Goal: Transaction & Acquisition: Subscribe to service/newsletter

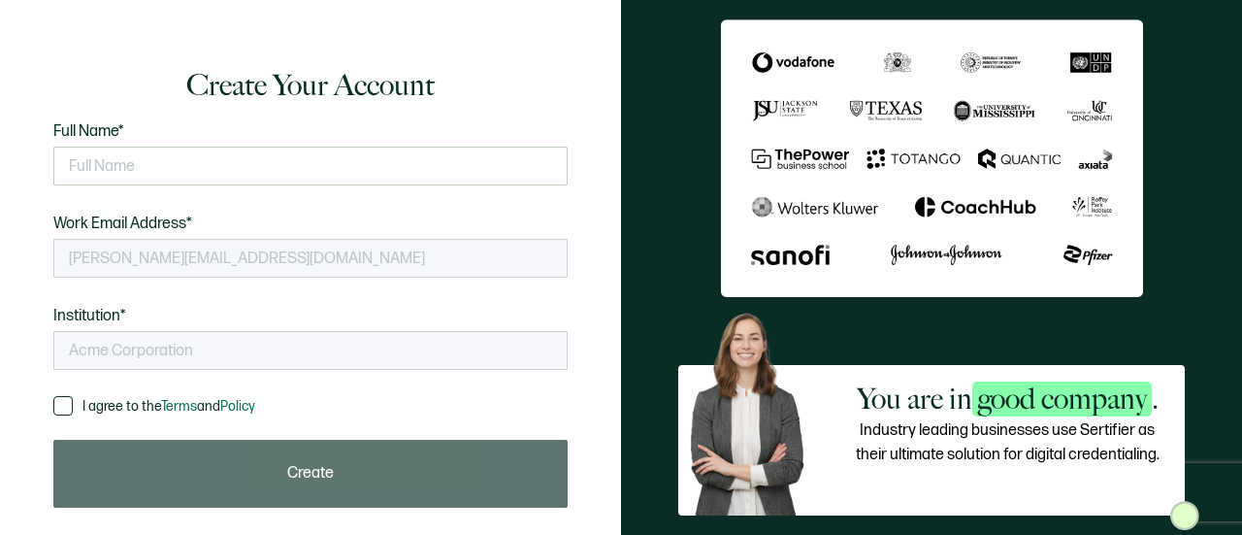
type input "Farm Foundation"
click at [294, 170] on input "text" at bounding box center [310, 166] width 514 height 39
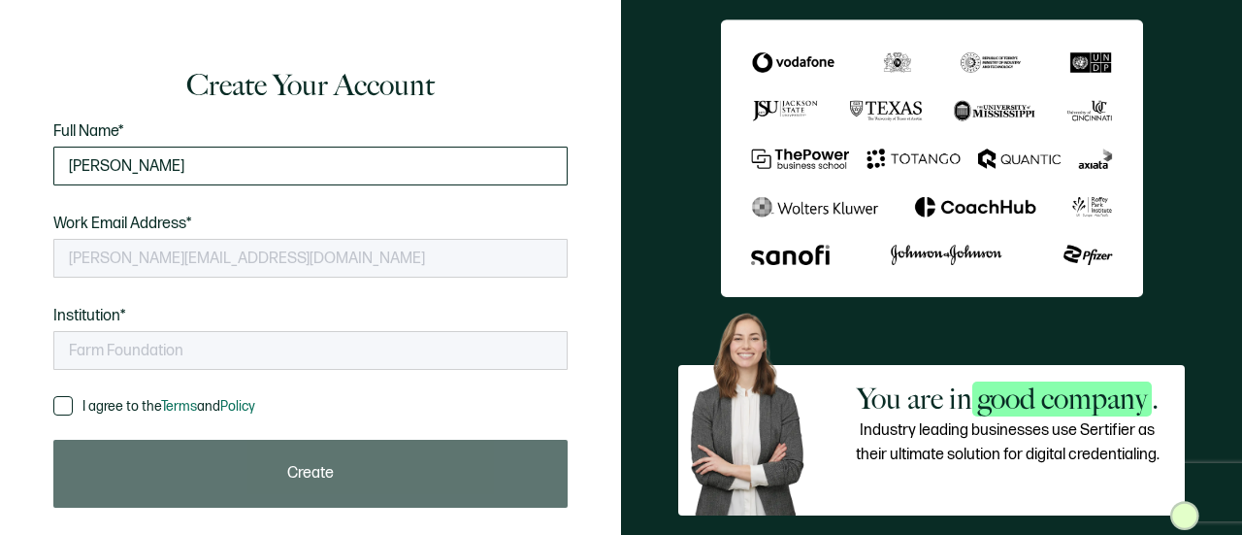
type input "[PERSON_NAME]"
click at [54, 407] on span at bounding box center [62, 405] width 19 height 19
click at [73, 396] on input "I agree to the Terms and Policy" at bounding box center [73, 396] width 0 height 0
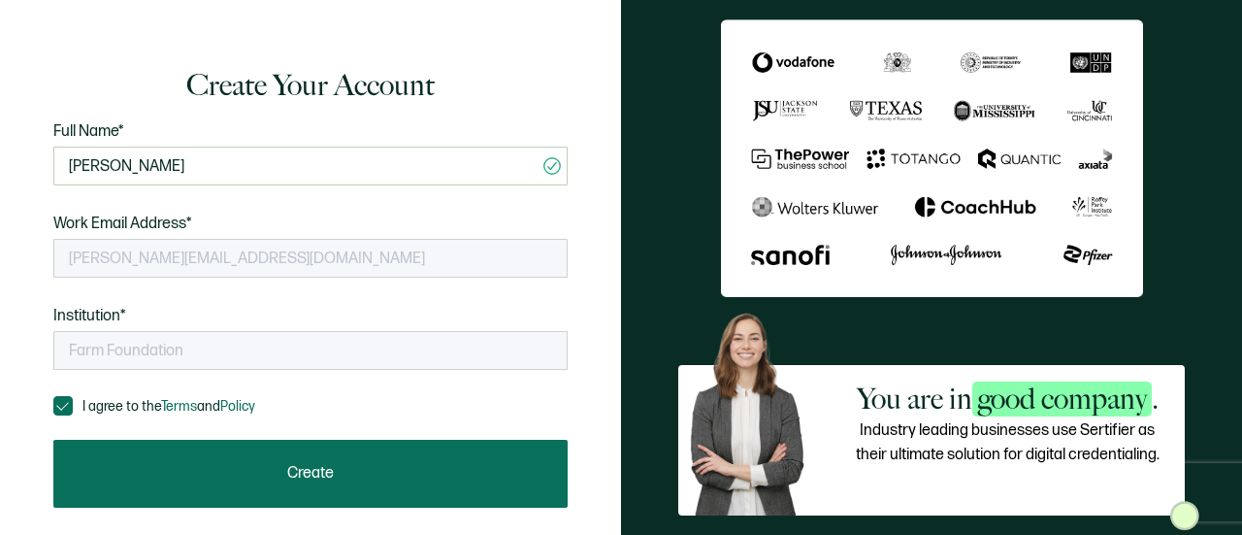
click at [291, 466] on span "Create" at bounding box center [310, 474] width 47 height 16
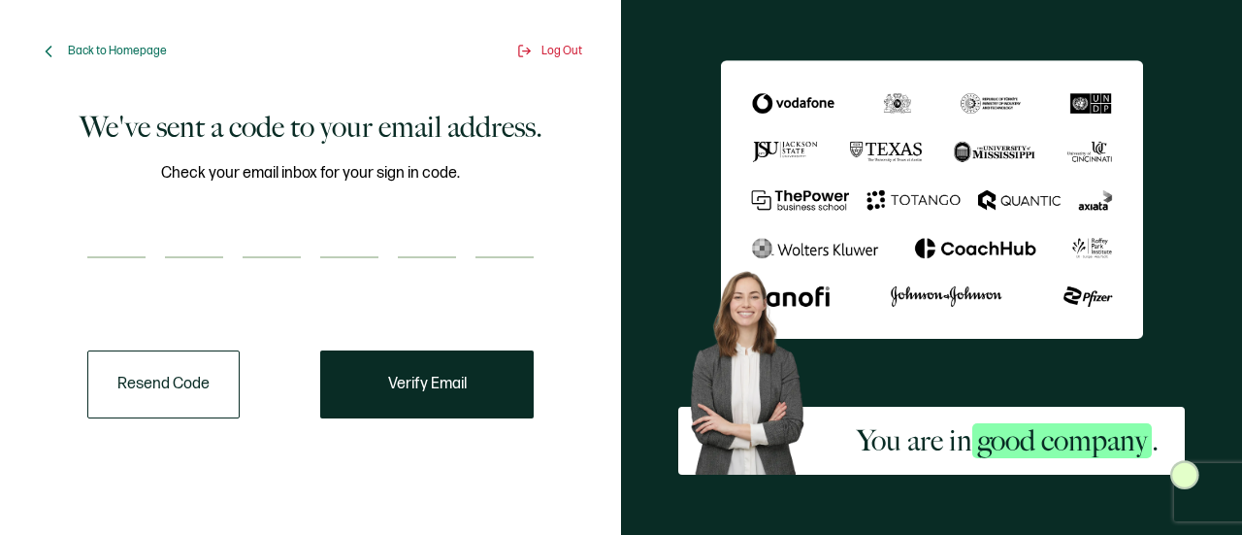
click at [98, 245] on input "number" at bounding box center [116, 238] width 58 height 39
type input "5"
type input "0"
type input "6"
type input "2"
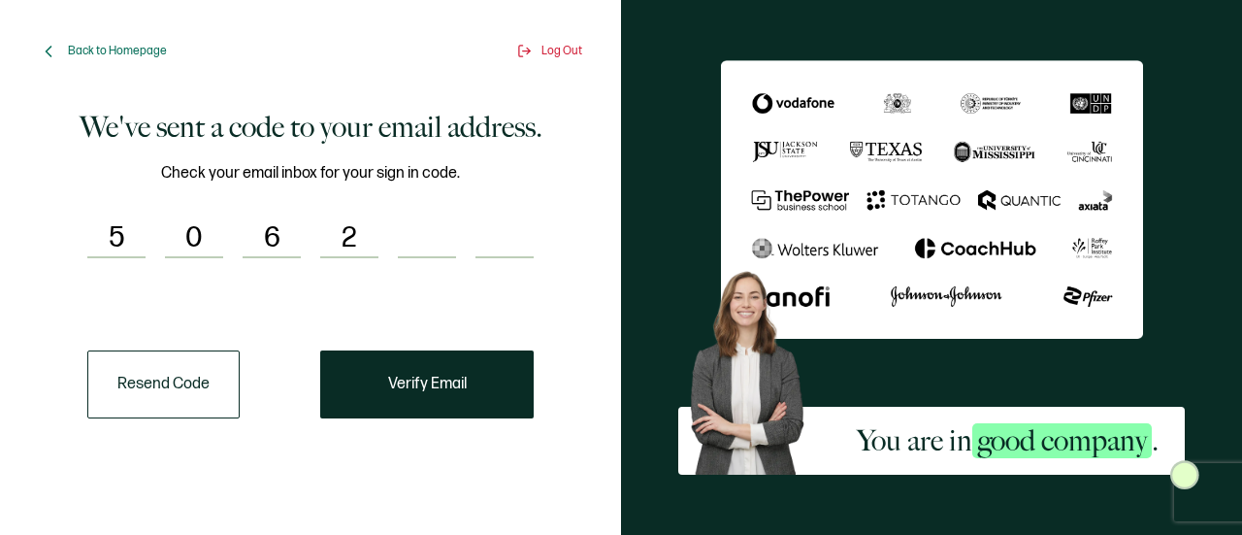
type input "6"
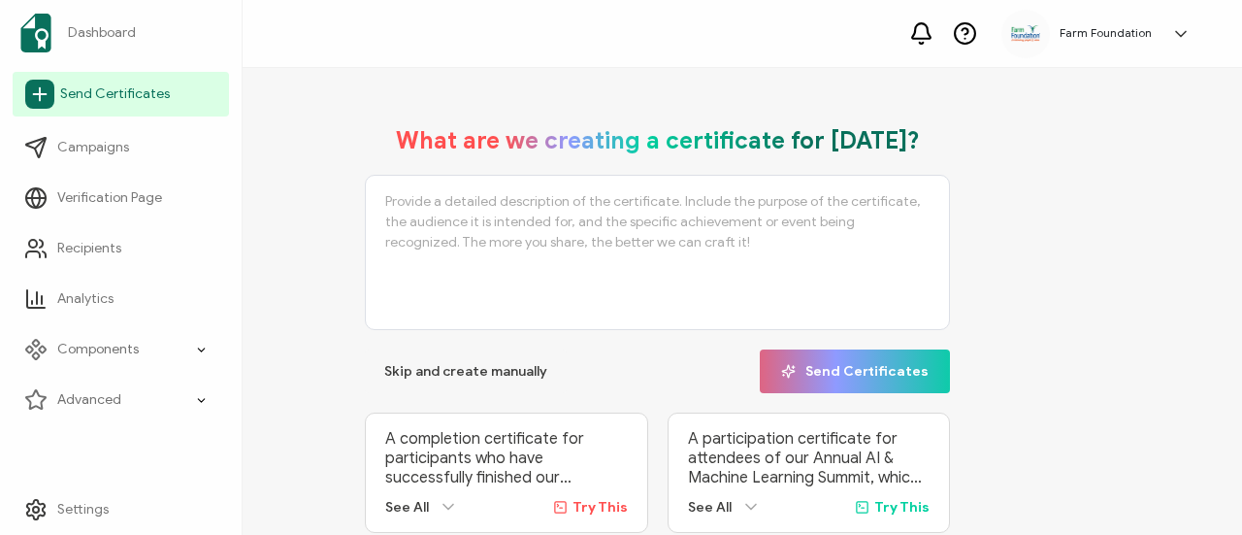
click at [148, 90] on span "Send Certificates" at bounding box center [115, 93] width 110 height 19
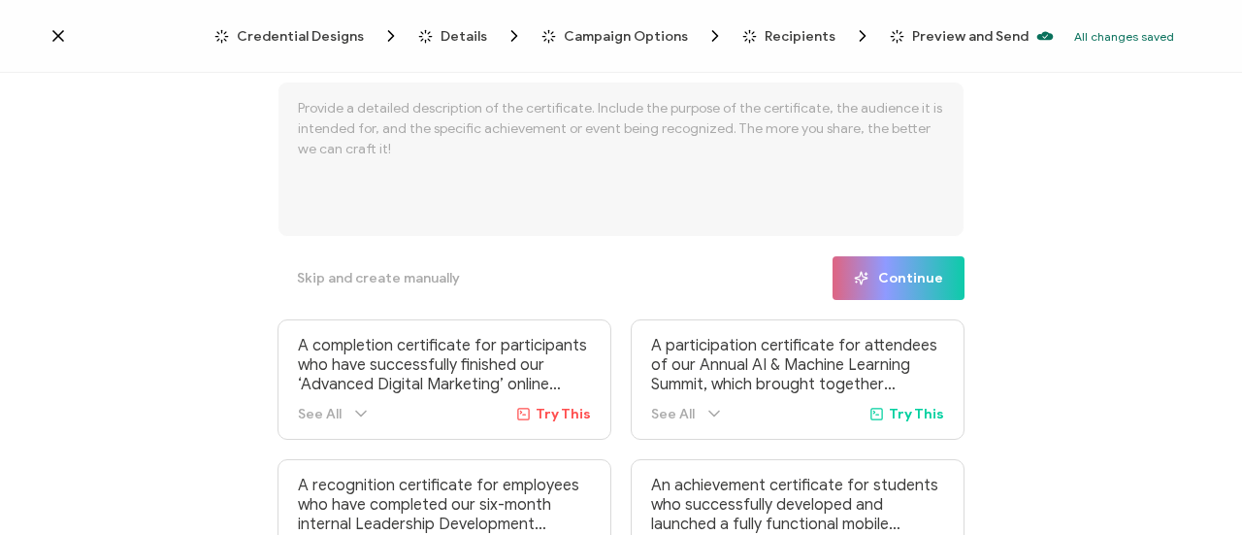
click at [47, 33] on div "Credential Designs Details Campaign Options Recipients Preview and Send All cha…" at bounding box center [621, 36] width 1242 height 73
click at [55, 37] on icon at bounding box center [58, 35] width 19 height 19
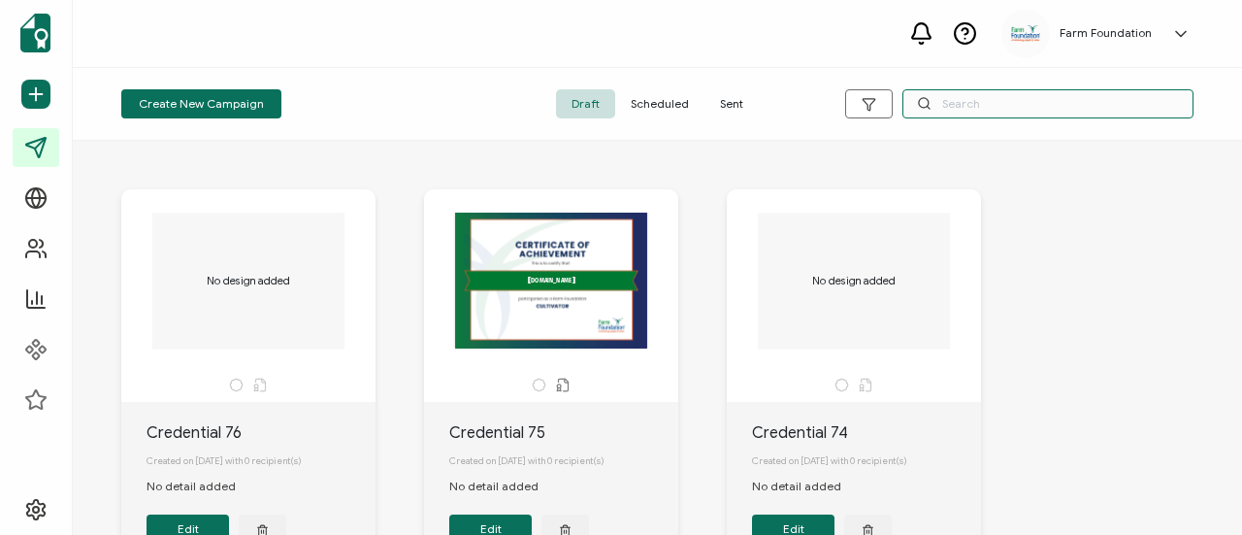
click at [988, 105] on input "text" at bounding box center [1048, 103] width 291 height 29
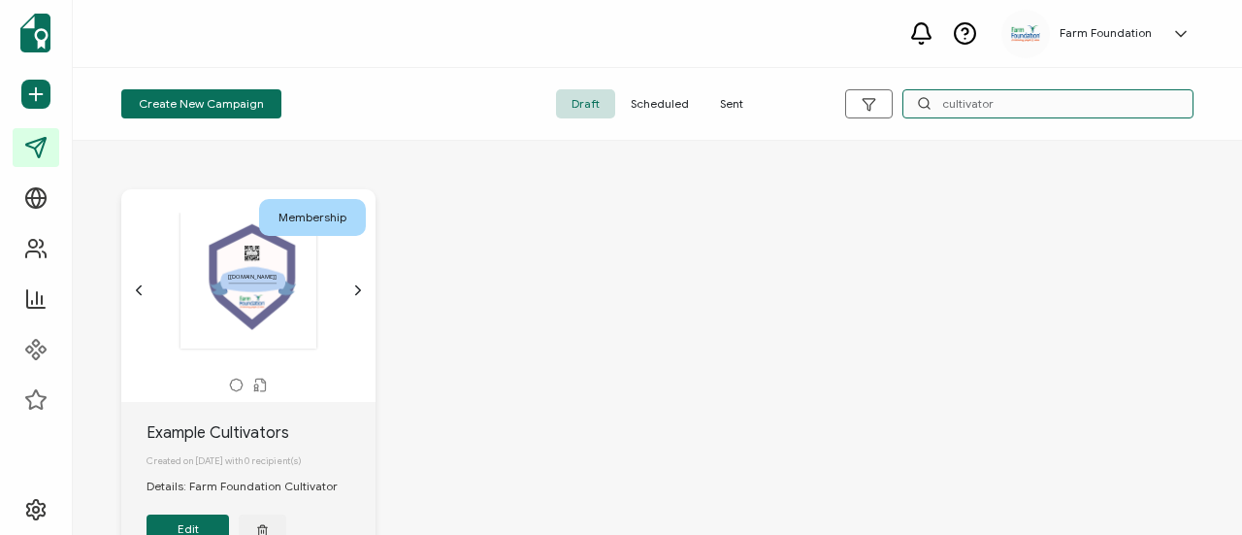
type input "cultivator"
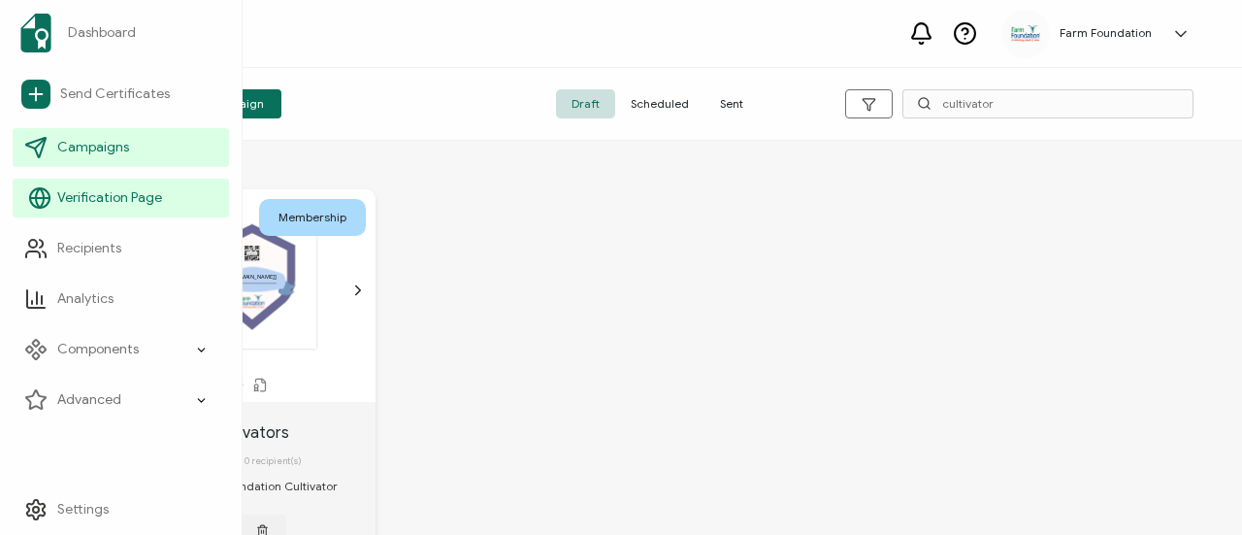
click at [115, 195] on span "Verification Page" at bounding box center [109, 197] width 105 height 19
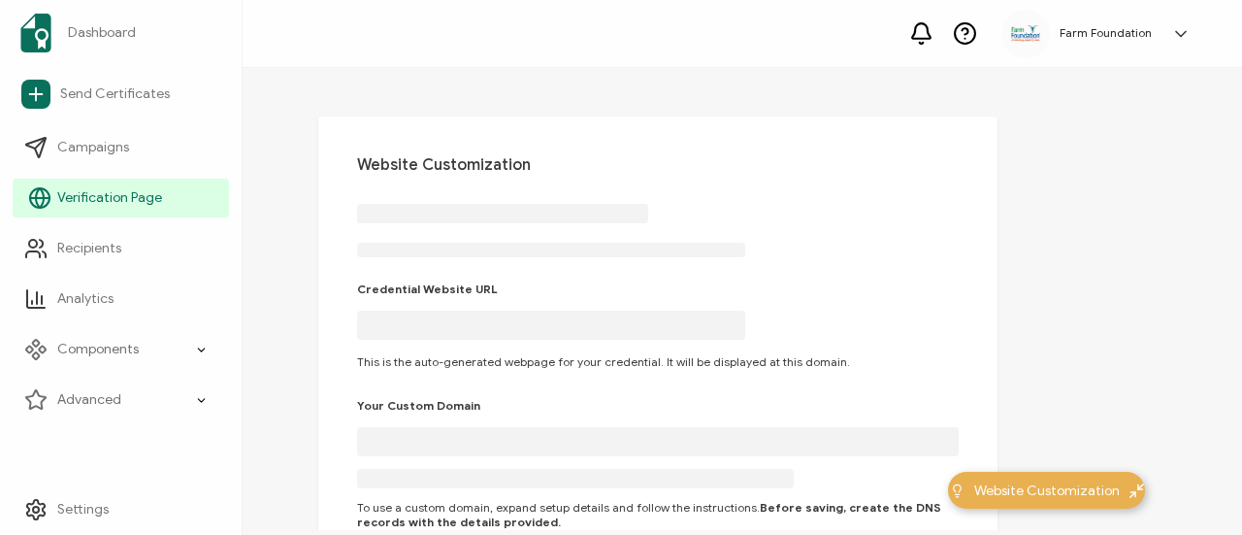
type input "[DOMAIN_NAME]"
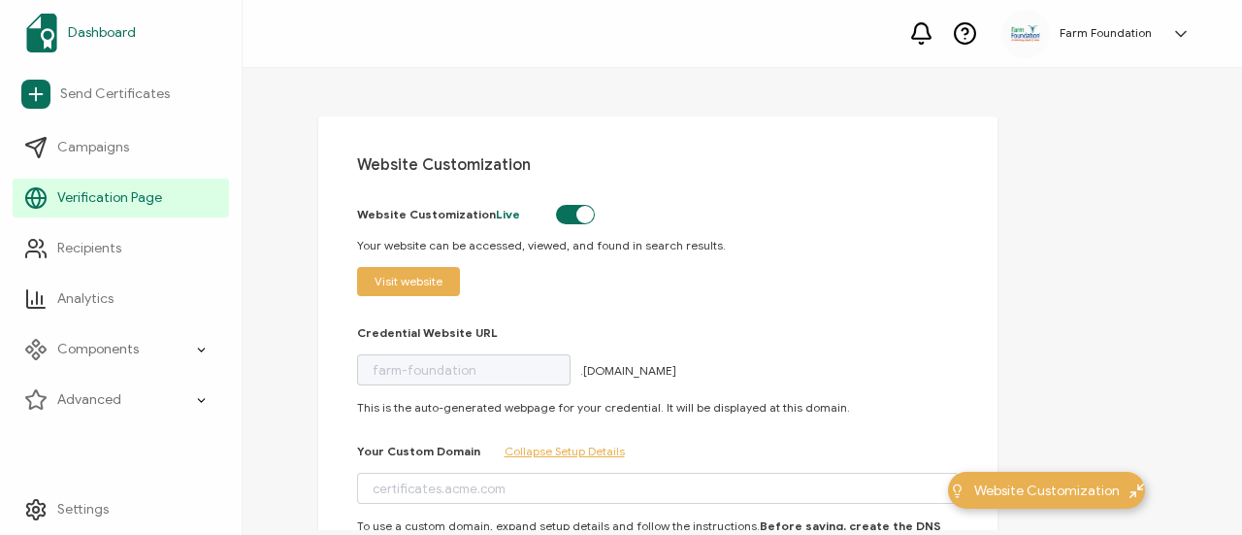
click at [41, 42] on img at bounding box center [41, 33] width 31 height 39
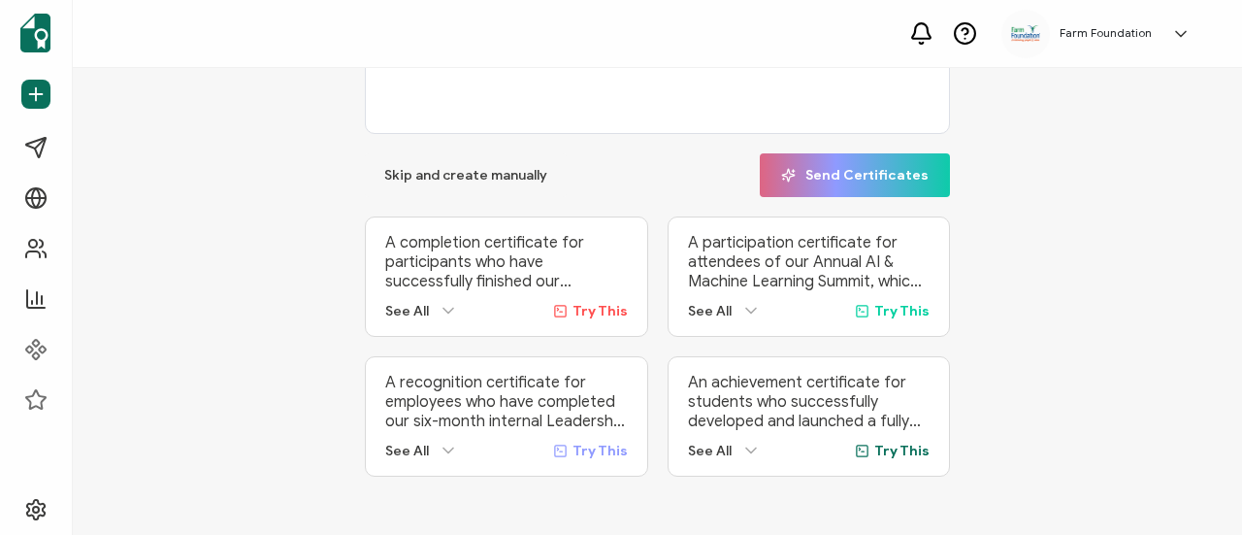
scroll to position [204, 0]
click at [445, 169] on span "Skip and create manually" at bounding box center [465, 176] width 163 height 14
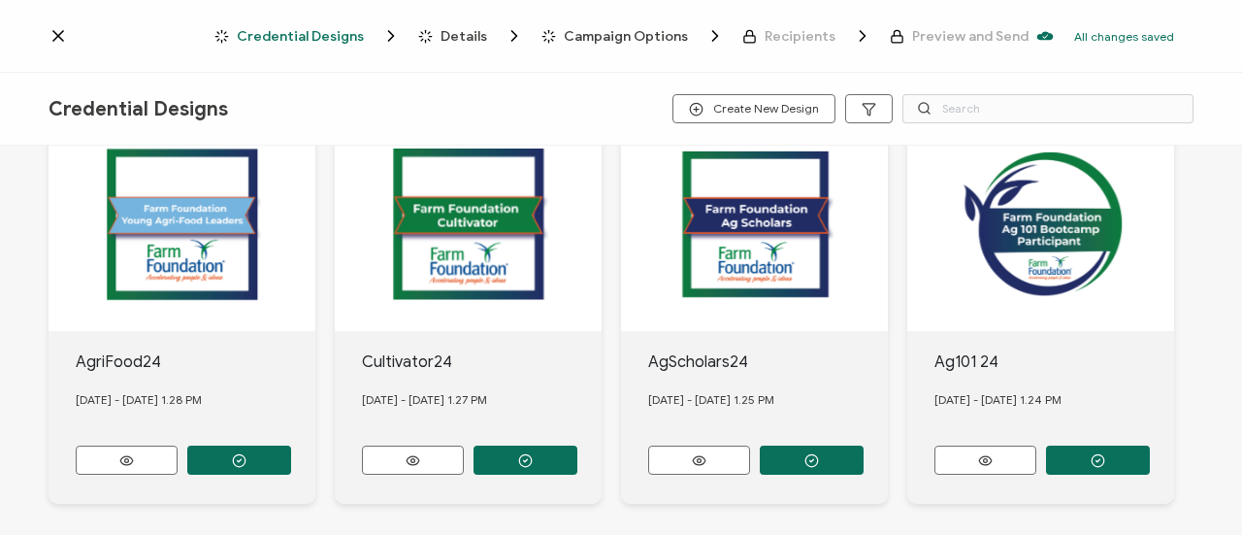
scroll to position [920, 0]
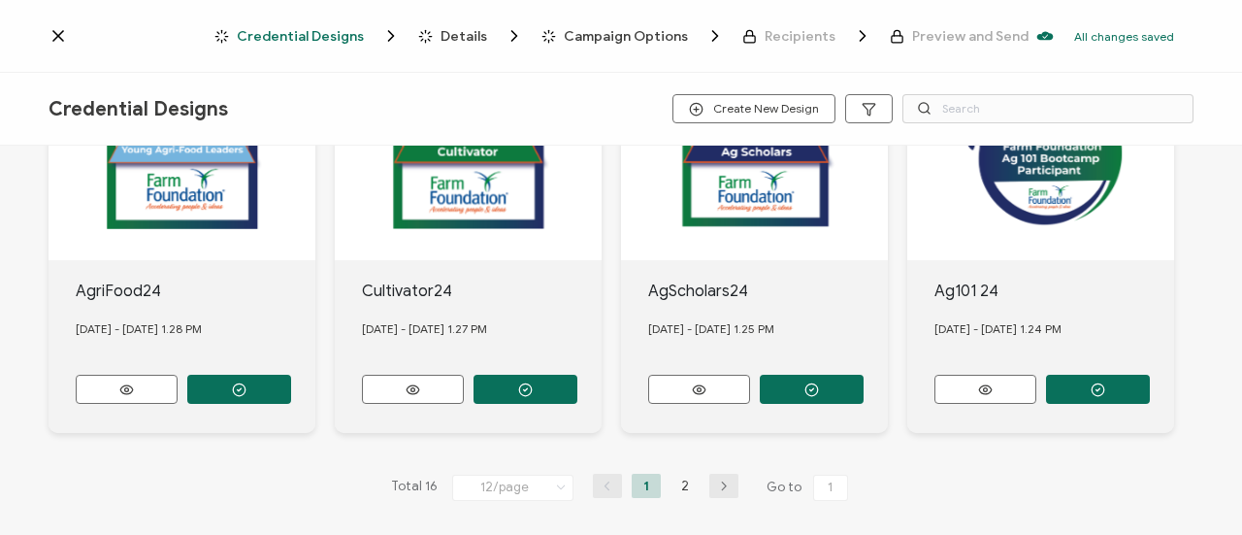
click at [728, 480] on icon "button" at bounding box center [723, 486] width 29 height 12
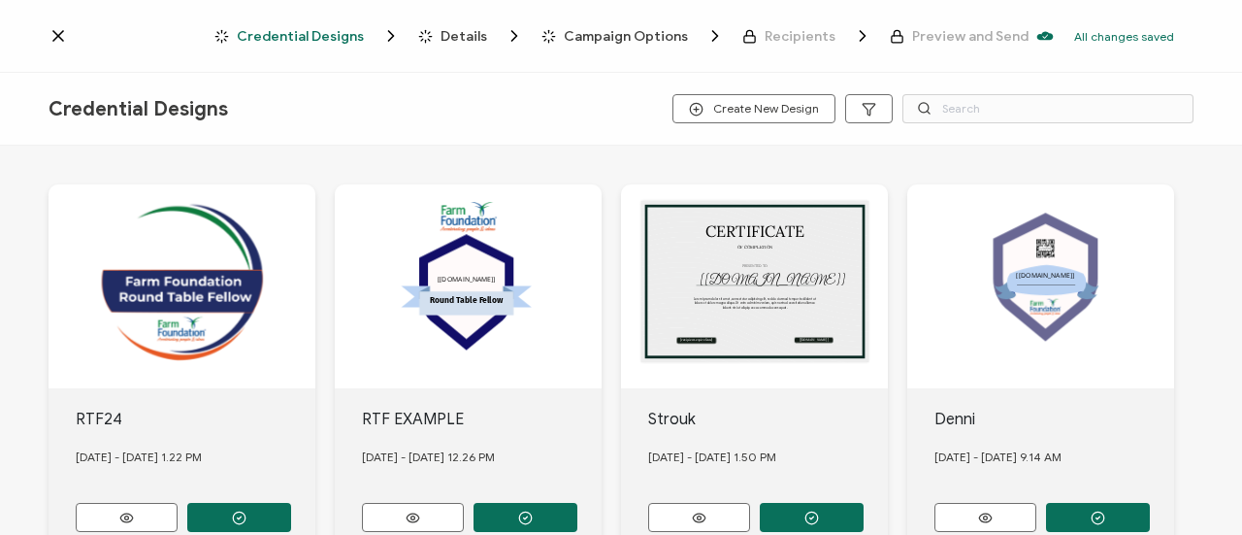
scroll to position [136, 0]
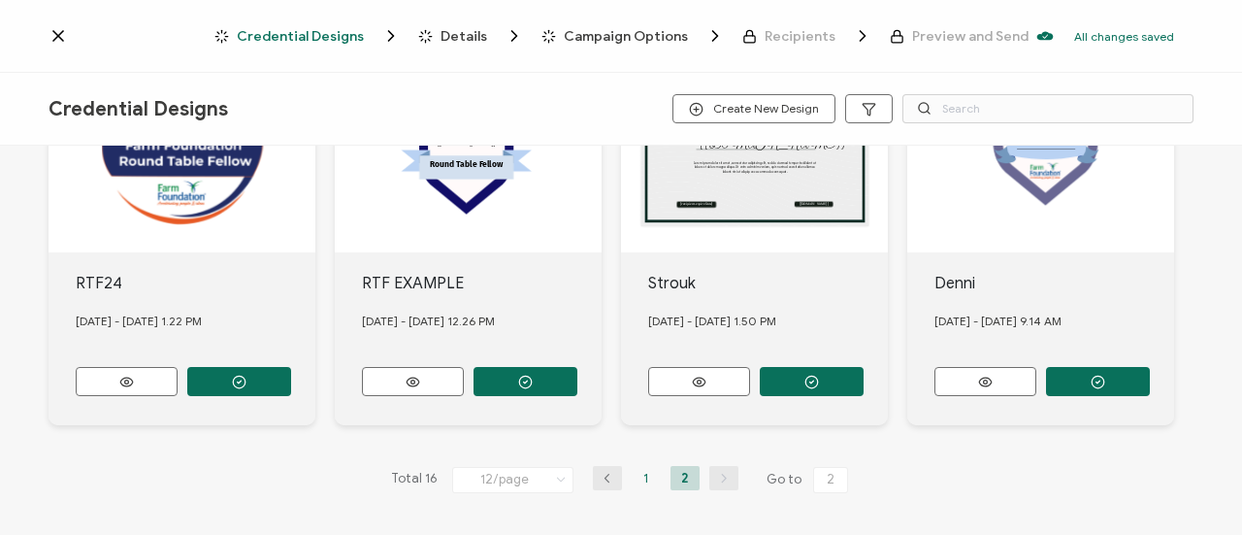
click at [644, 473] on li "1" at bounding box center [646, 478] width 29 height 24
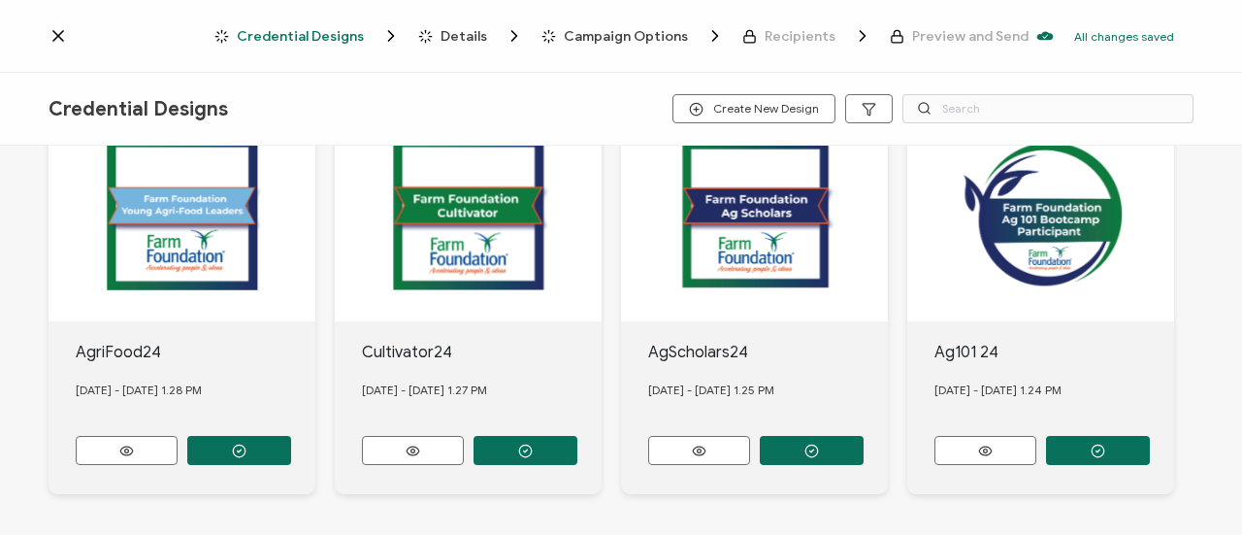
scroll to position [860, 0]
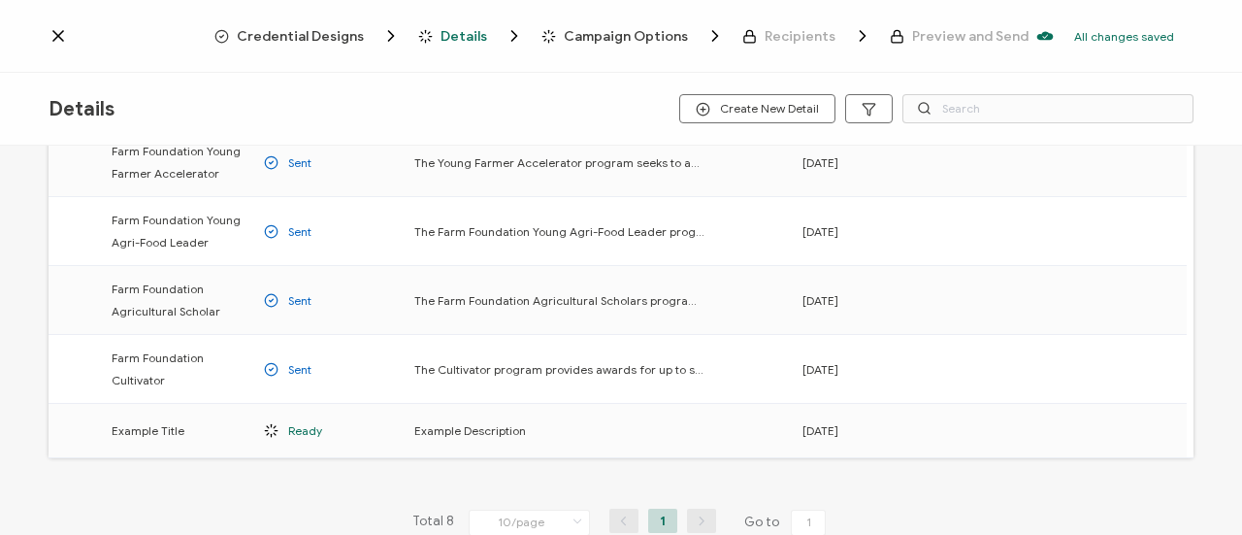
scroll to position [354, 0]
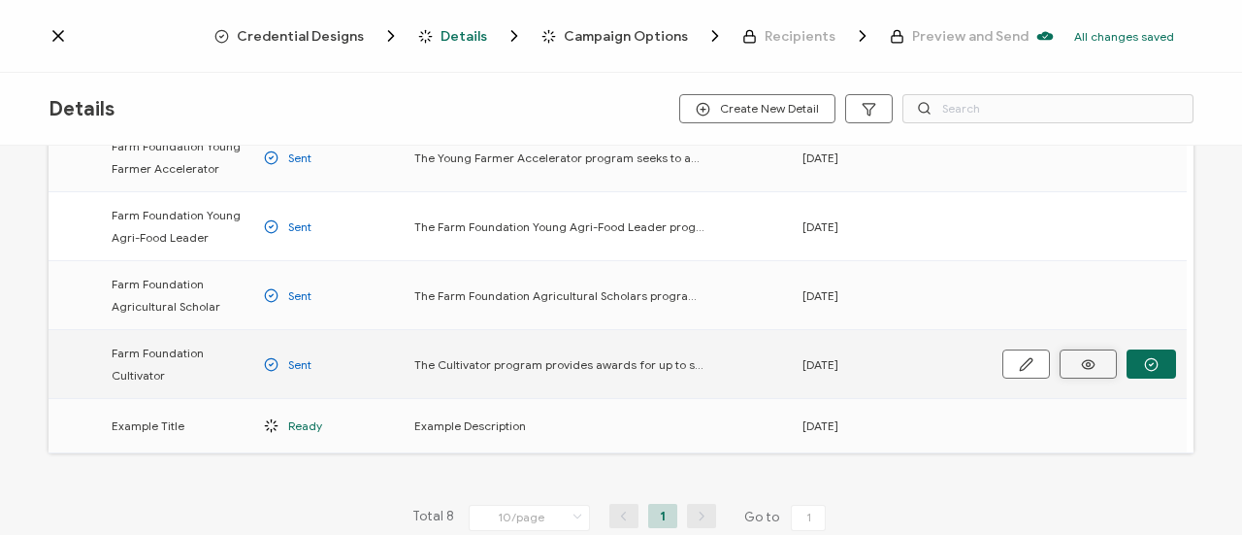
click at [0, 0] on icon at bounding box center [0, 0] width 0 height 0
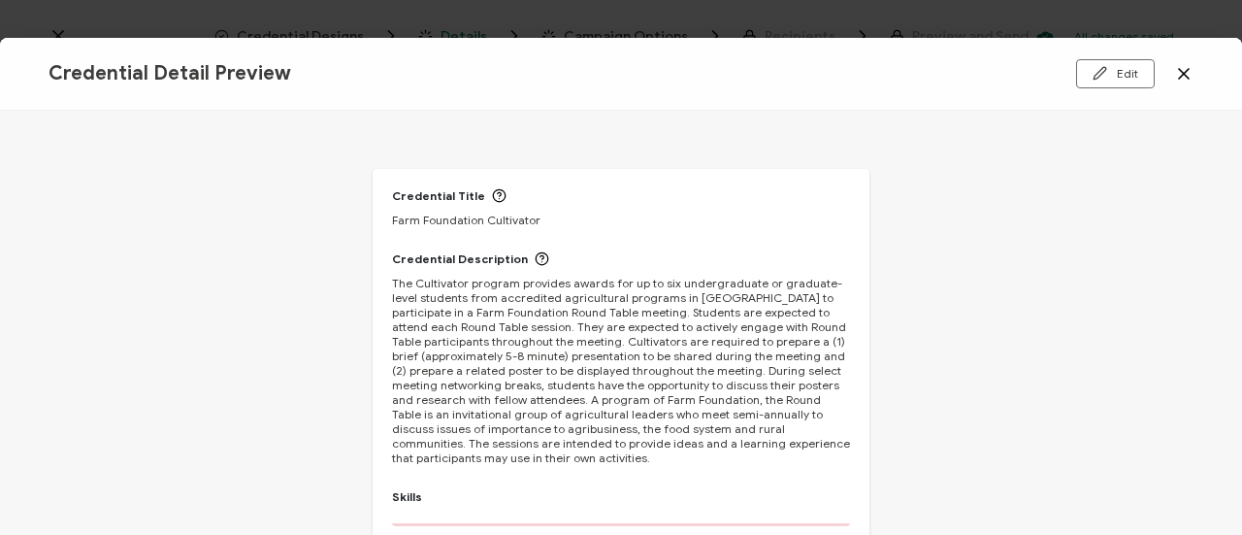
click at [1184, 71] on icon at bounding box center [1183, 73] width 19 height 19
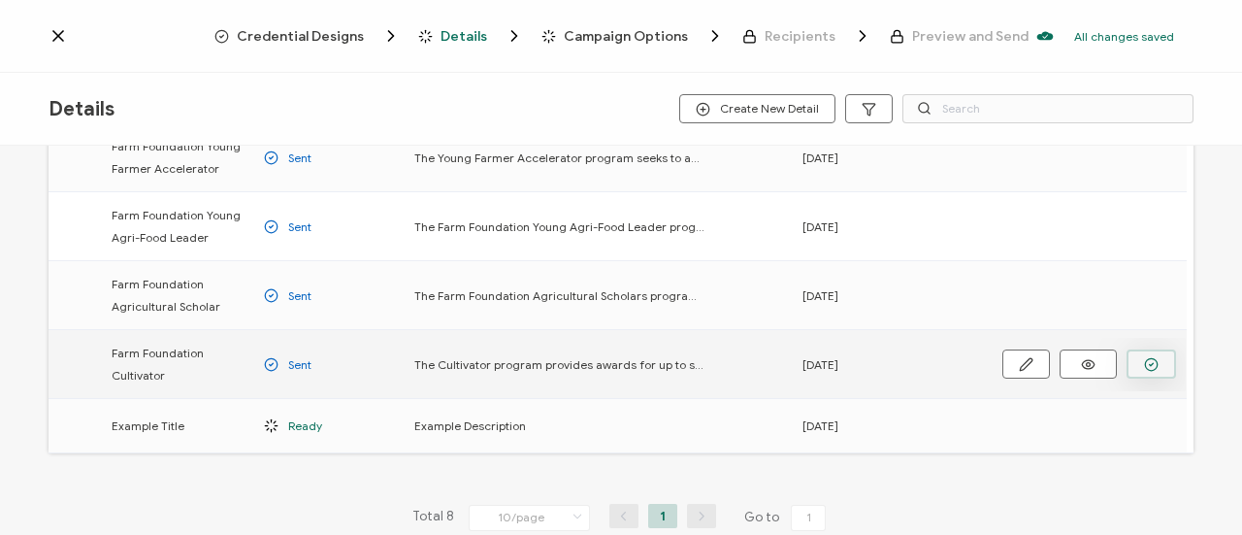
click at [0, 0] on icon "button" at bounding box center [0, 0] width 0 height 0
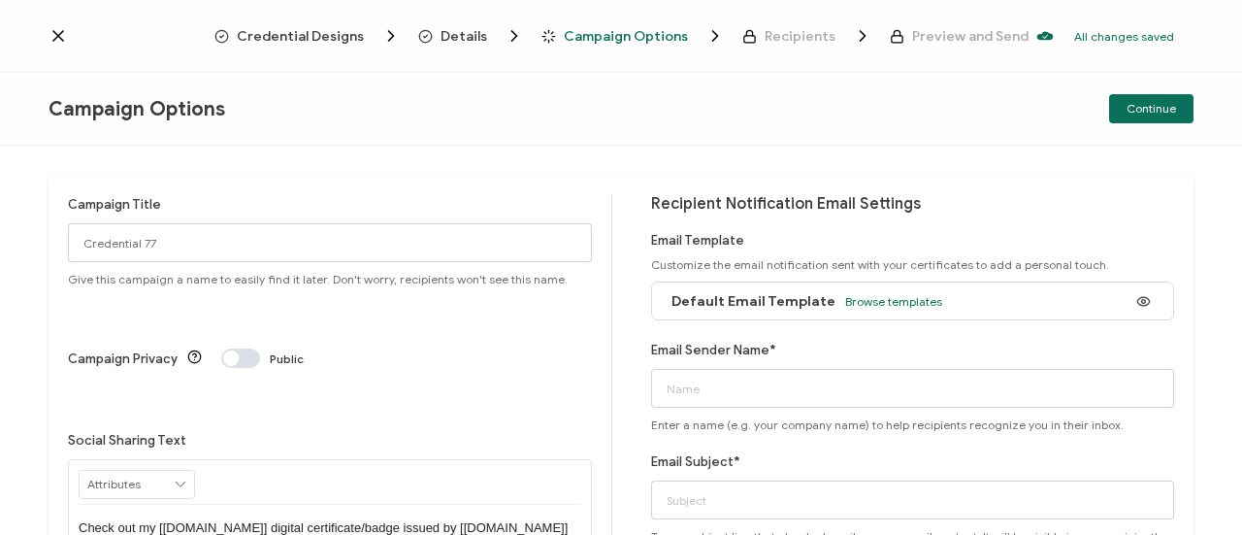
click at [336, 39] on span "Credential Designs" at bounding box center [300, 36] width 127 height 15
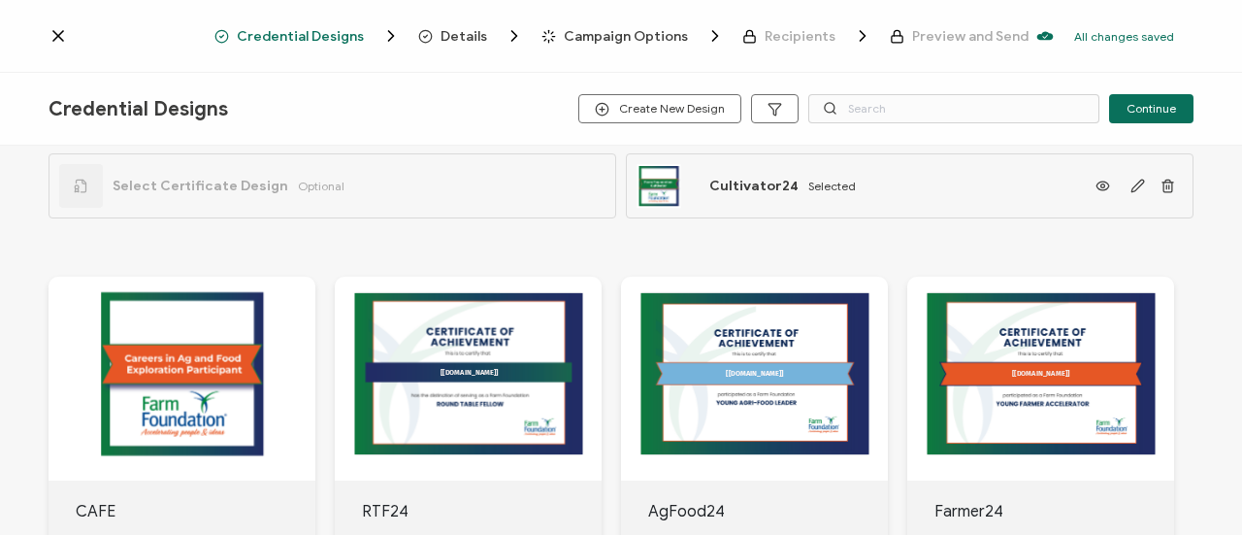
scroll to position [21, 0]
click at [796, 42] on span "Recipients" at bounding box center [800, 36] width 71 height 15
click at [646, 32] on span "Campaign Options" at bounding box center [626, 36] width 124 height 15
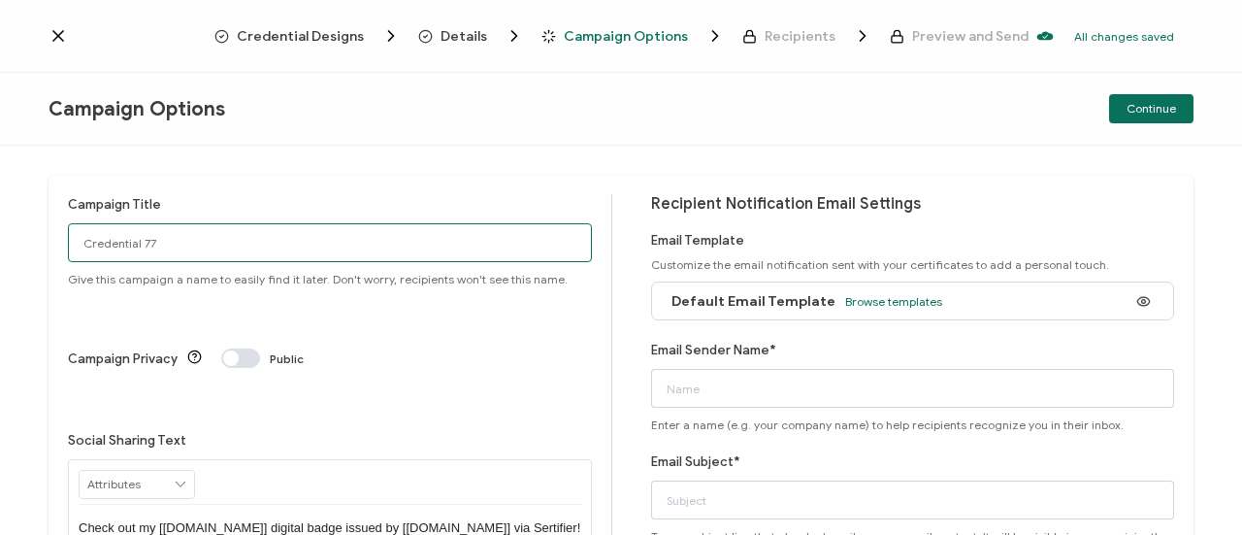
click at [203, 240] on input "Credential 77" at bounding box center [330, 242] width 524 height 39
click at [84, 238] on input "Cultivator" at bounding box center [330, 242] width 524 height 39
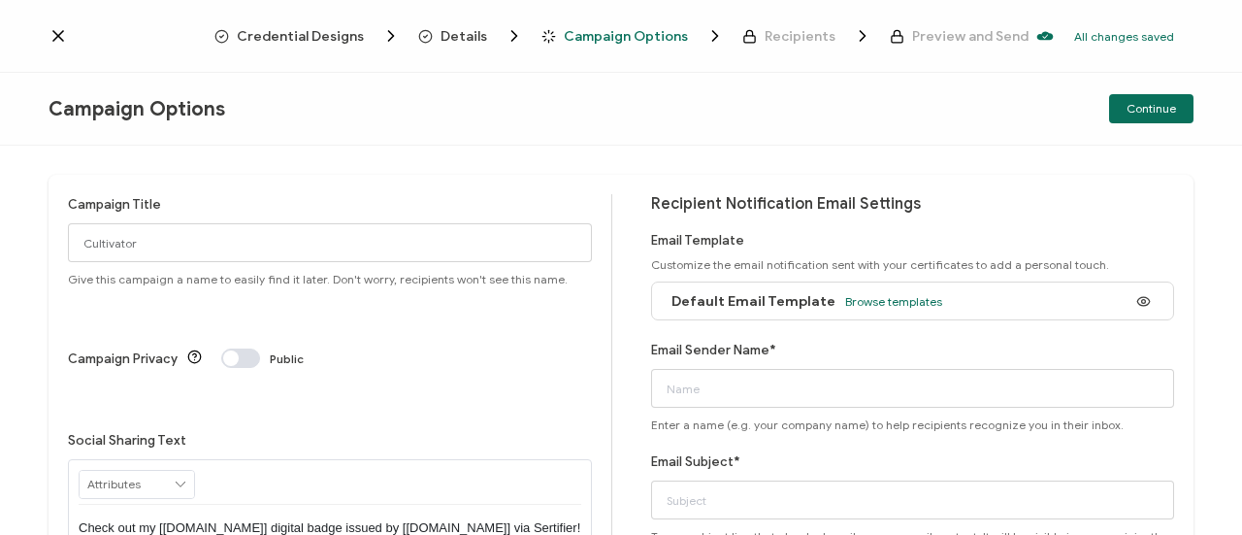
click at [238, 196] on div "Campaign Title Cultivator Give this campaign a name to easily find it later. Do…" at bounding box center [330, 240] width 524 height 92
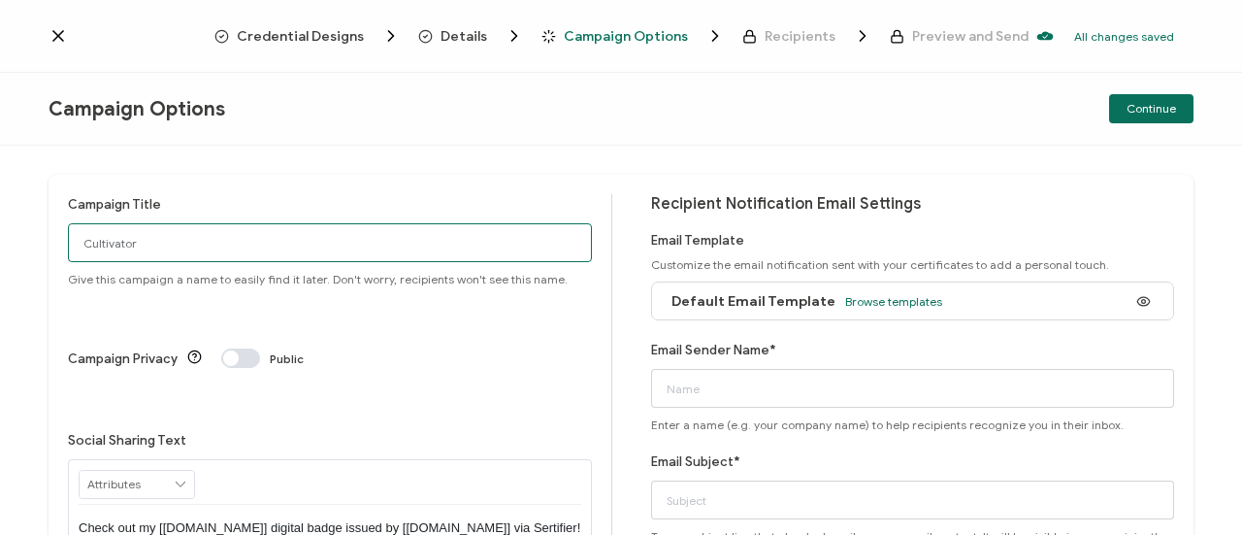
click at [497, 237] on input "Cultivator" at bounding box center [330, 242] width 524 height 39
type input "Cultivator"
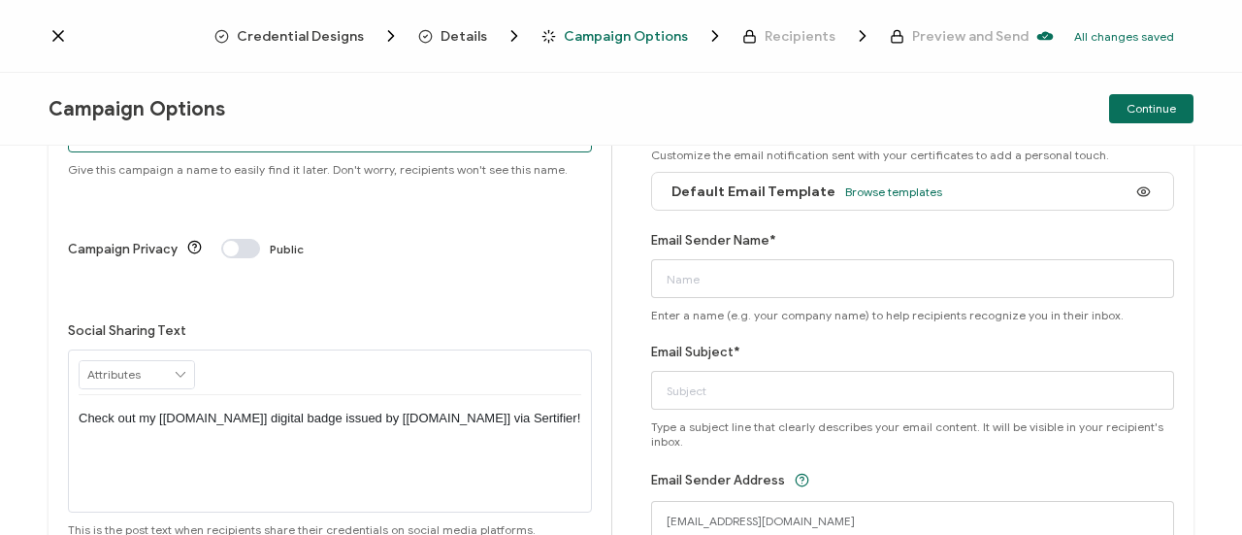
scroll to position [111, 0]
click at [621, 182] on div "Campaign Title Cultivator Give this campaign a name to easily find it later. Do…" at bounding box center [621, 331] width 1145 height 534
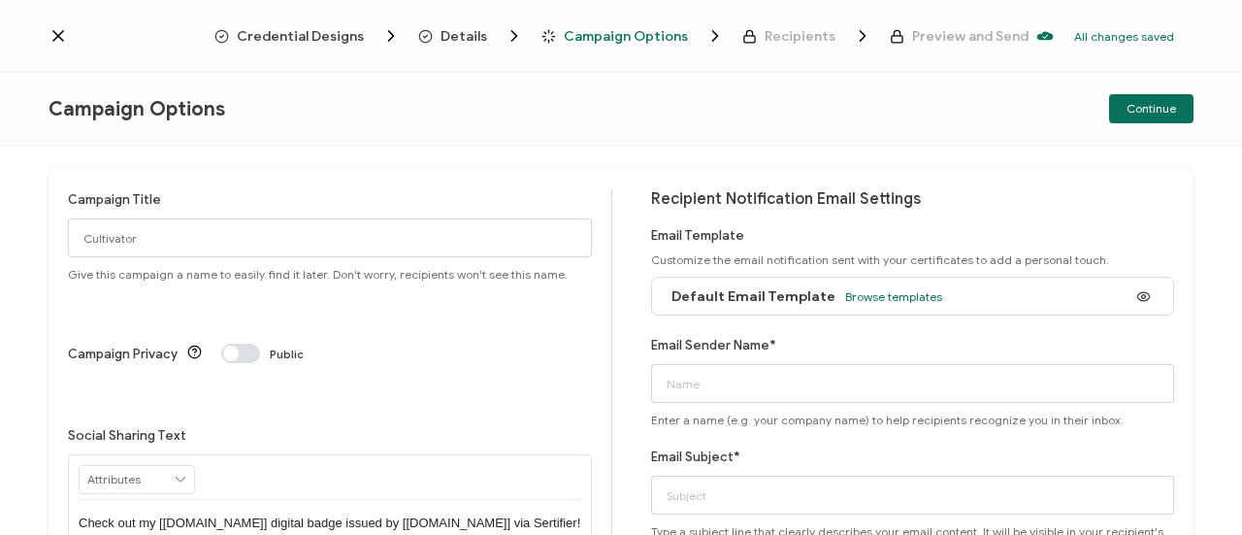
scroll to position [0, 0]
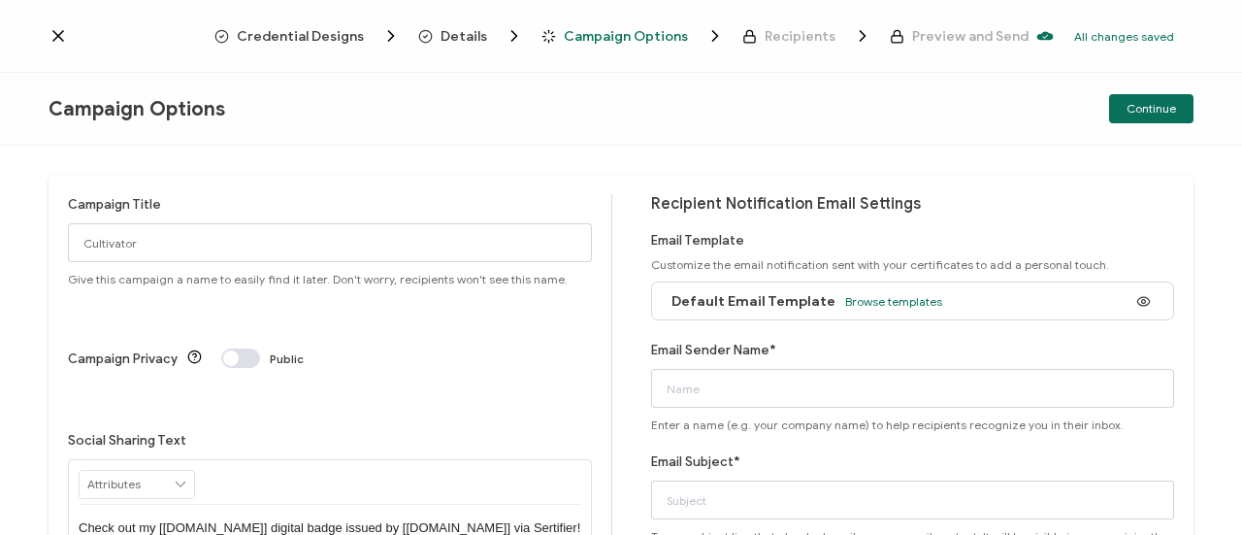
click at [68, 28] on div at bounding box center [132, 35] width 166 height 19
click at [66, 29] on icon at bounding box center [58, 35] width 19 height 19
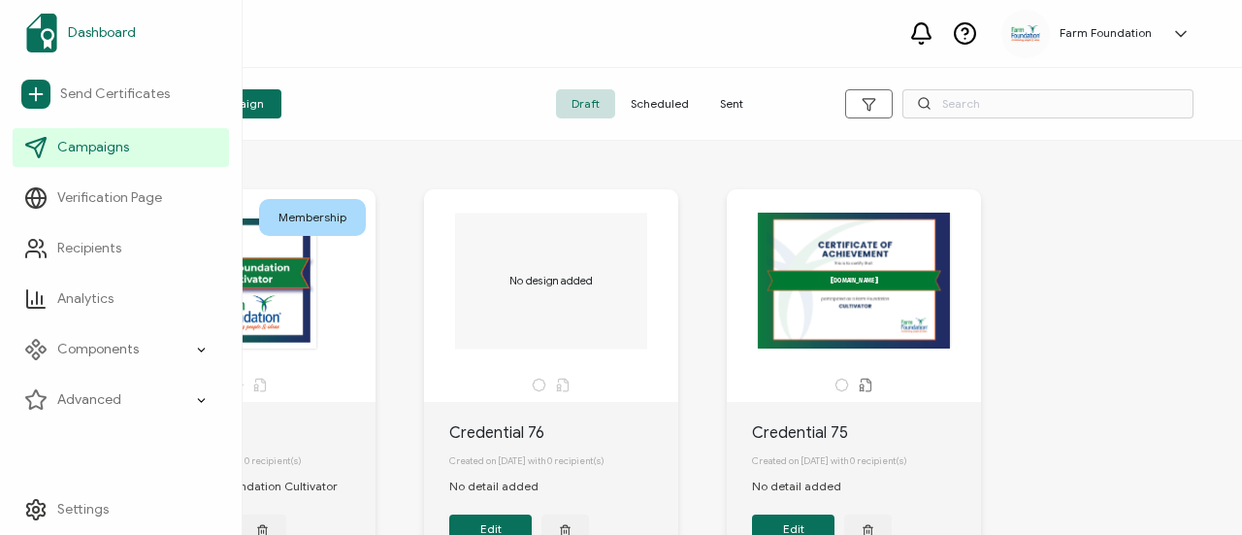
click at [66, 29] on link "Dashboard" at bounding box center [121, 33] width 216 height 54
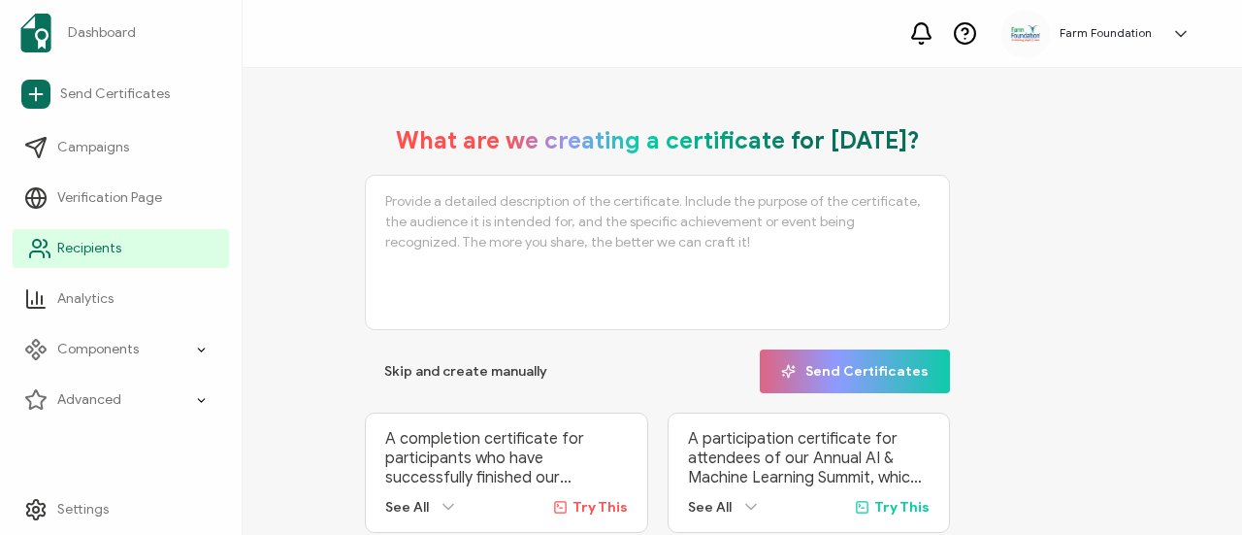
click at [169, 244] on link "Recipients" at bounding box center [121, 248] width 216 height 39
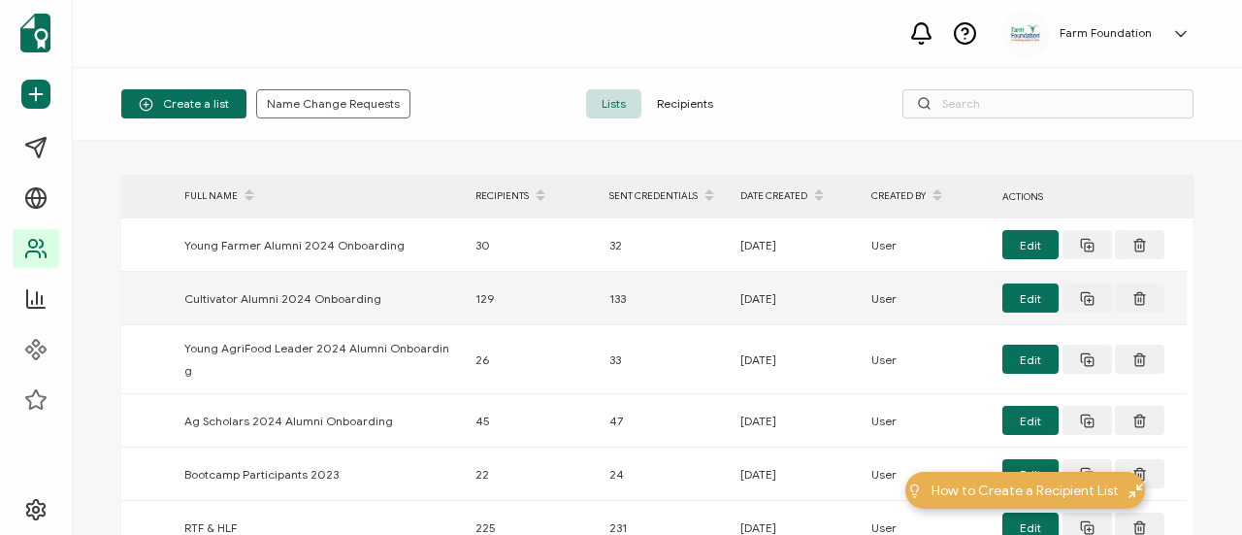
click at [318, 296] on div "Cultivator Alumni 2024 Onboarding" at bounding box center [320, 298] width 291 height 22
click at [1029, 299] on button "Edit" at bounding box center [1031, 297] width 56 height 29
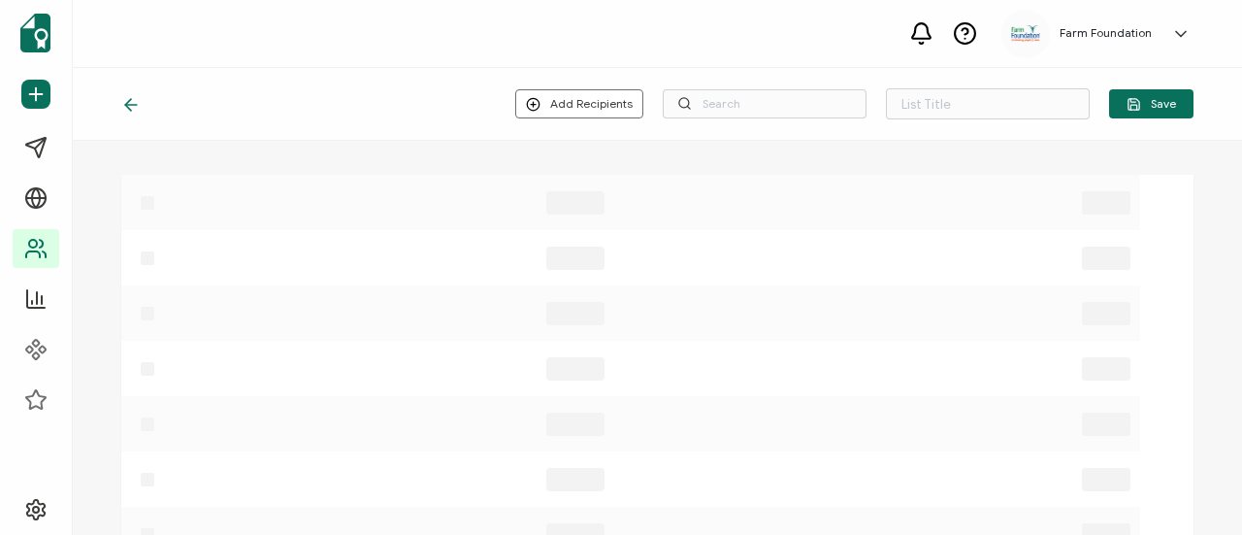
type input "Cultivator Alumni 2024 Onboarding"
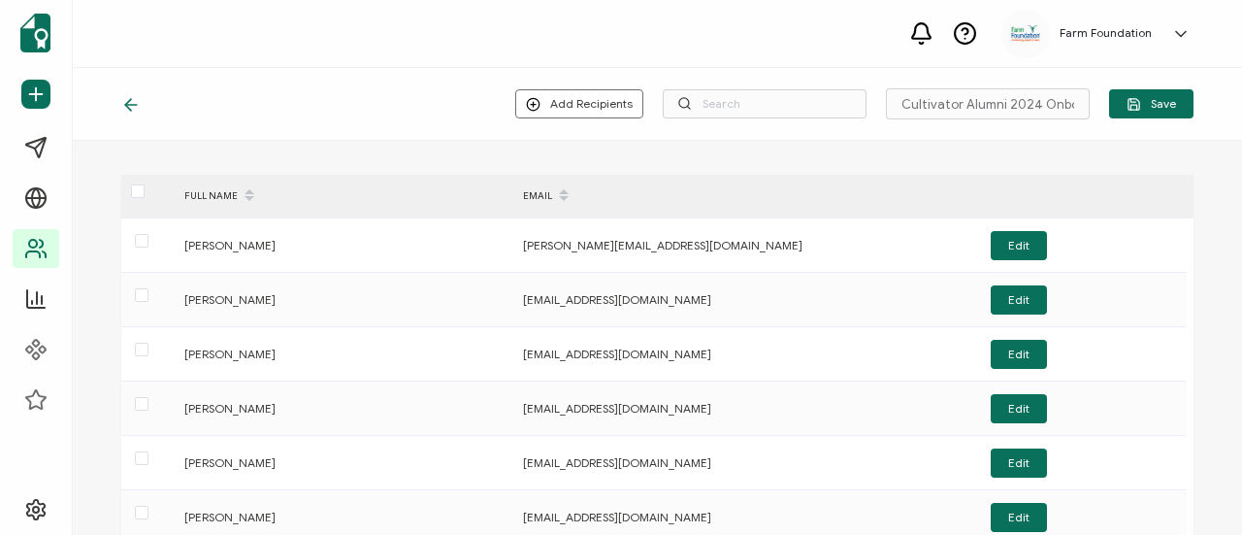
click at [134, 105] on icon at bounding box center [131, 105] width 12 height 0
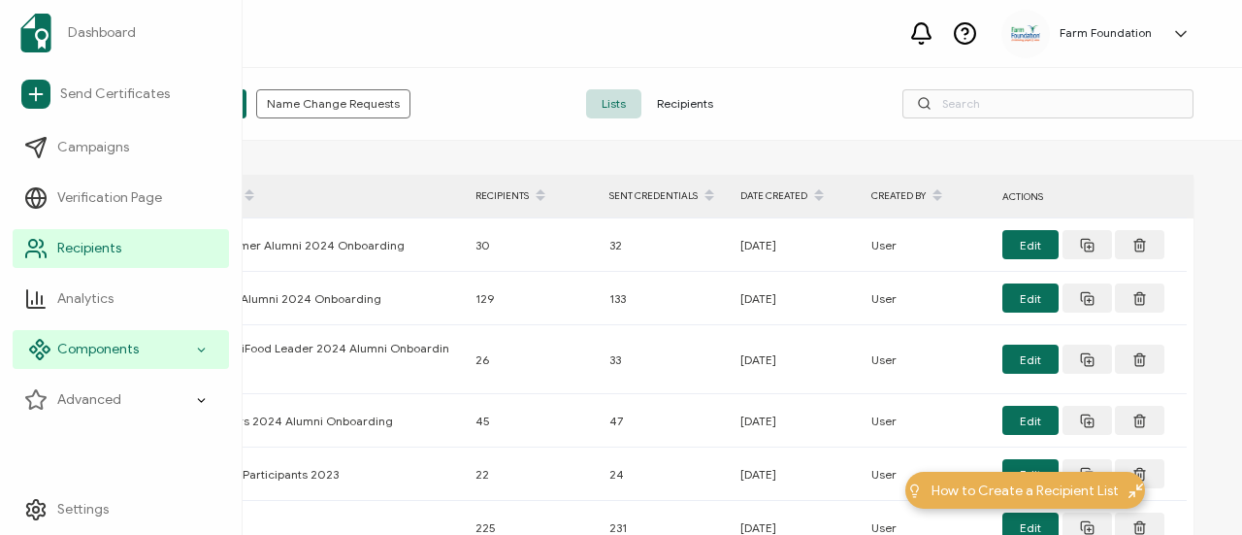
click at [195, 352] on icon at bounding box center [201, 350] width 13 height 22
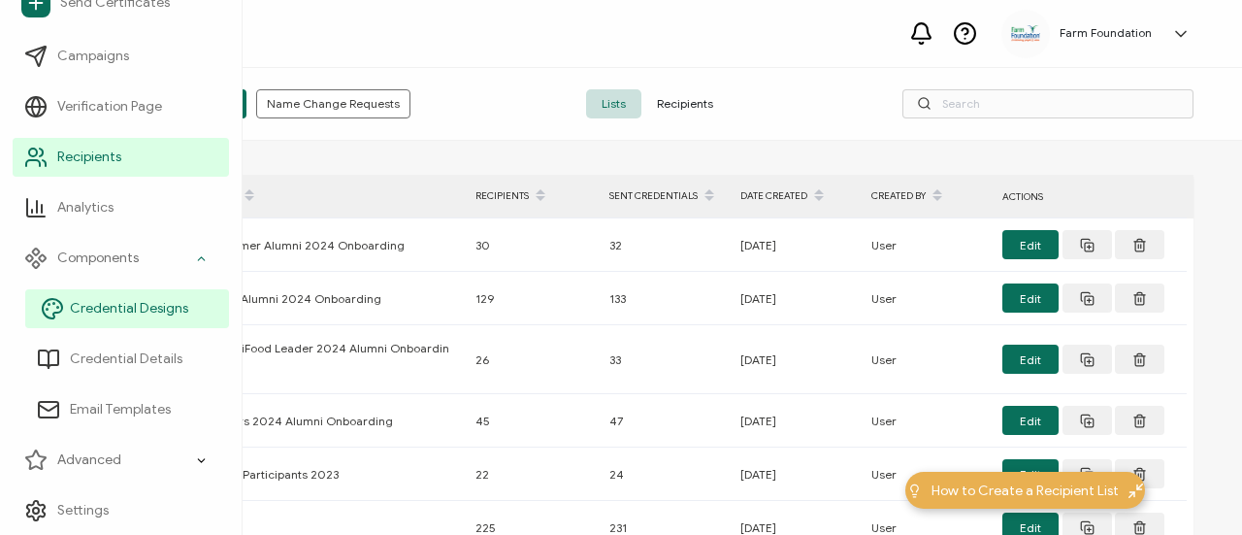
scroll to position [91, 0]
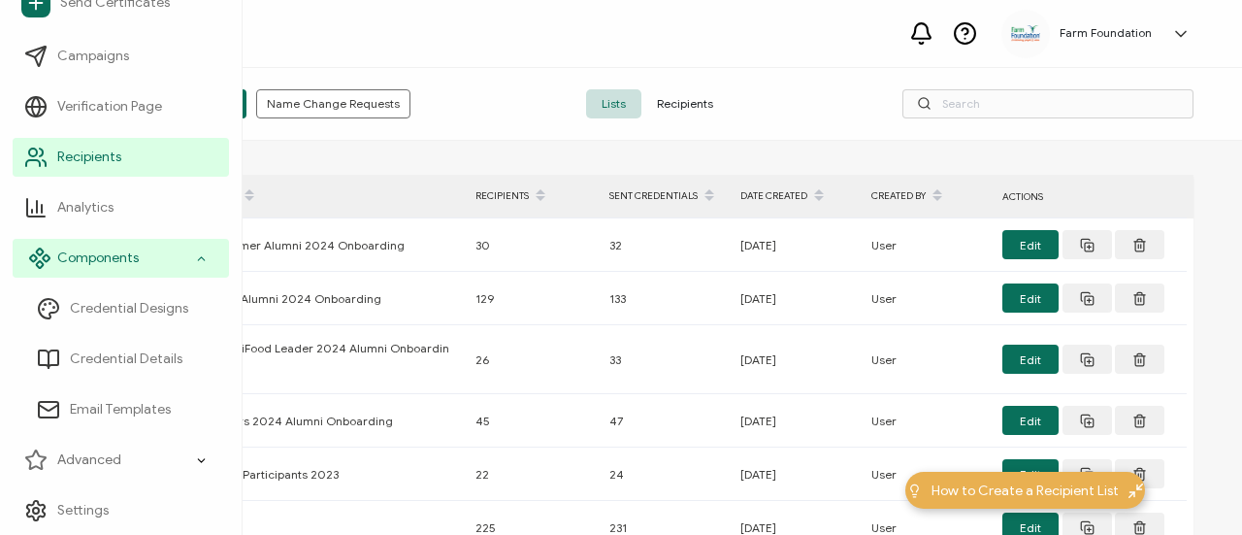
click at [200, 251] on icon at bounding box center [201, 258] width 13 height 22
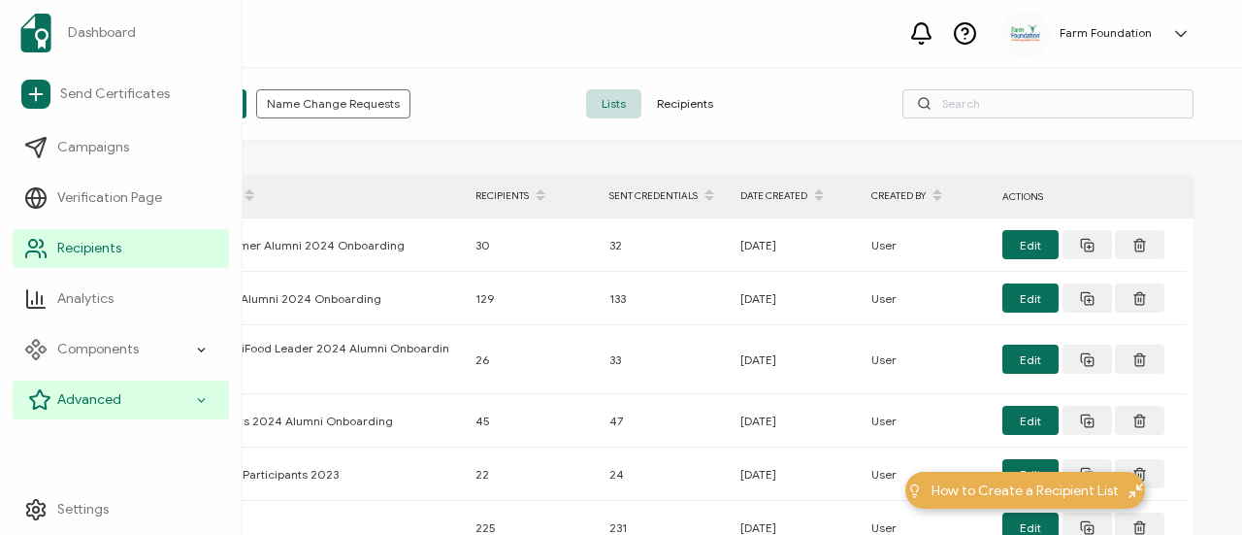
click at [201, 391] on icon at bounding box center [201, 400] width 13 height 22
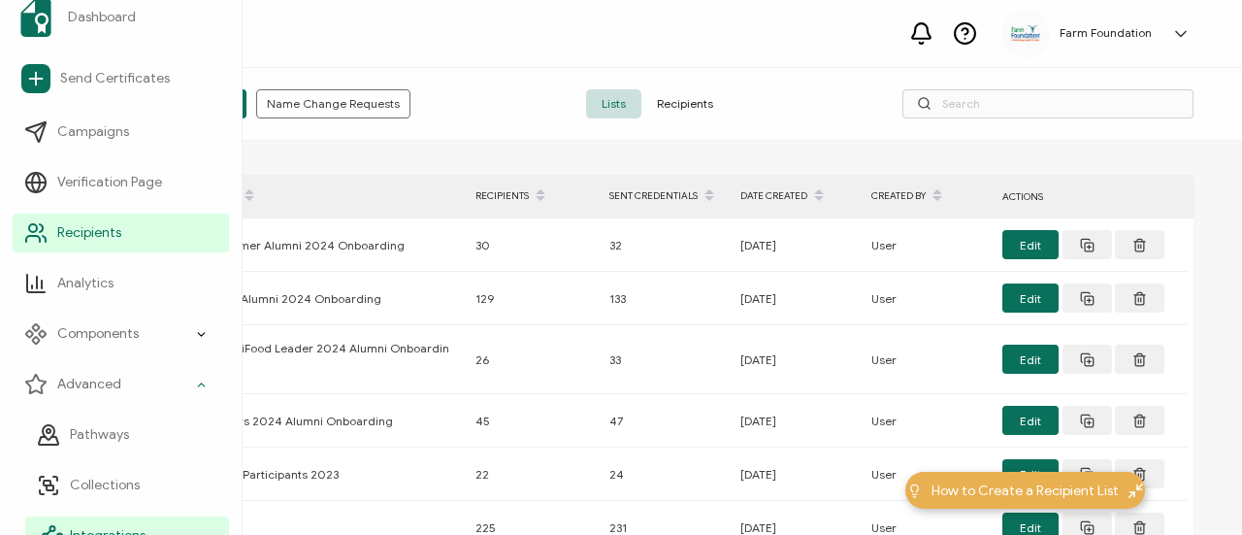
scroll to position [6, 0]
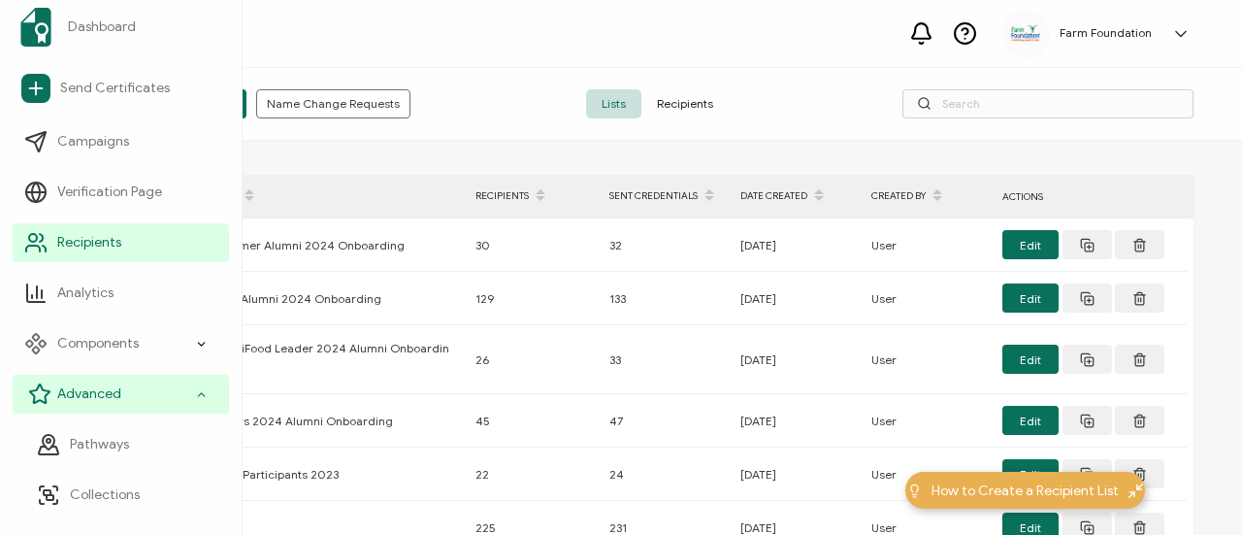
click at [209, 395] on div "Advanced" at bounding box center [121, 394] width 216 height 39
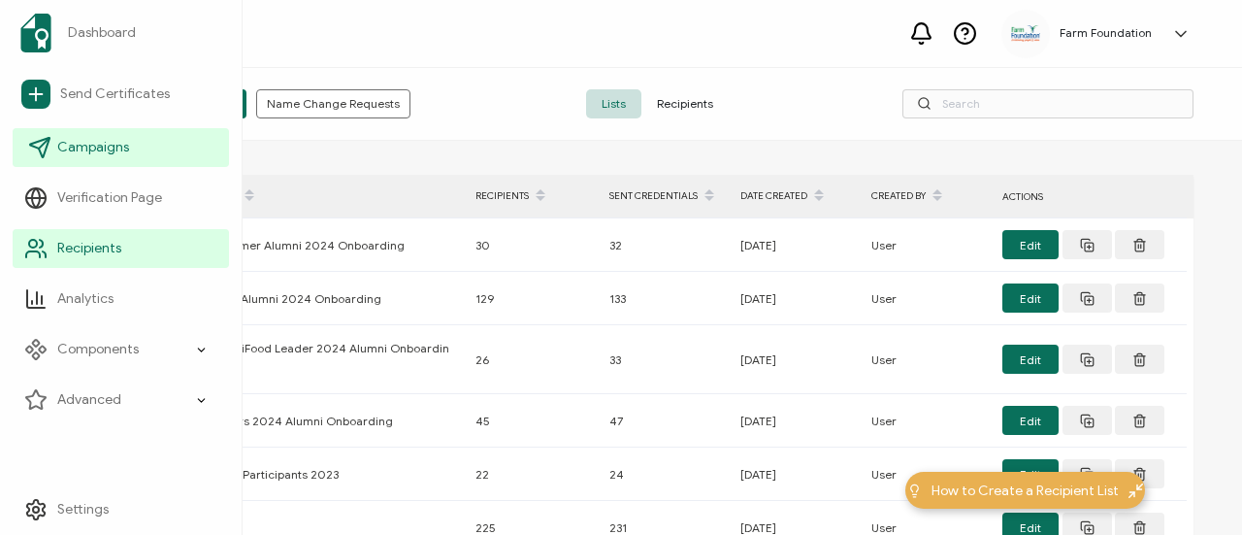
click at [142, 154] on link "Campaigns" at bounding box center [121, 147] width 216 height 39
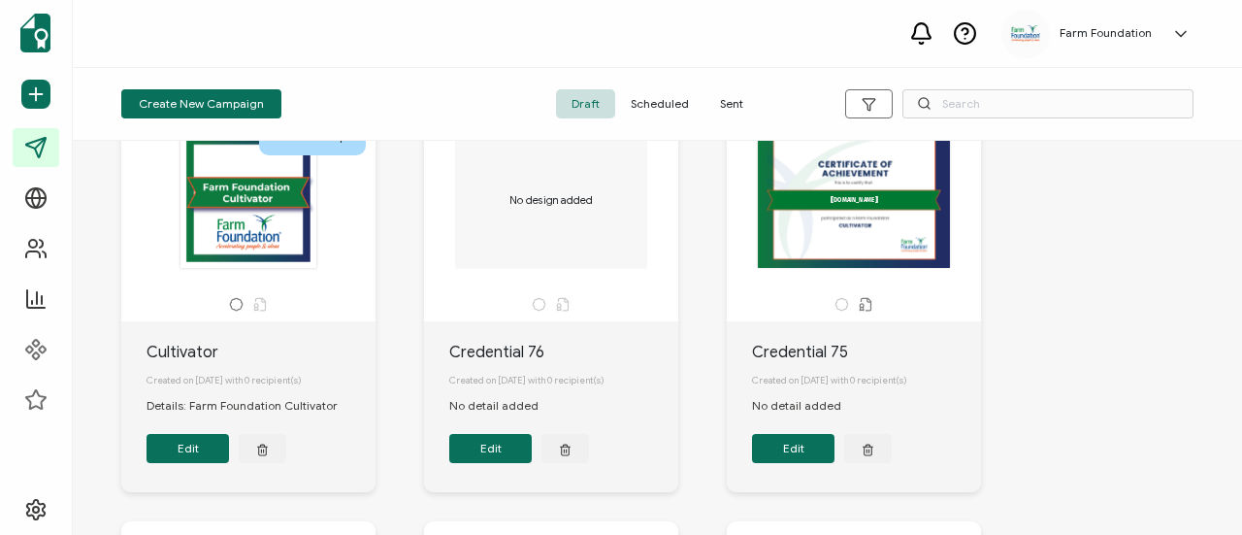
scroll to position [82, 0]
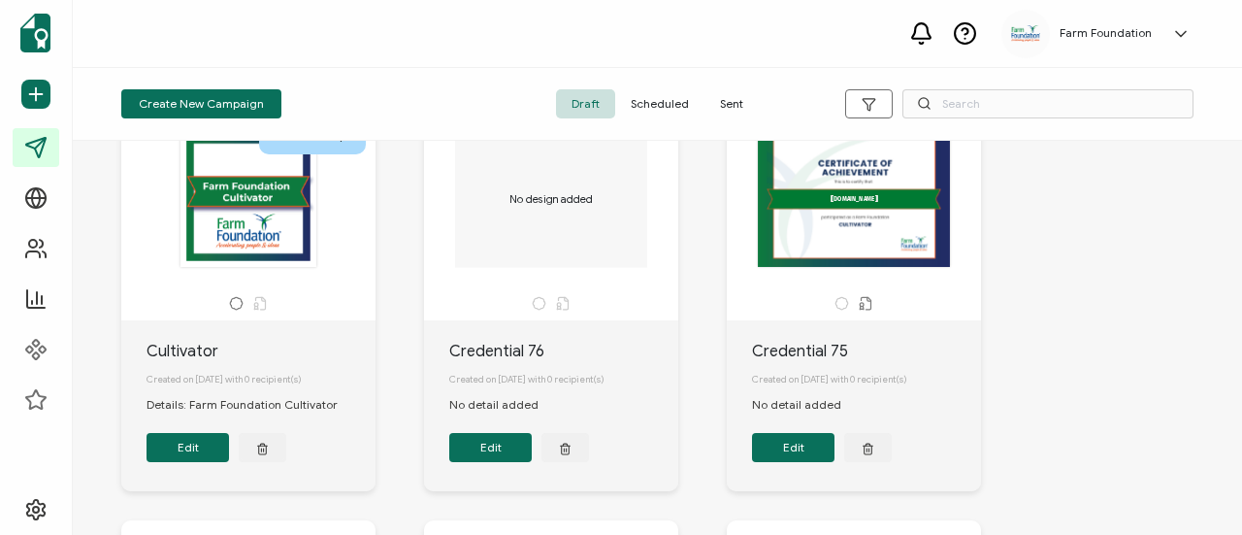
click at [236, 236] on div at bounding box center [249, 199] width 204 height 138
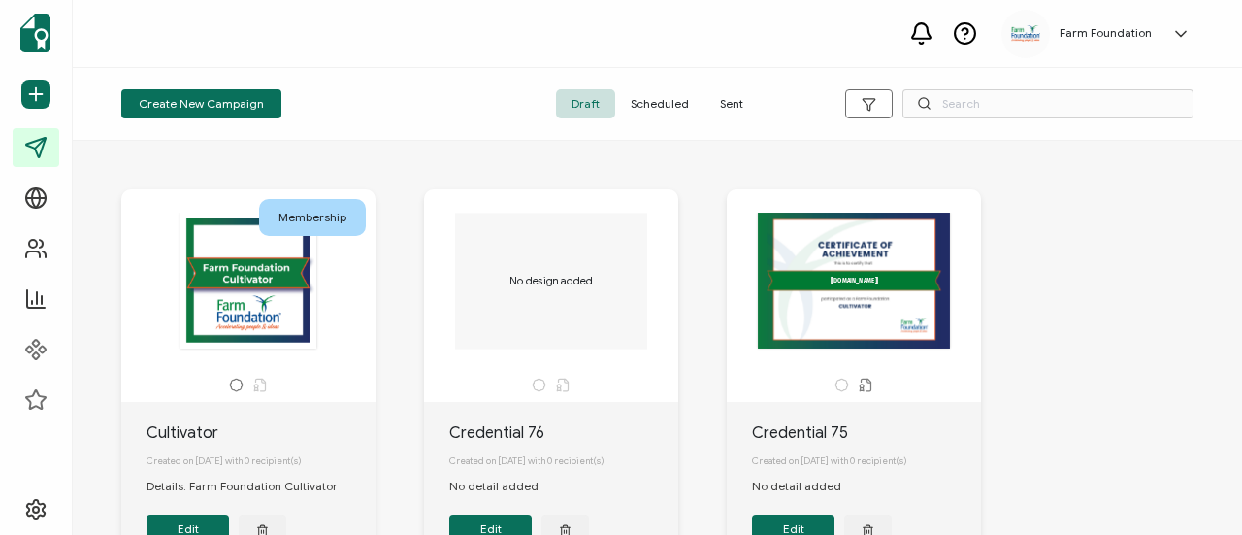
click at [277, 299] on div at bounding box center [249, 281] width 204 height 138
click at [302, 215] on div "Membership" at bounding box center [312, 217] width 107 height 37
click at [259, 374] on div "Membership" at bounding box center [248, 295] width 254 height 213
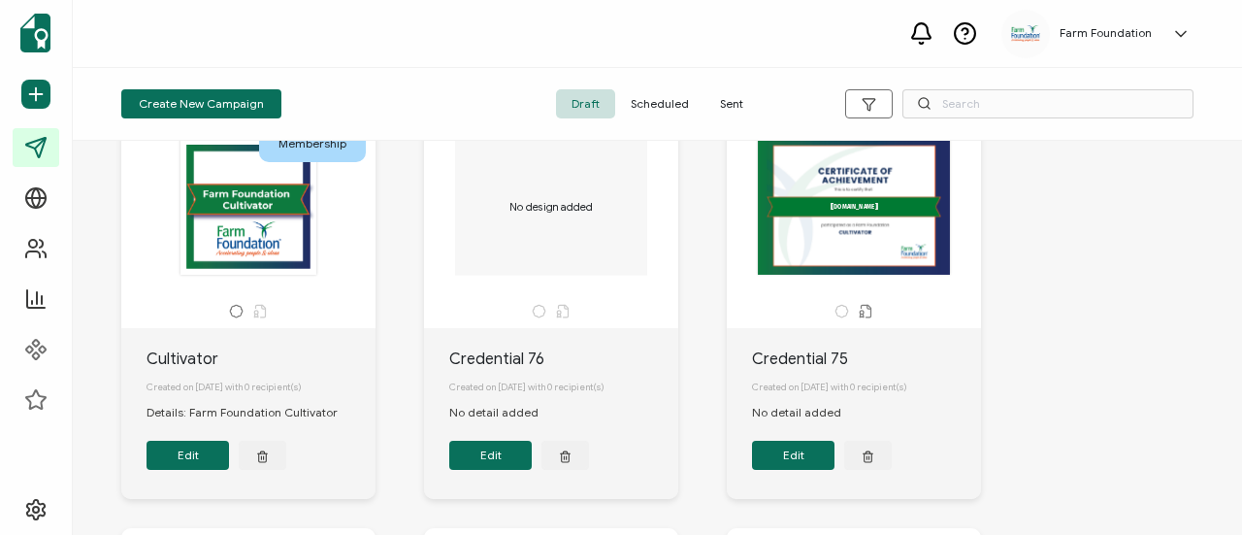
scroll to position [94, 0]
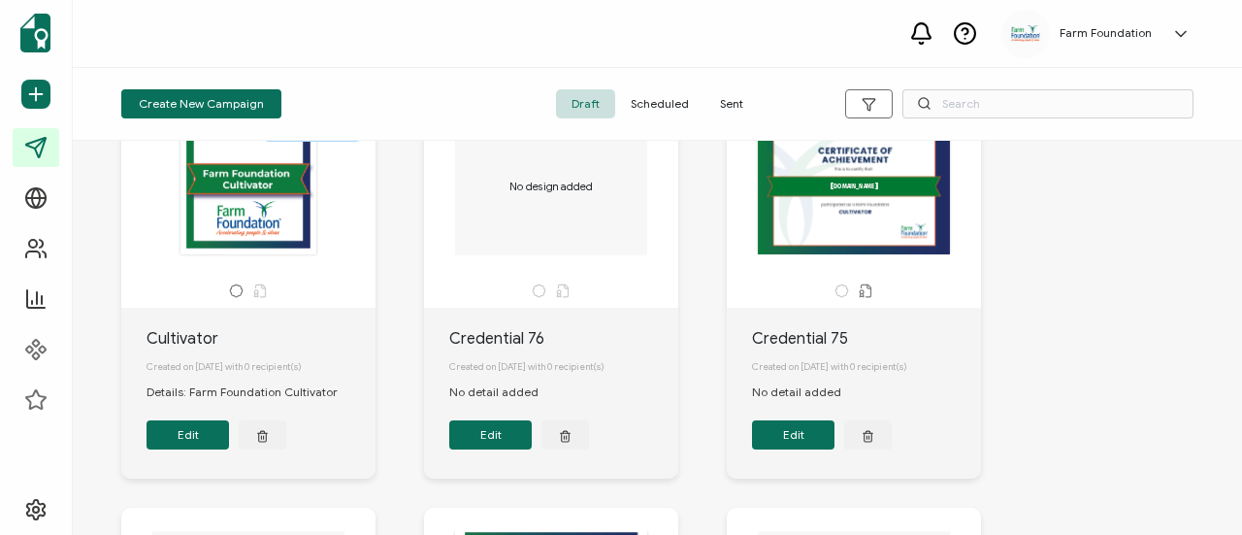
click at [190, 437] on button "Edit" at bounding box center [188, 434] width 82 height 29
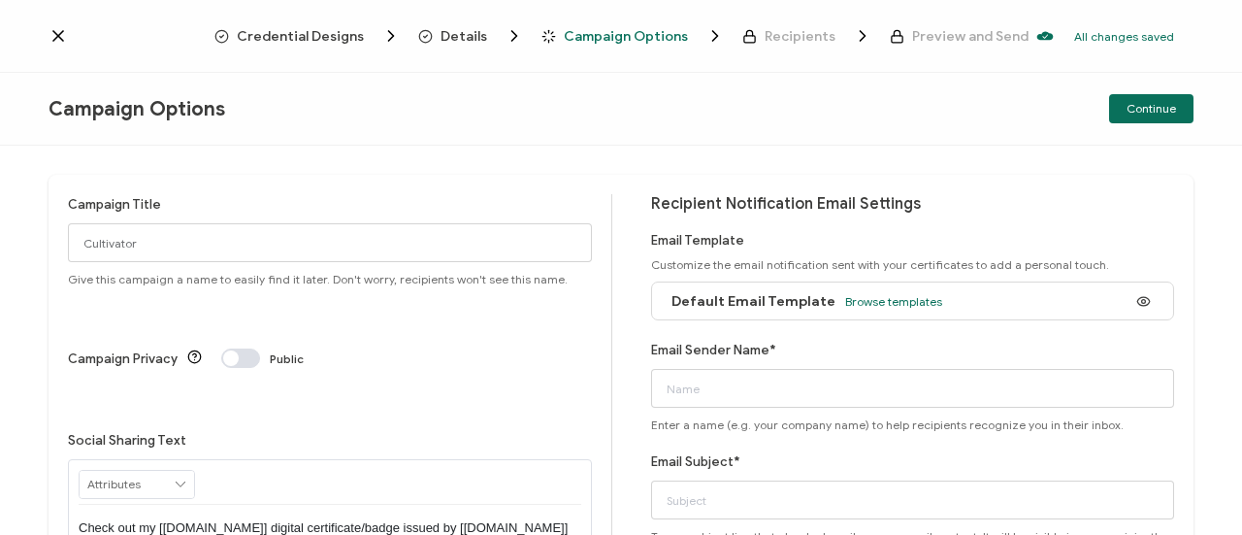
click at [461, 32] on span "Details" at bounding box center [464, 36] width 47 height 15
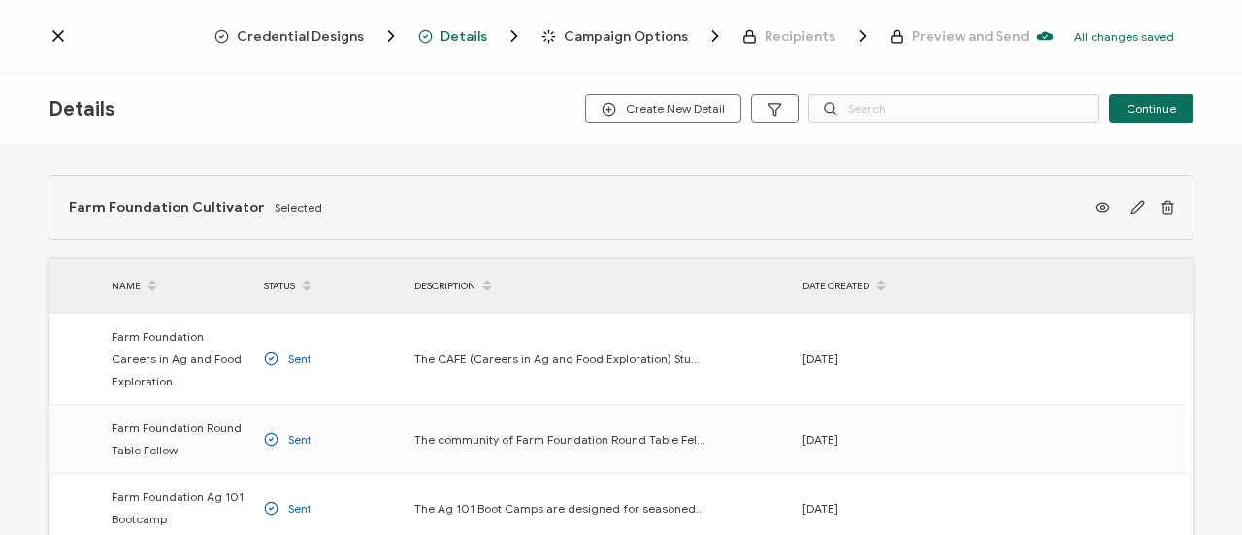
click at [358, 31] on span "Credential Designs" at bounding box center [300, 36] width 127 height 15
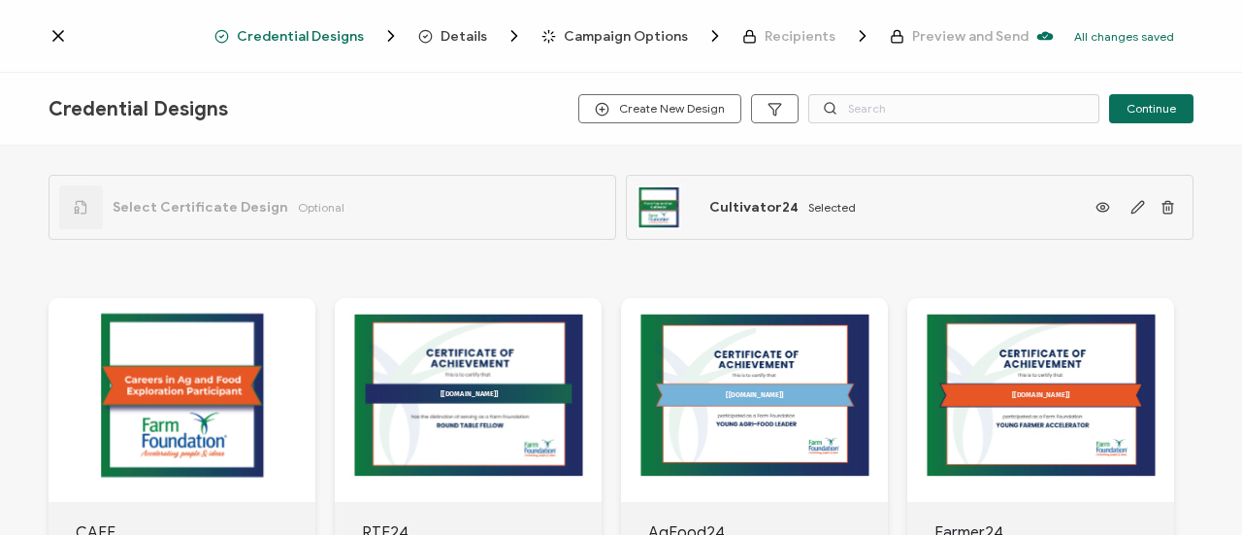
click at [466, 30] on span "Details" at bounding box center [464, 36] width 47 height 15
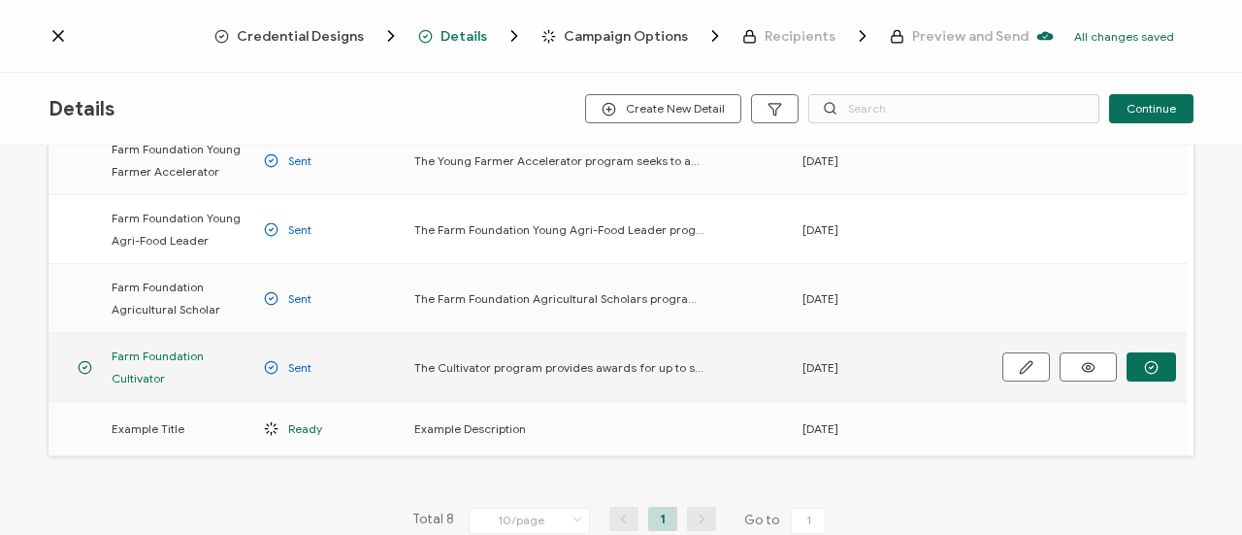
scroll to position [455, 0]
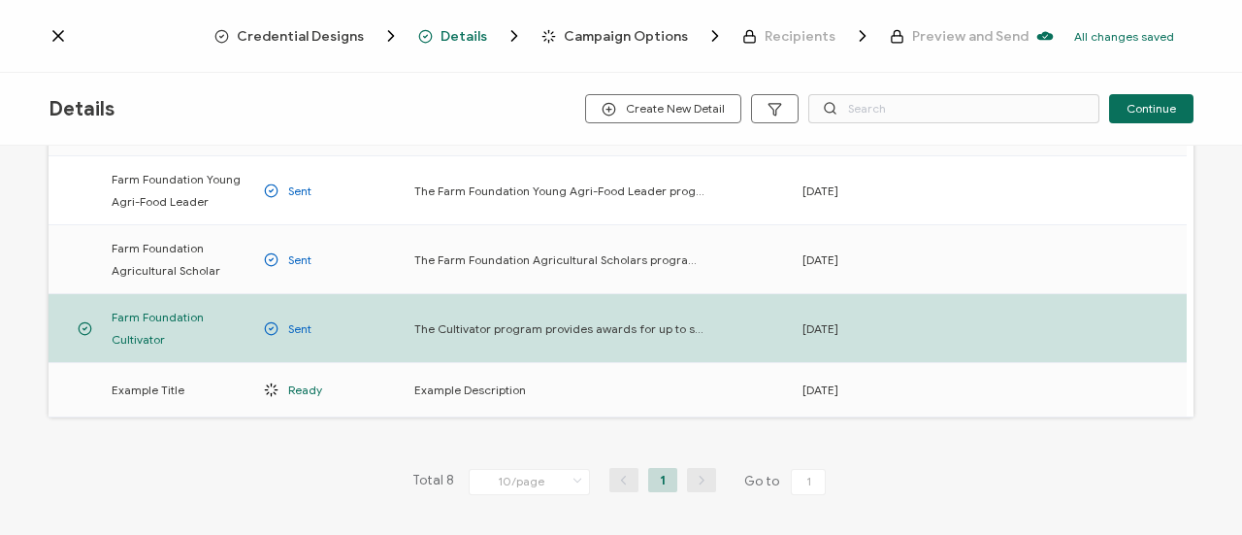
click at [626, 29] on span "Campaign Options" at bounding box center [626, 36] width 124 height 15
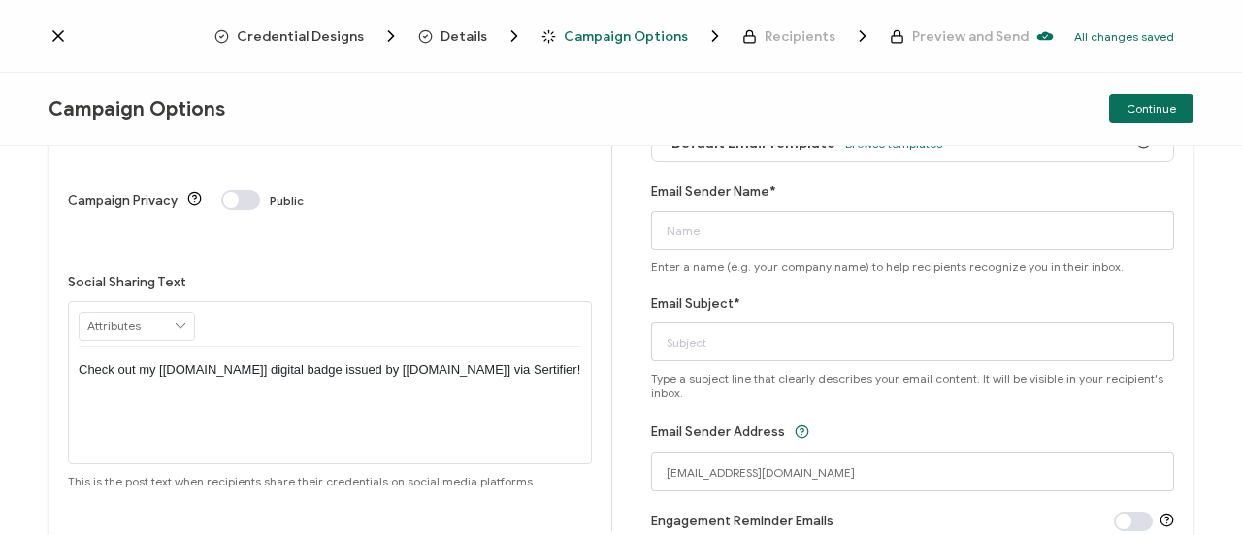
scroll to position [158, 0]
click at [294, 361] on p "Check out my [[DOMAIN_NAME]] digital badge issued by [[DOMAIN_NAME]] via Sertif…" at bounding box center [330, 369] width 503 height 17
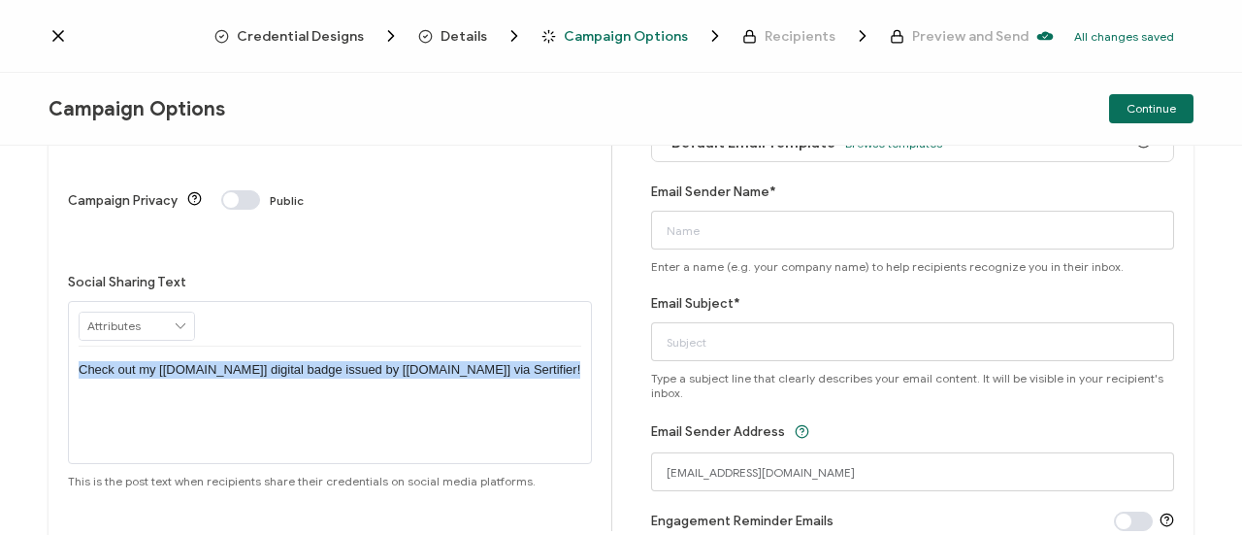
click at [294, 361] on p "Check out my [[DOMAIN_NAME]] digital badge issued by [[DOMAIN_NAME]] via Sertif…" at bounding box center [330, 369] width 503 height 17
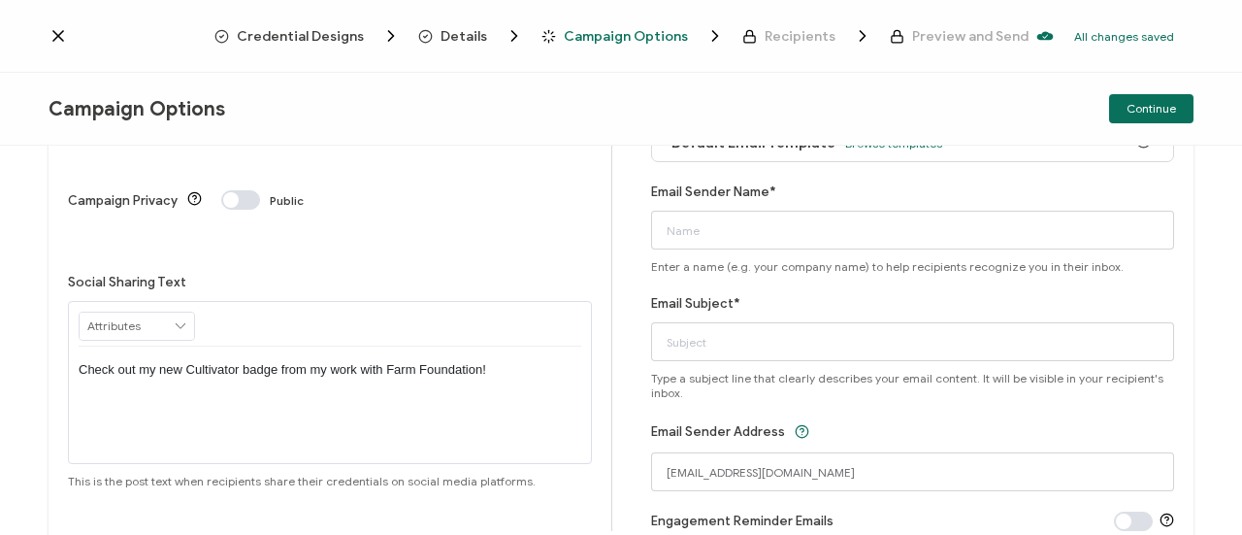
click at [361, 361] on p "Check out my new Cultivator badge from my work with Farm Foundation!" at bounding box center [330, 369] width 503 height 17
click at [569, 361] on p "Check out my new Cultivator badge from my work and research with Farm Foundatio…" at bounding box center [330, 369] width 503 height 17
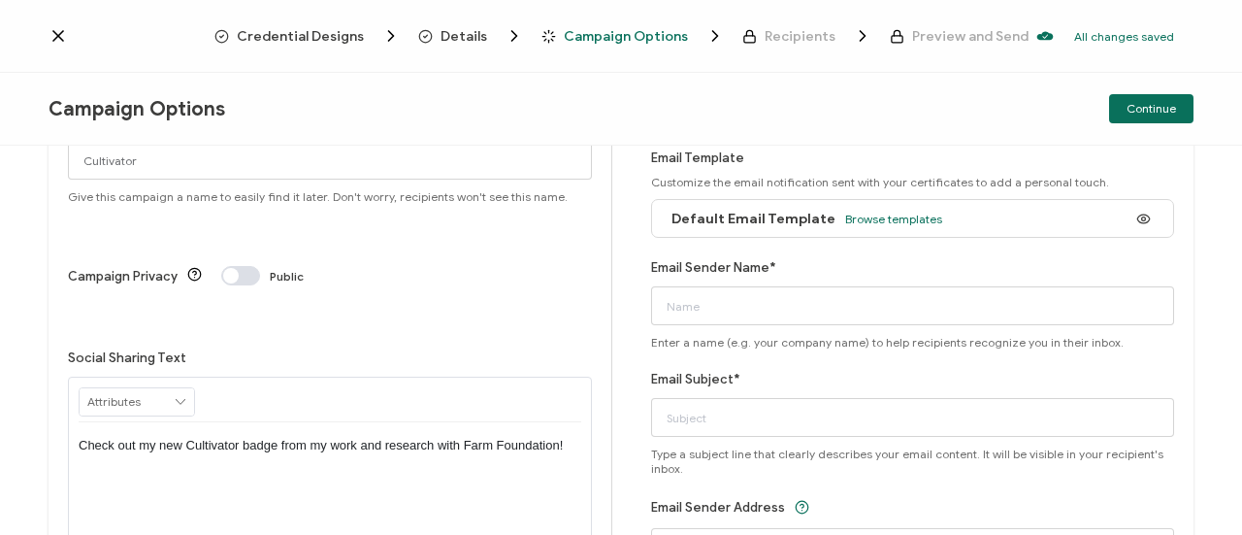
scroll to position [87, 0]
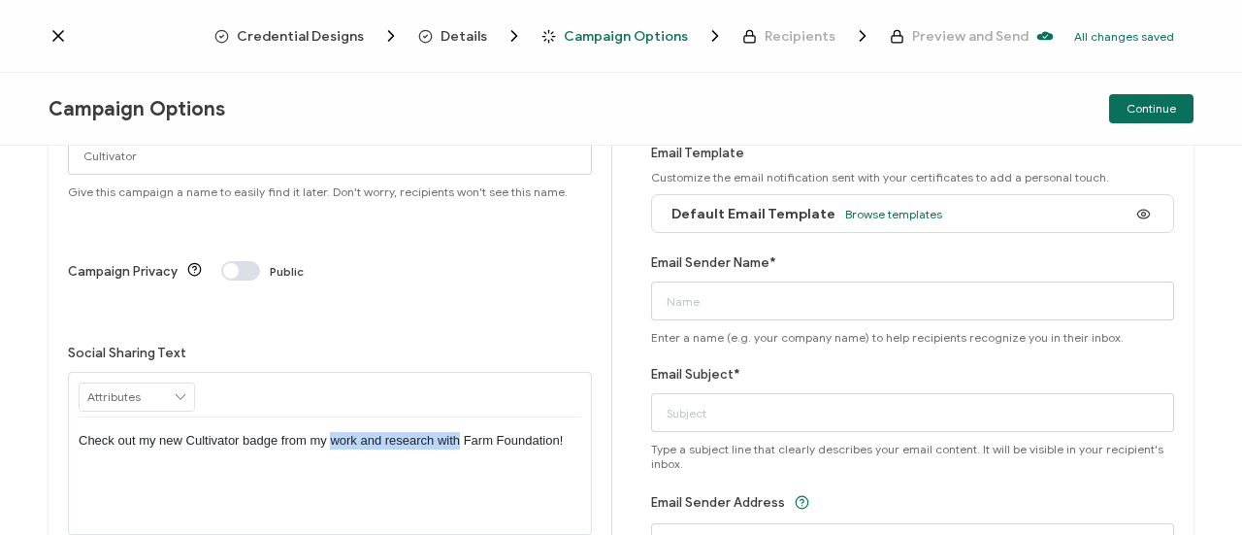
drag, startPoint x: 461, startPoint y: 354, endPoint x: 330, endPoint y: 355, distance: 131.0
click at [330, 432] on p "Check out my new Cultivator badge from my work and research with Farm Foundatio…" at bounding box center [330, 440] width 503 height 17
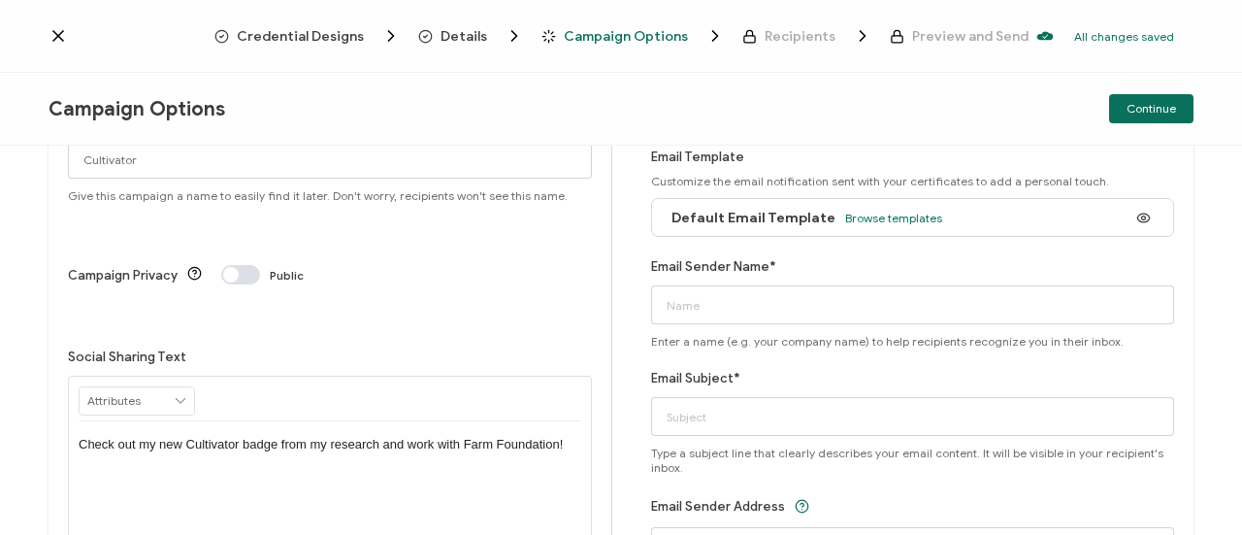
scroll to position [111, 0]
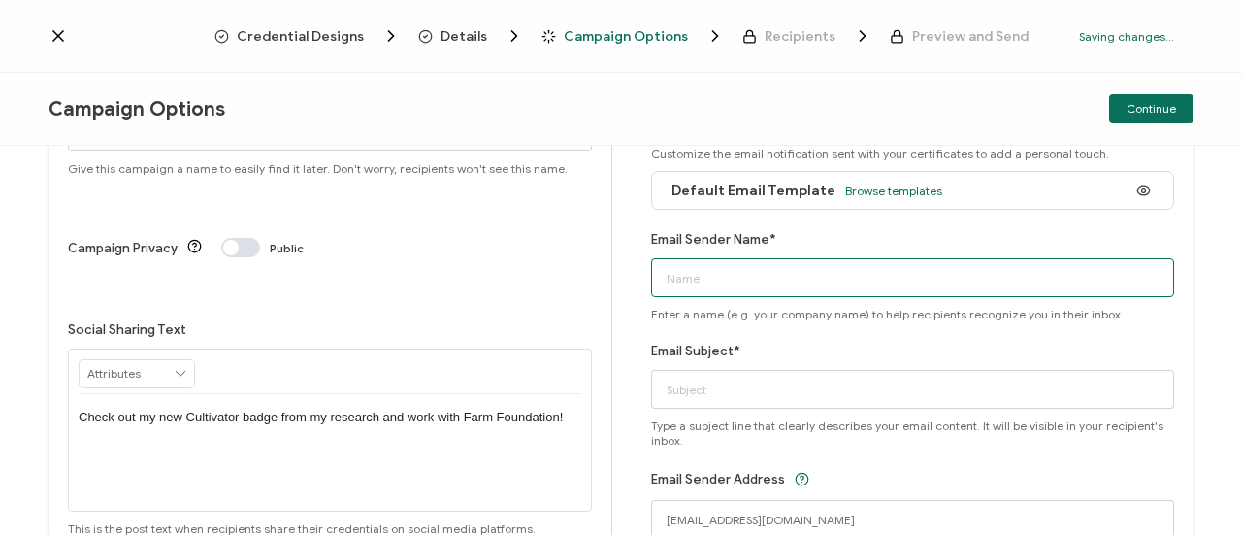
click at [727, 280] on input "Email Sender Name*" at bounding box center [913, 277] width 524 height 39
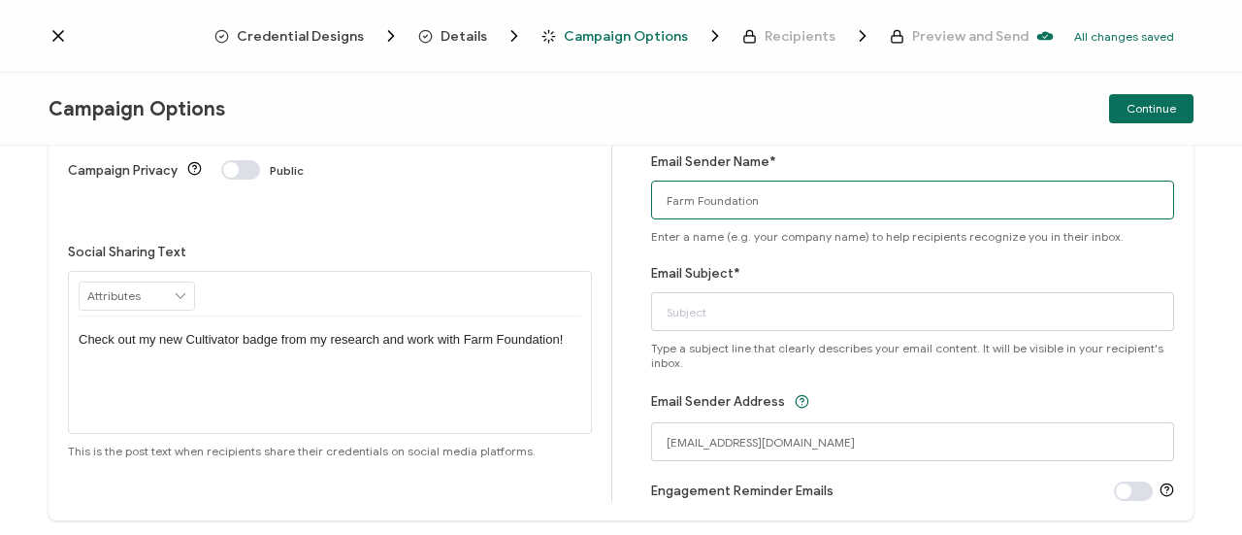
scroll to position [198, 0]
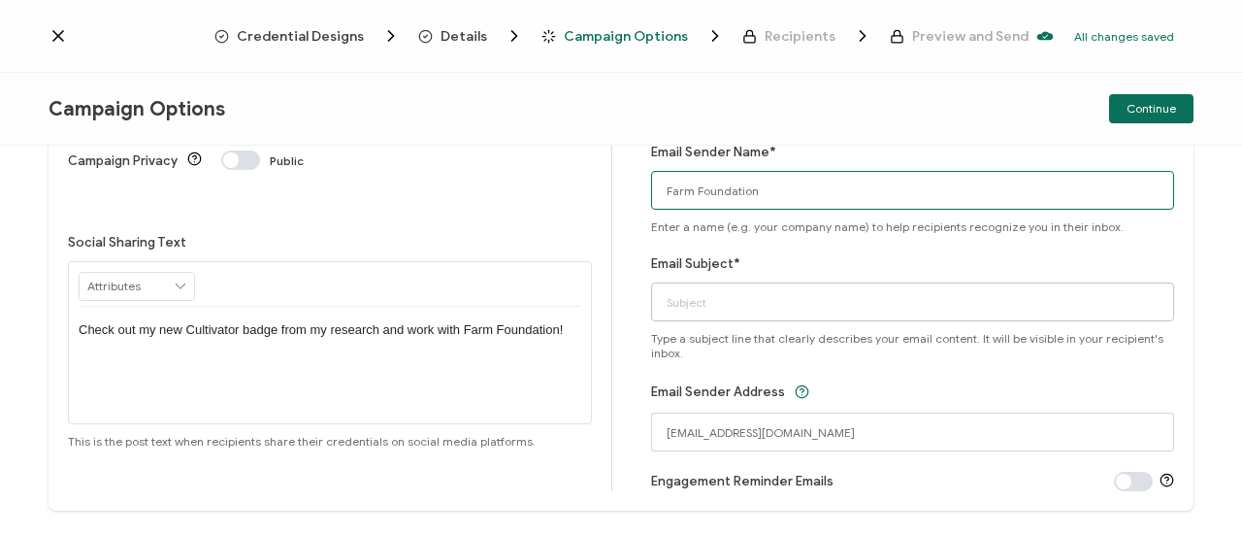
type input "Farm Foundation"
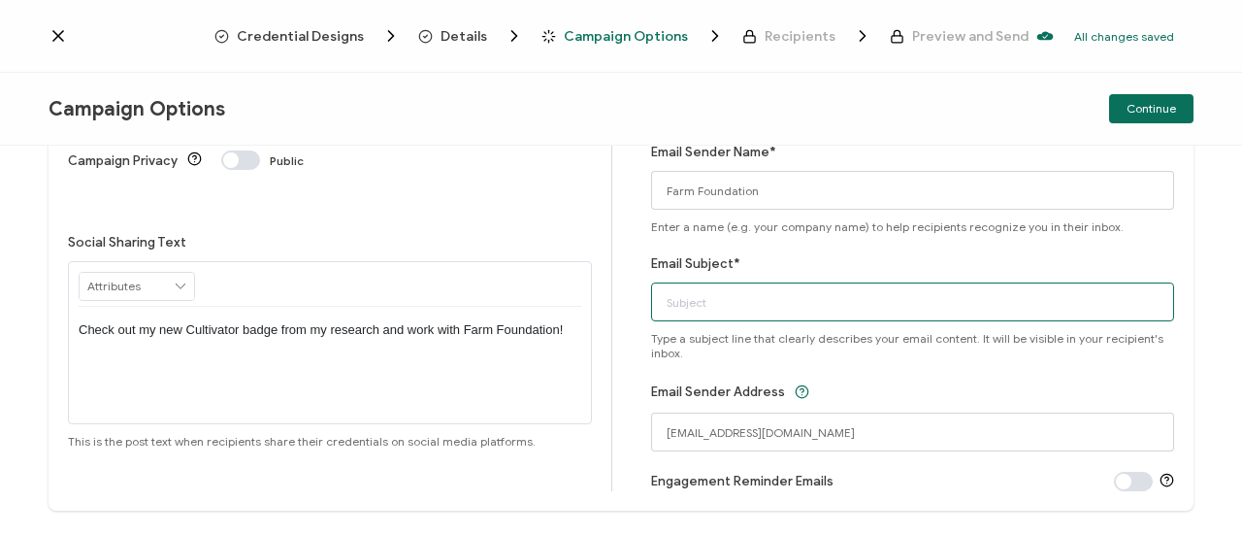
click at [914, 309] on input "Email Subject*" at bounding box center [913, 301] width 524 height 39
drag, startPoint x: 856, startPoint y: 294, endPoint x: 659, endPoint y: 298, distance: 197.0
click at [659, 298] on input "Cultivator Badge - Congratulations!" at bounding box center [913, 301] width 524 height 39
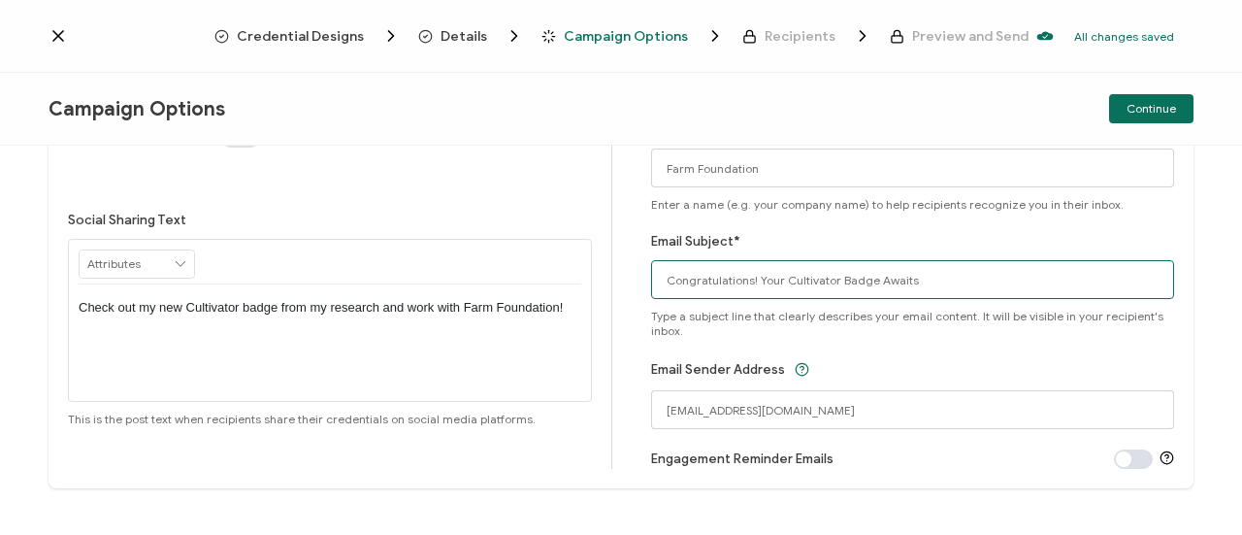
scroll to position [241, 0]
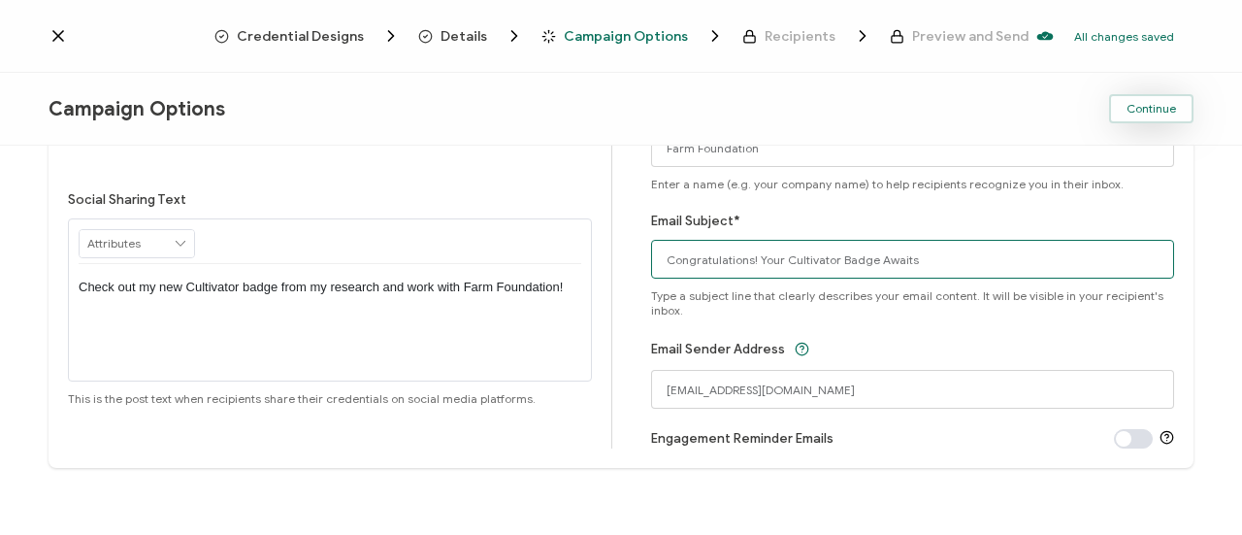
type input "Congratulations! Your Cultivator Badge Awaits"
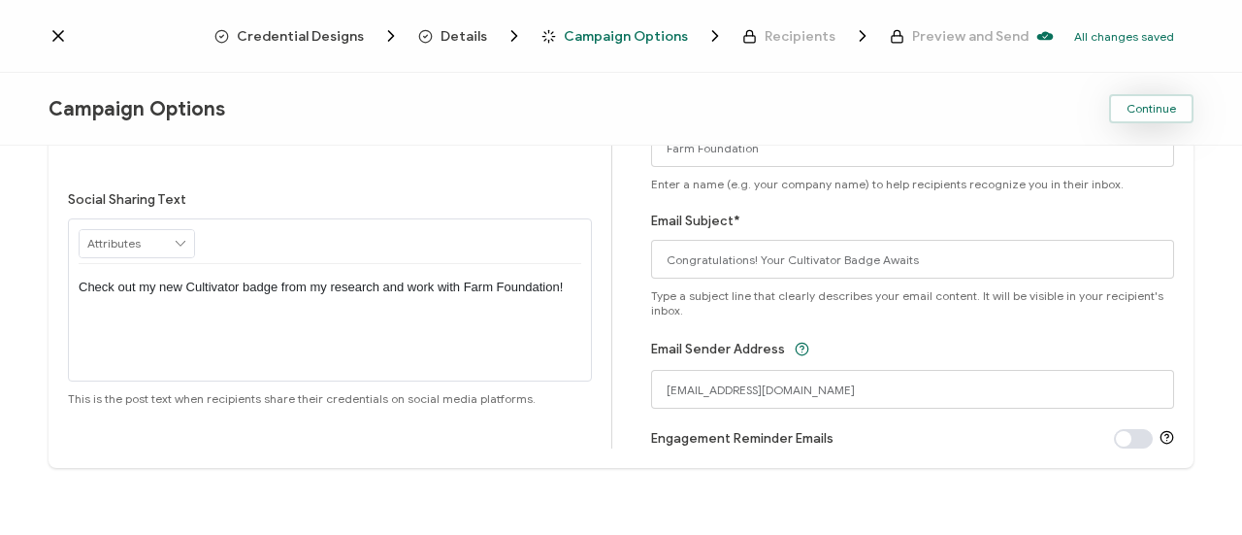
click at [1155, 107] on span "Continue" at bounding box center [1151, 109] width 49 height 12
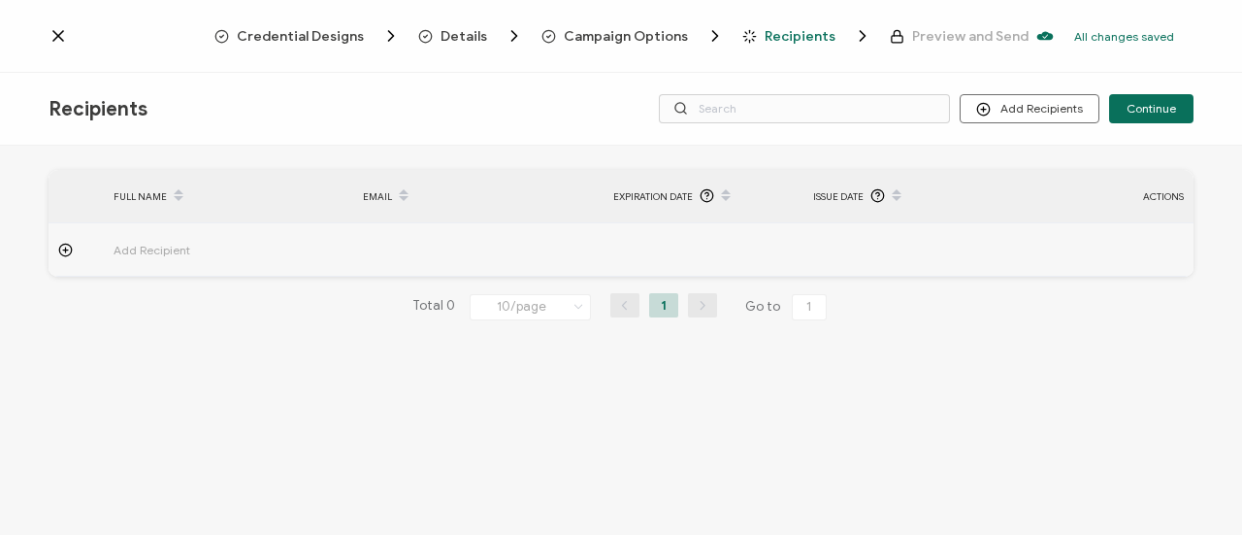
click at [64, 250] on icon at bounding box center [65, 250] width 15 height 15
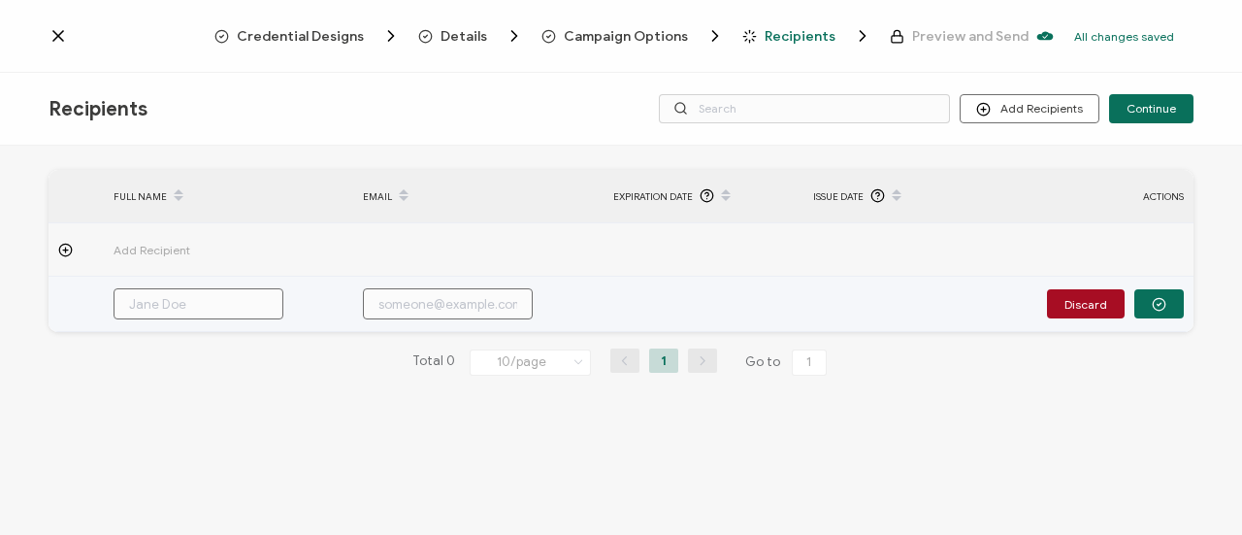
click at [204, 298] on input "text" at bounding box center [199, 303] width 170 height 31
paste input "First Last [PERSON_NAME]"
type input "First Last [PERSON_NAME]"
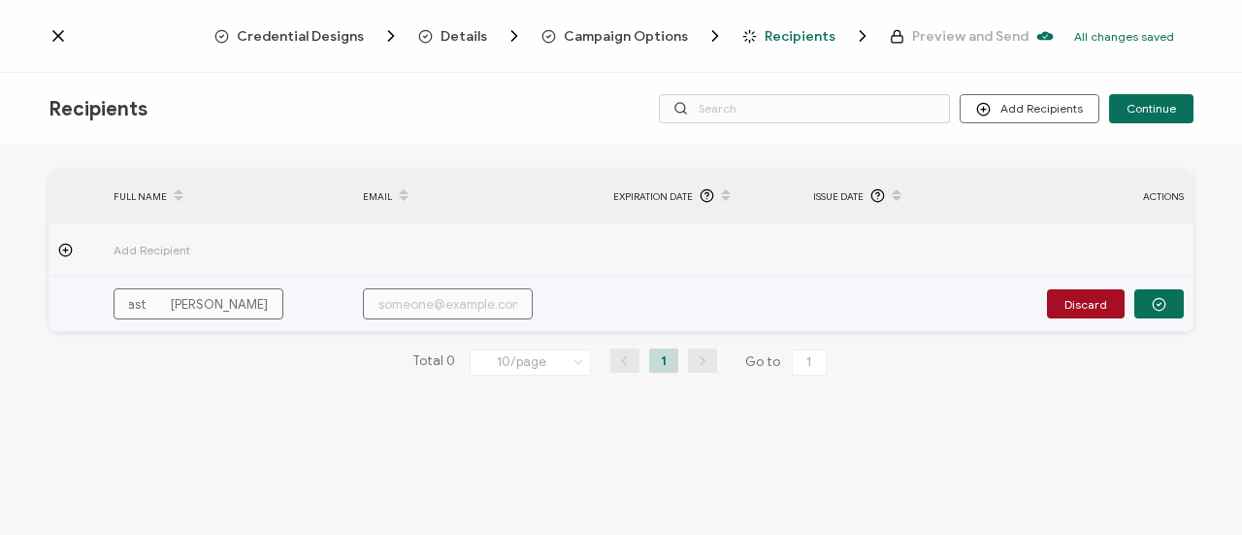
click at [172, 298] on input "First Last [PERSON_NAME]" at bounding box center [199, 303] width 170 height 31
type input "First Last [PERSON_NAME]"
click at [404, 310] on input "text" at bounding box center [448, 303] width 170 height 31
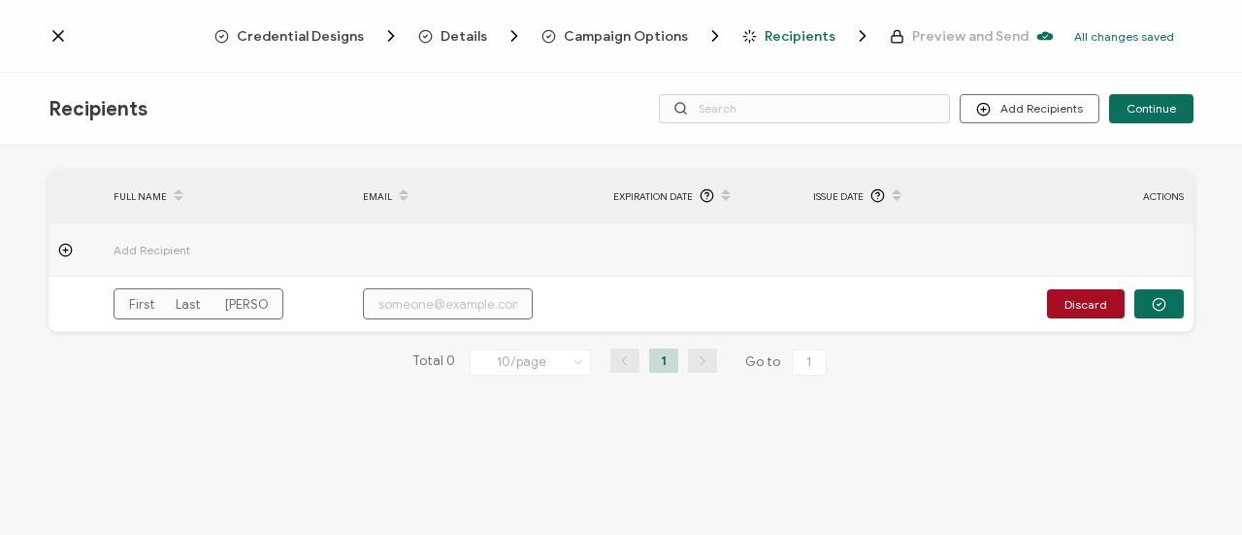
paste input "First Last [PERSON_NAME]"
type input "First Last [PERSON_NAME]"
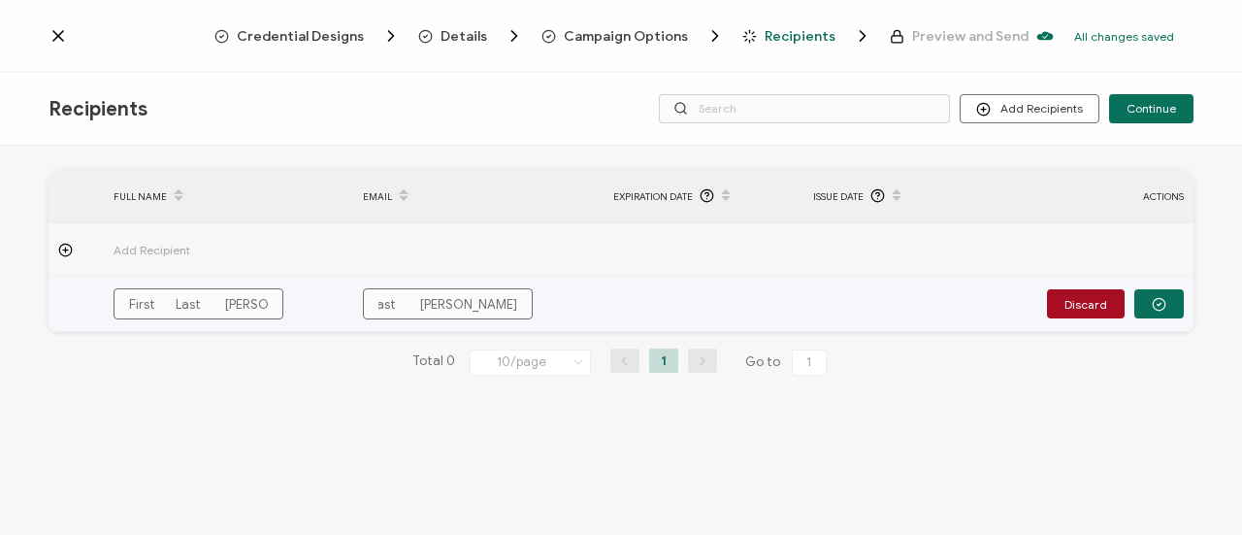
click at [456, 310] on input "First Last [PERSON_NAME]" at bounding box center [448, 303] width 170 height 31
click at [235, 293] on input "First Last [PERSON_NAME]" at bounding box center [199, 303] width 170 height 31
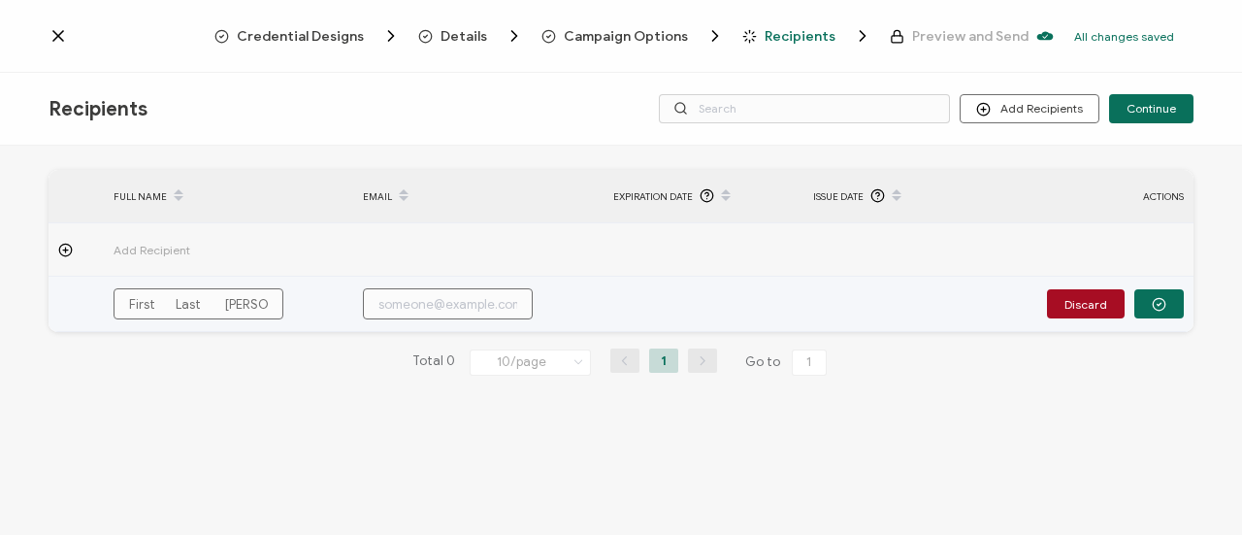
click at [235, 293] on input "First Last [PERSON_NAME]" at bounding box center [199, 303] width 170 height 31
type input "J"
type input "Jo"
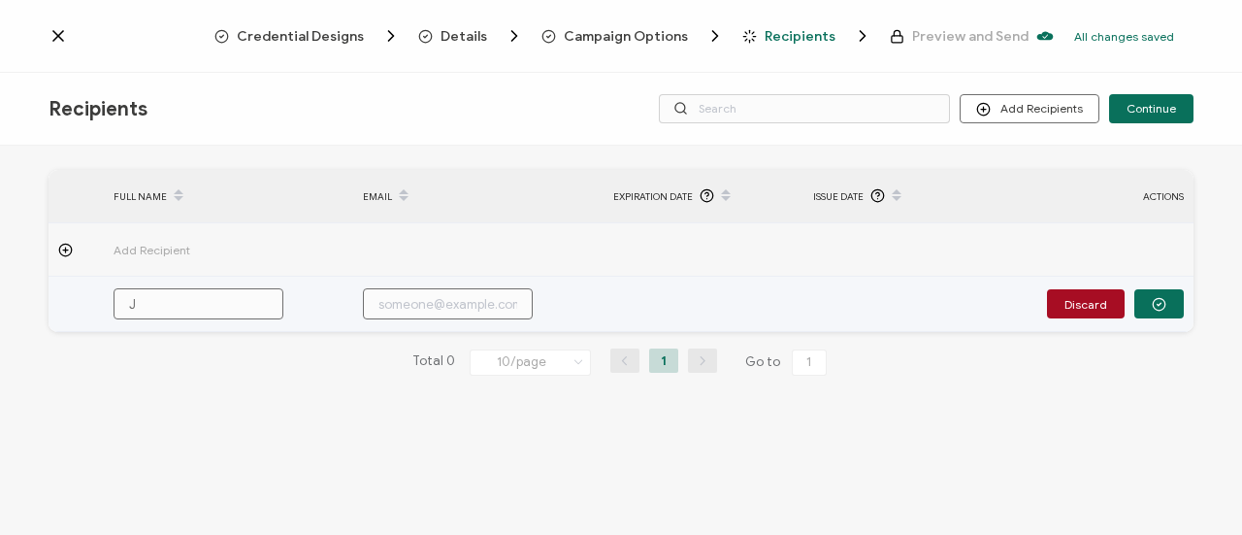
type input "Jo"
type input "Jor"
type input "Jord"
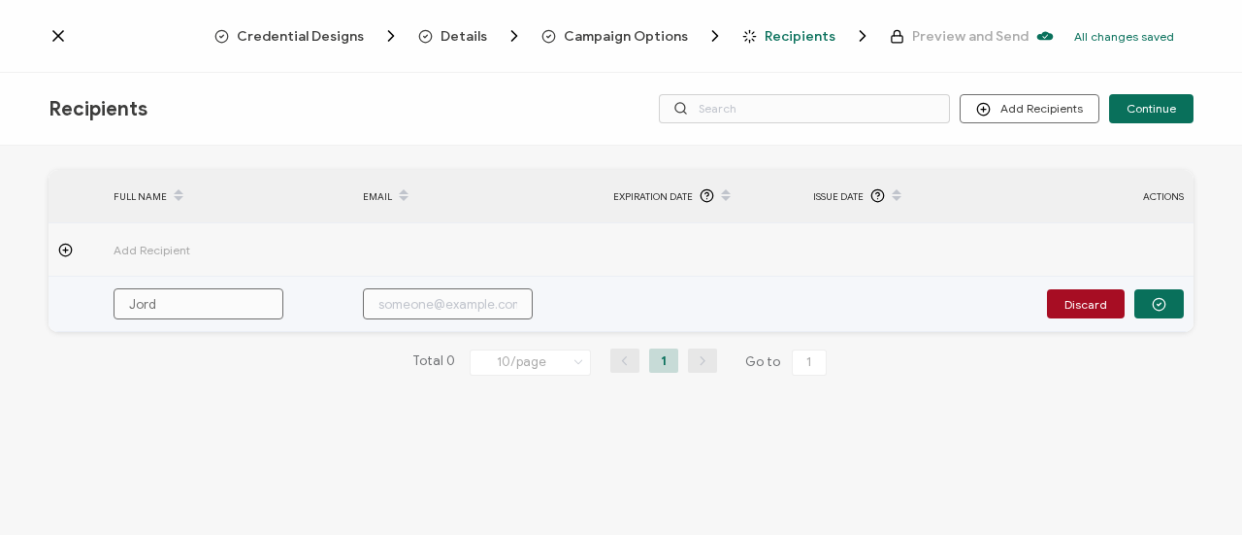
type input "Jorda"
type input "Jordan"
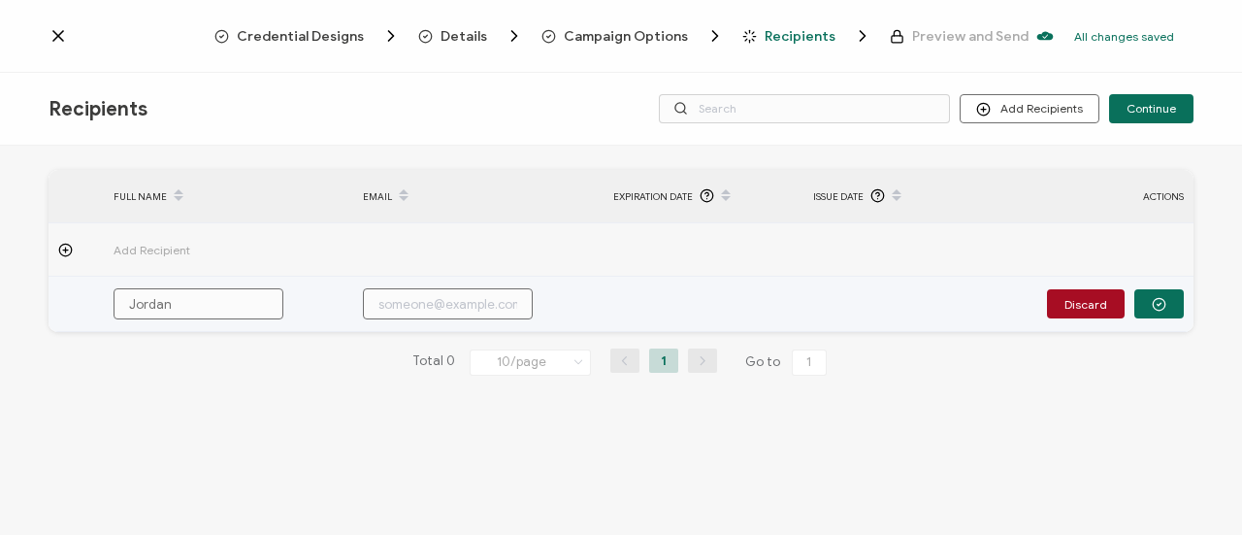
type input "Jordan"
type input "[PERSON_NAME]"
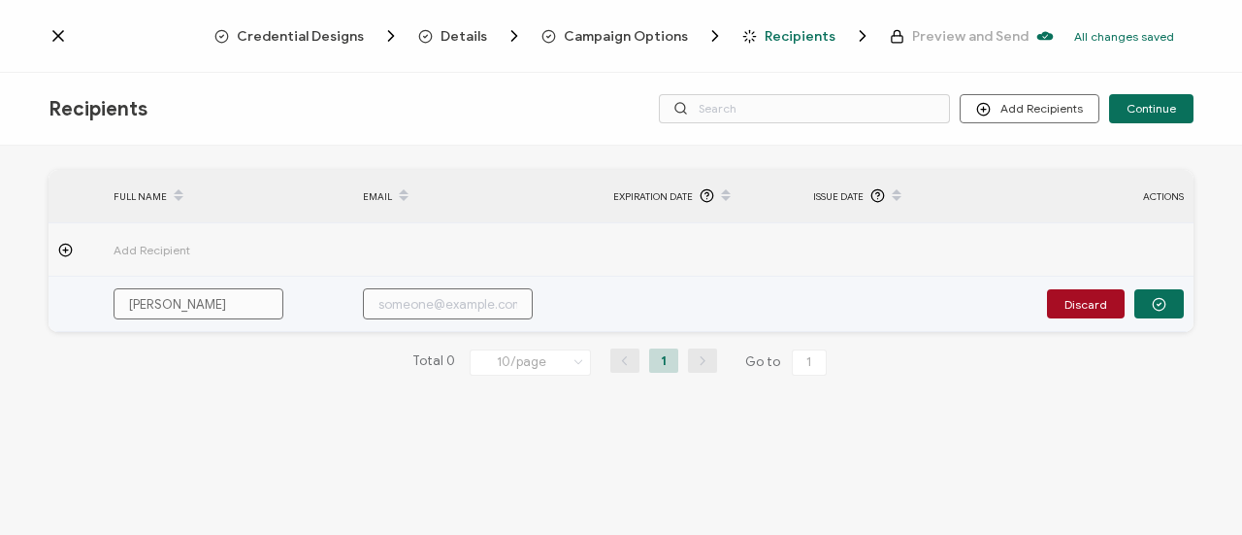
type input "[PERSON_NAME]"
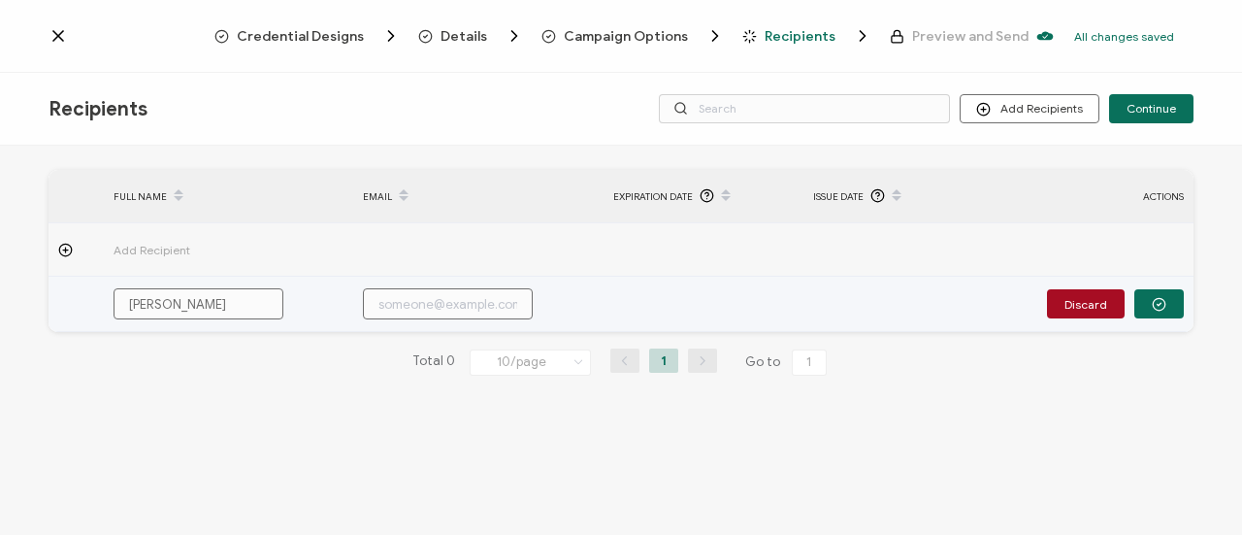
type input "[PERSON_NAME]"
type input "[PERSON_NAME] W"
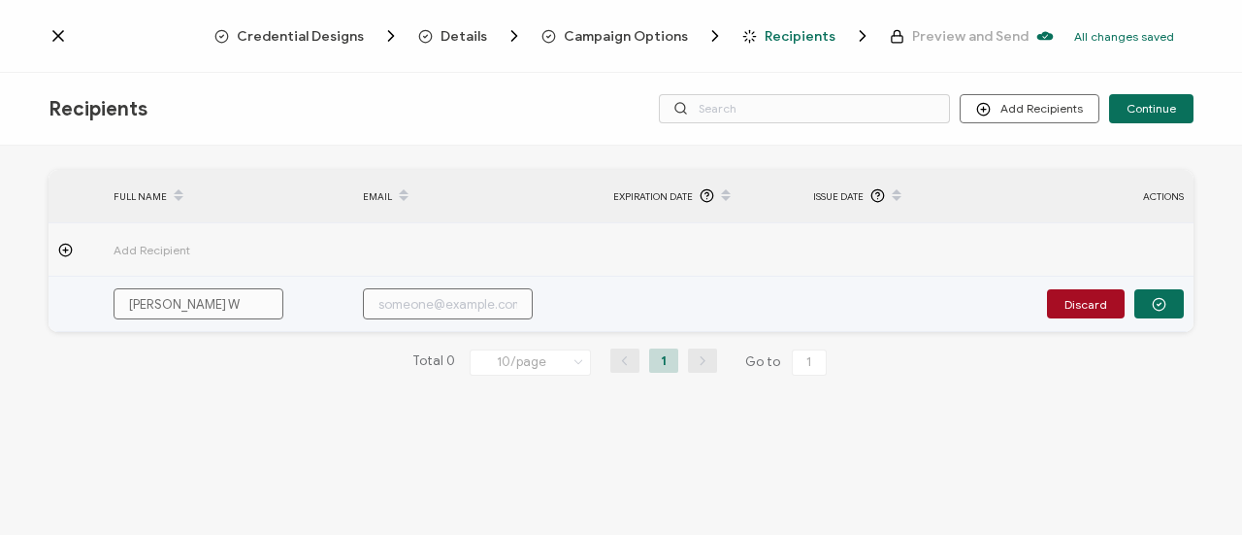
type input "[PERSON_NAME] WI"
type input "[PERSON_NAME] [PERSON_NAME]"
type input "[PERSON_NAME] WIls"
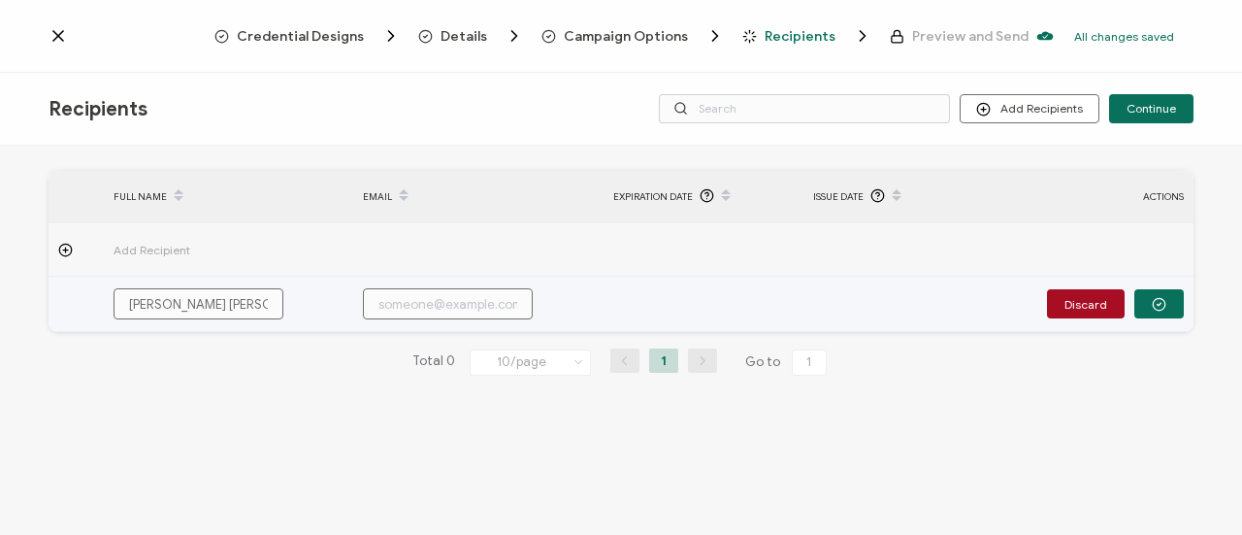
type input "[PERSON_NAME] WIls"
type input "[PERSON_NAME] WIlso"
type input "[PERSON_NAME]"
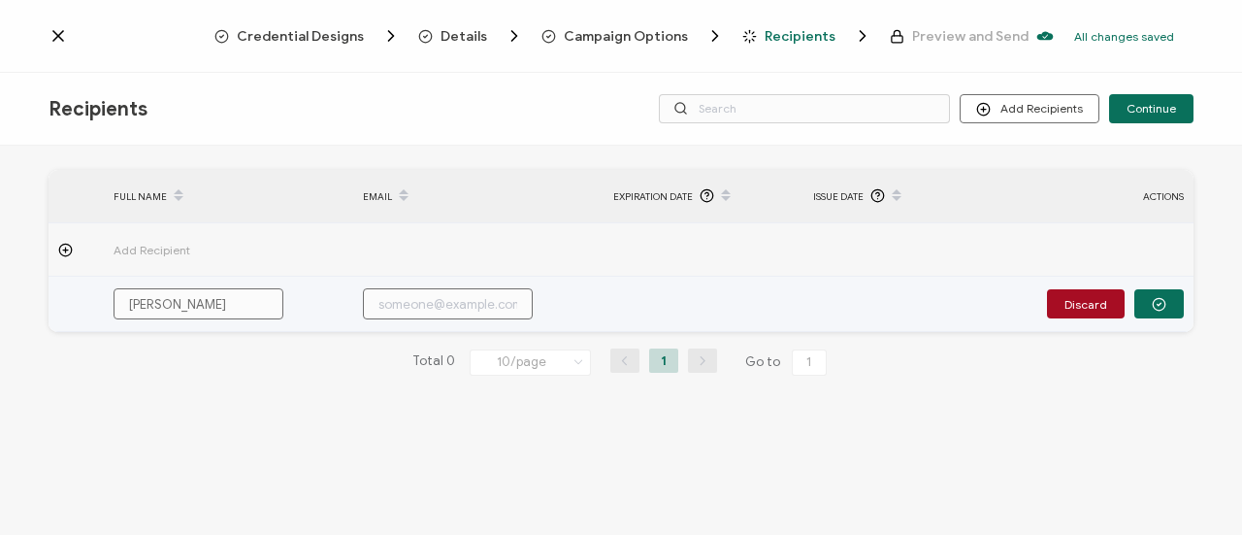
type input "[PERSON_NAME] WIlso"
type input "[PERSON_NAME] WIls"
type input "[PERSON_NAME] [PERSON_NAME]"
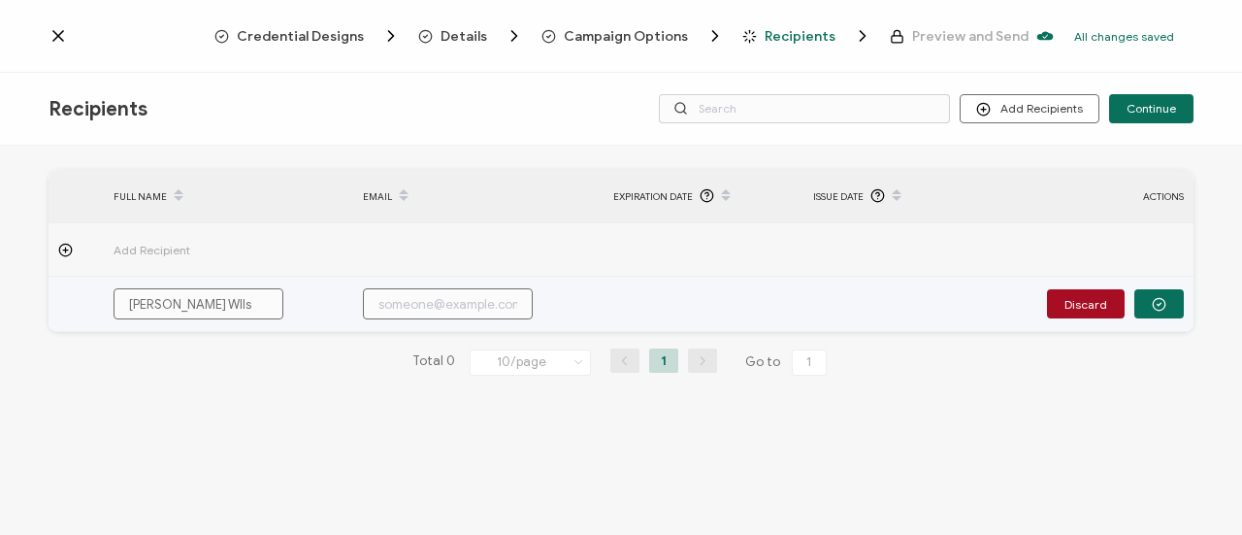
type input "[PERSON_NAME] [PERSON_NAME]"
type input "[PERSON_NAME] WI"
type input "[PERSON_NAME] W"
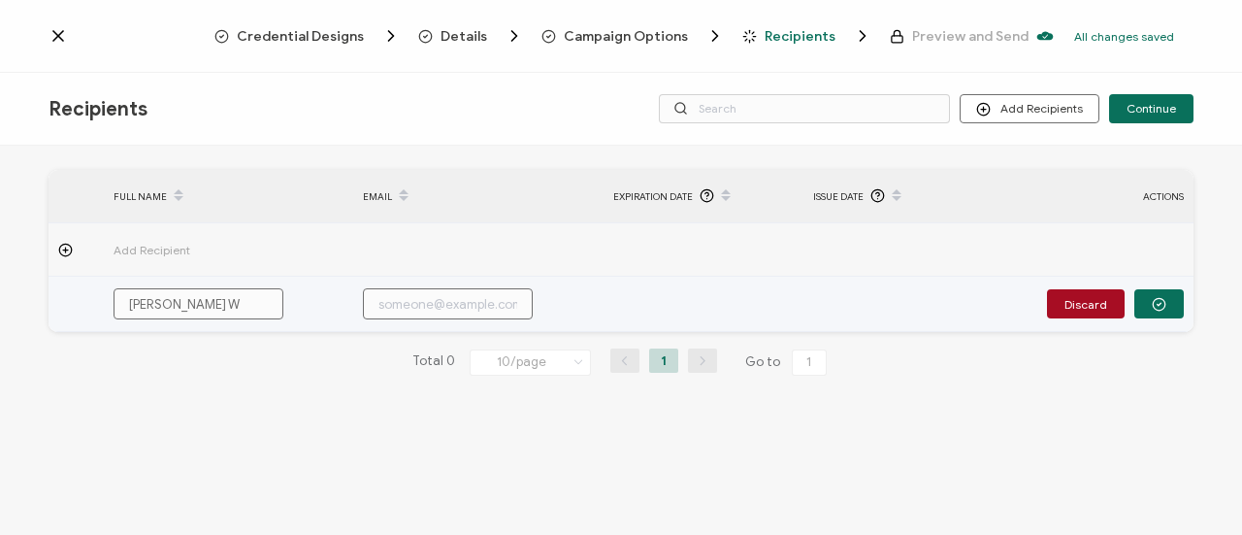
type input "[PERSON_NAME] [PERSON_NAME]"
type input "[PERSON_NAME] Wils"
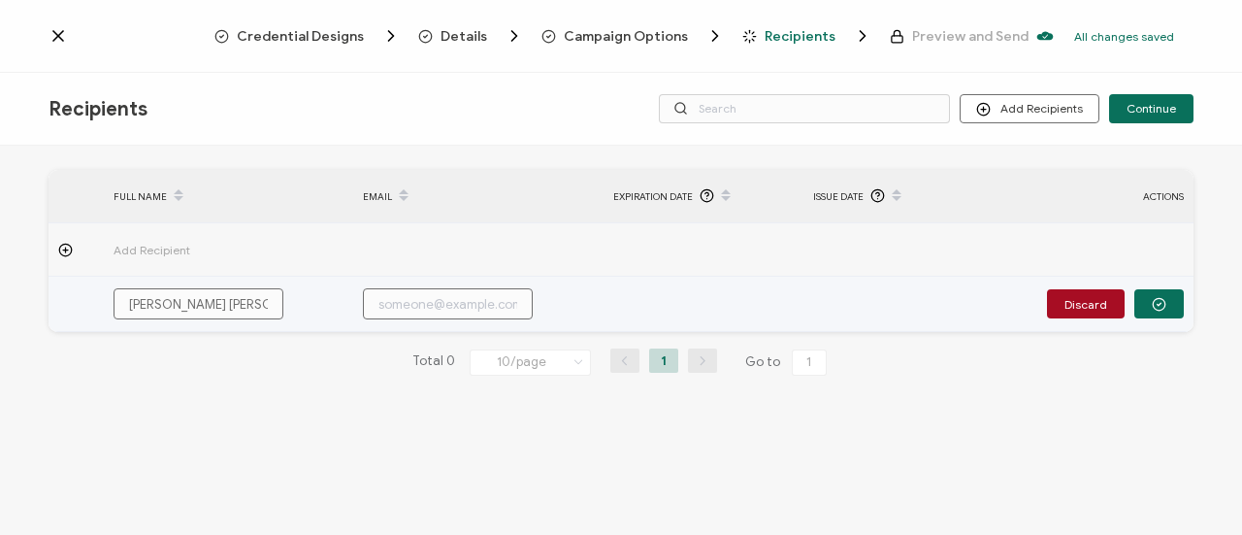
type input "[PERSON_NAME] Wils"
type input "[PERSON_NAME] Wilso"
type input "[PERSON_NAME]"
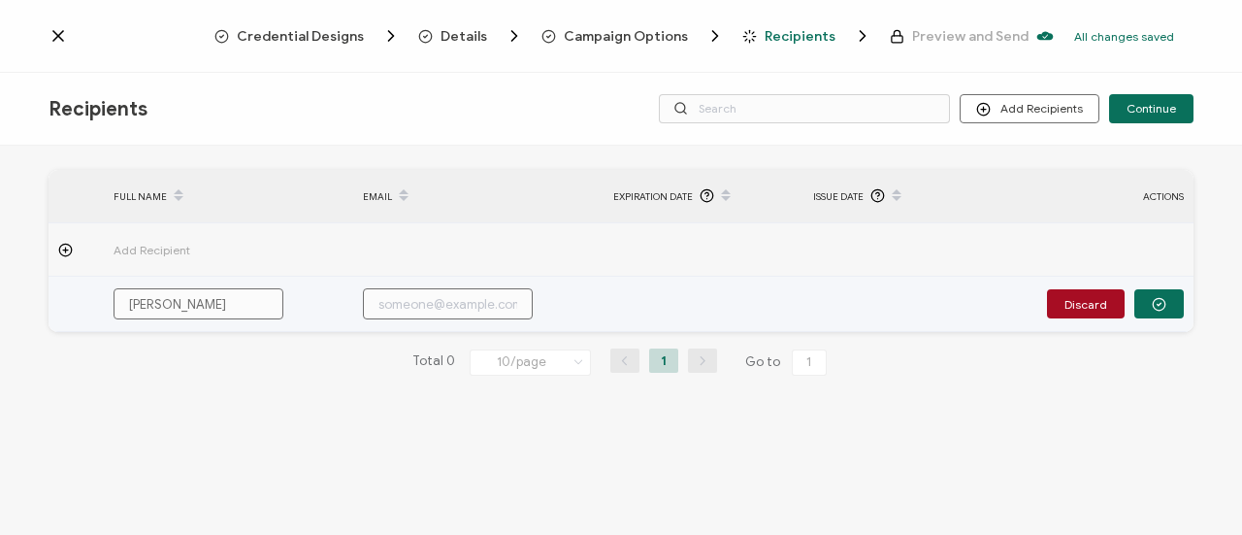
type input "[PERSON_NAME]"
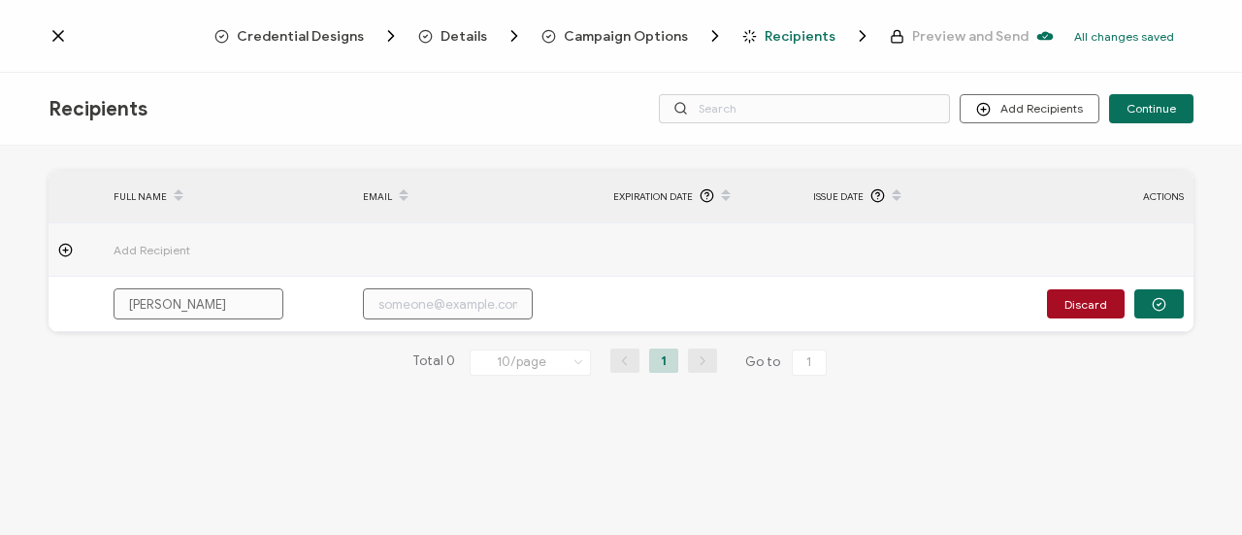
paste input "[EMAIL_ADDRESS][DOMAIN_NAME]"
type input "[EMAIL_ADDRESS][DOMAIN_NAME]"
click at [68, 247] on icon at bounding box center [65, 250] width 15 height 15
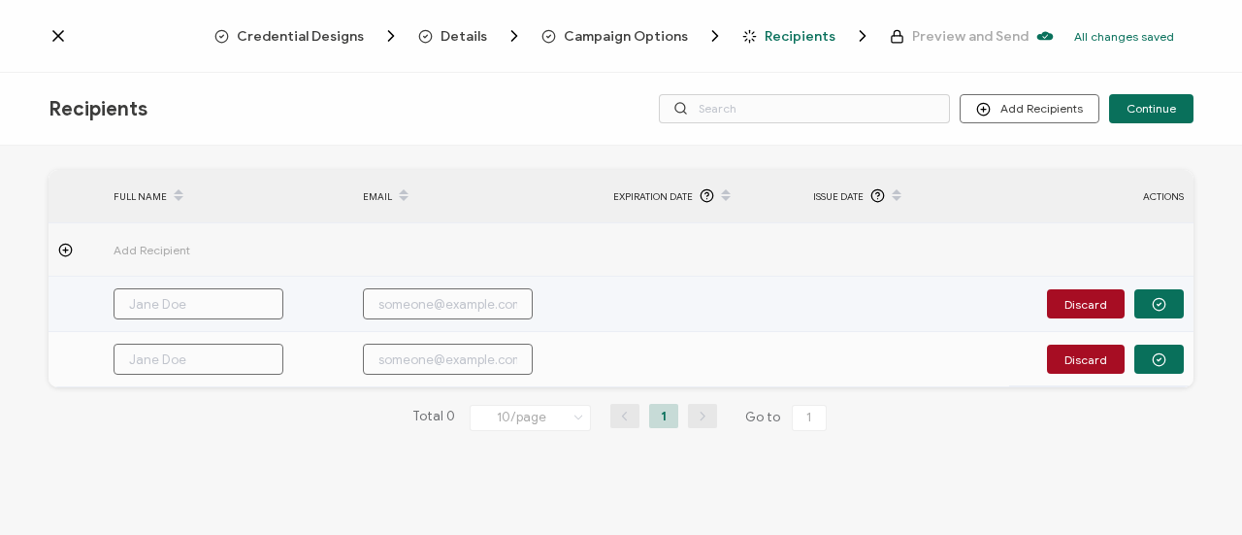
click at [234, 299] on input "text" at bounding box center [199, 303] width 170 height 31
type input "J"
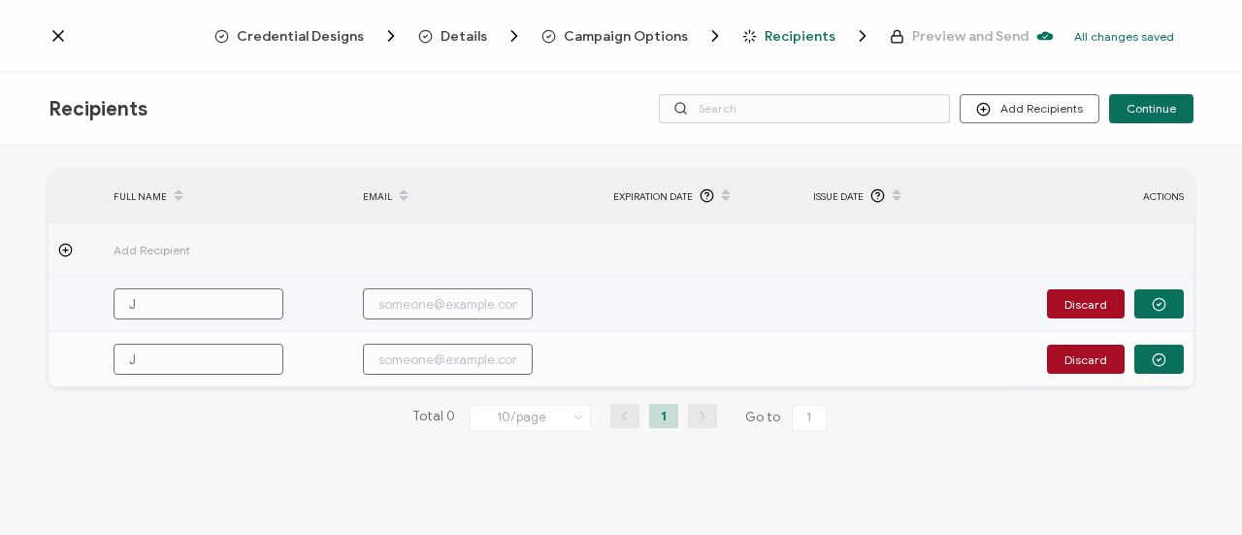
type input "Jo"
type input "Jor"
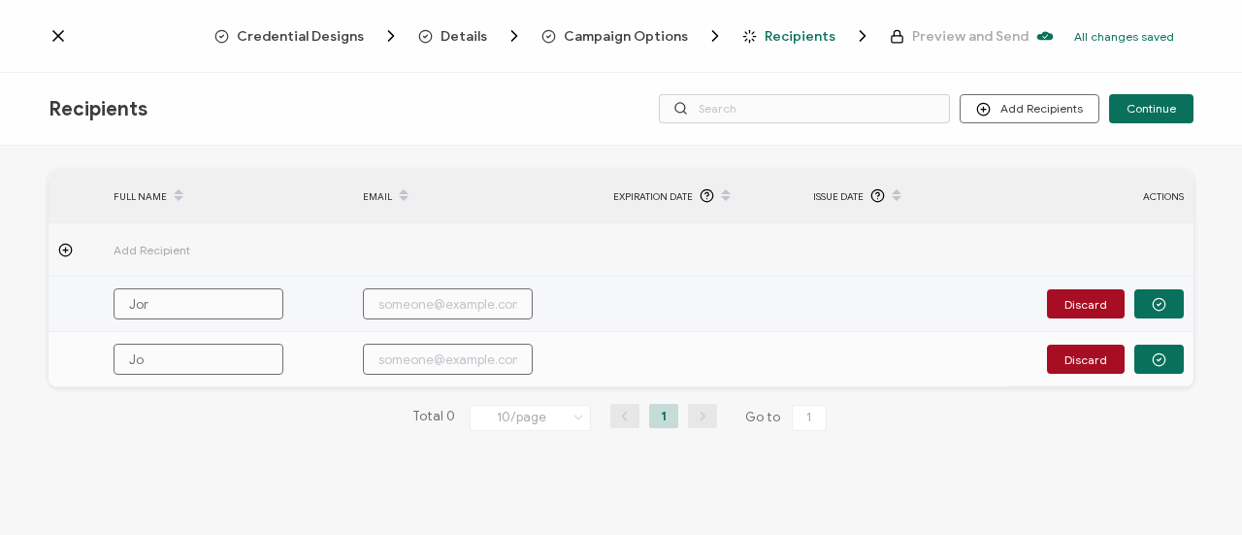
type input "Jor"
type input "Jord"
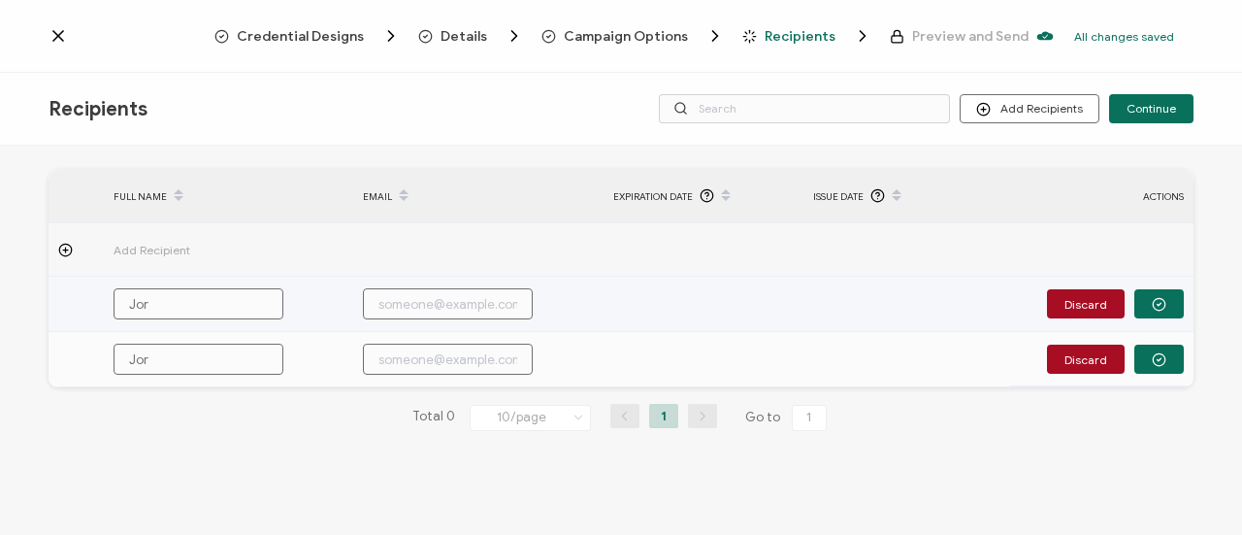
type input "Jord"
type input "Jorda"
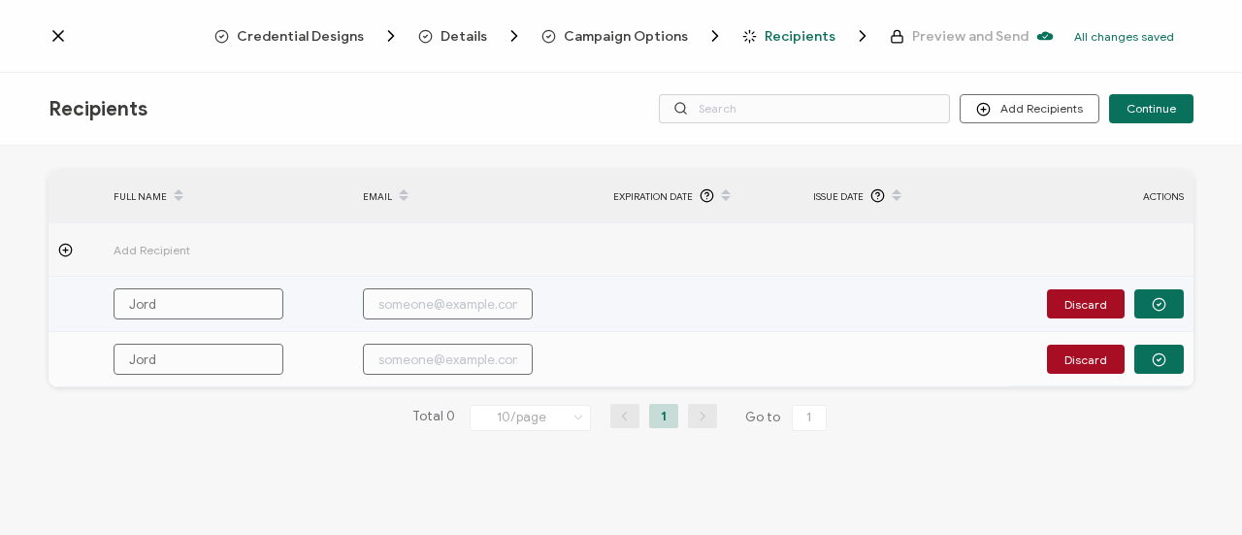
type input "Jorda"
type input "Jordan"
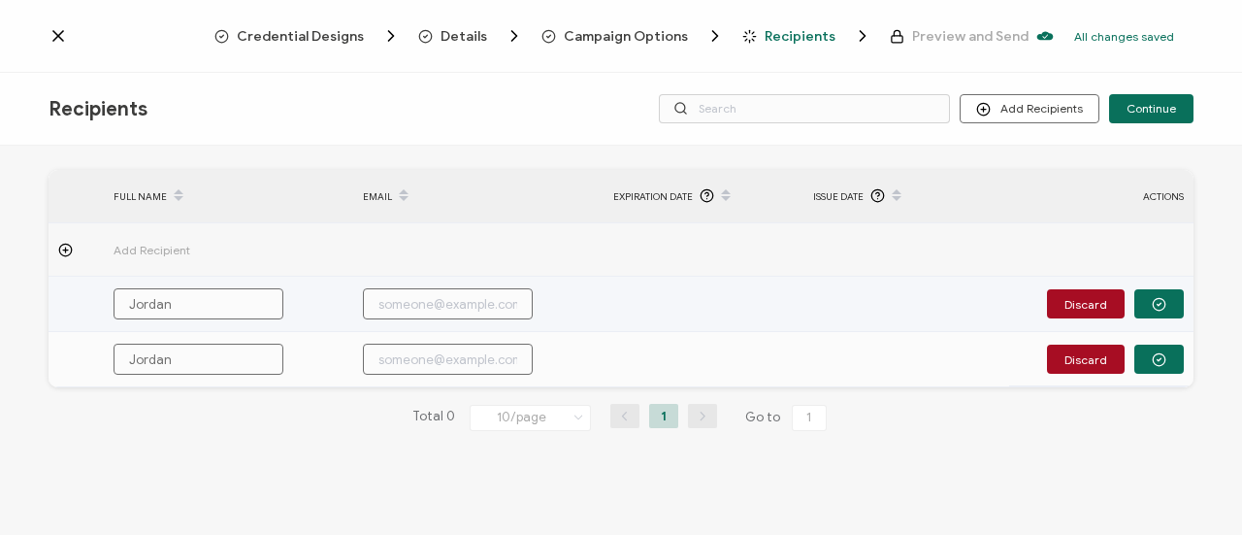
type input "Jordan"
type input "[PERSON_NAME]"
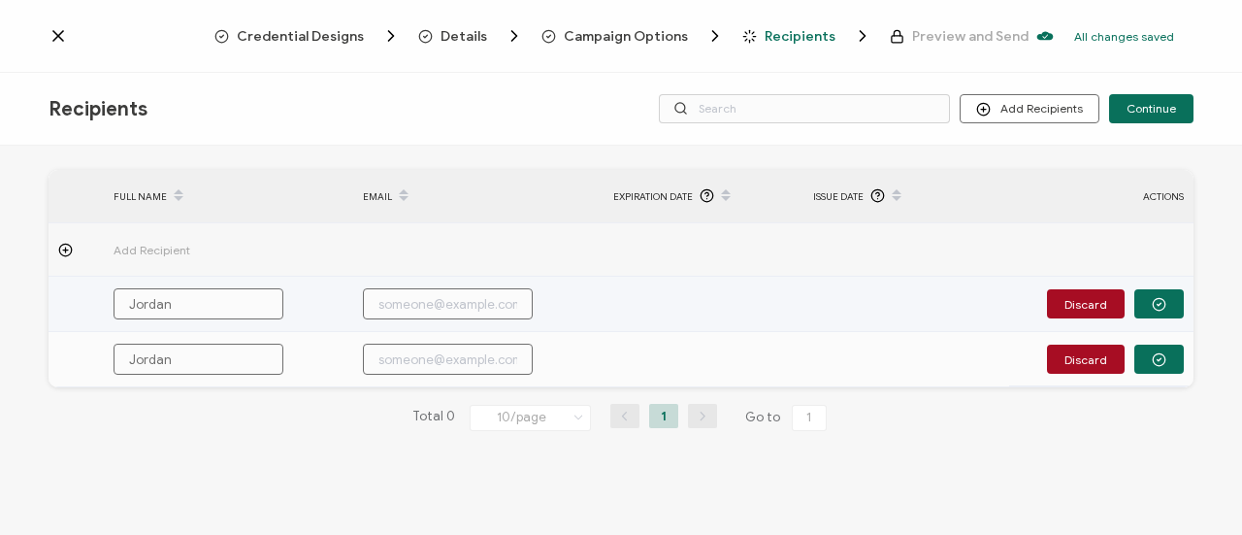
type input "[PERSON_NAME]"
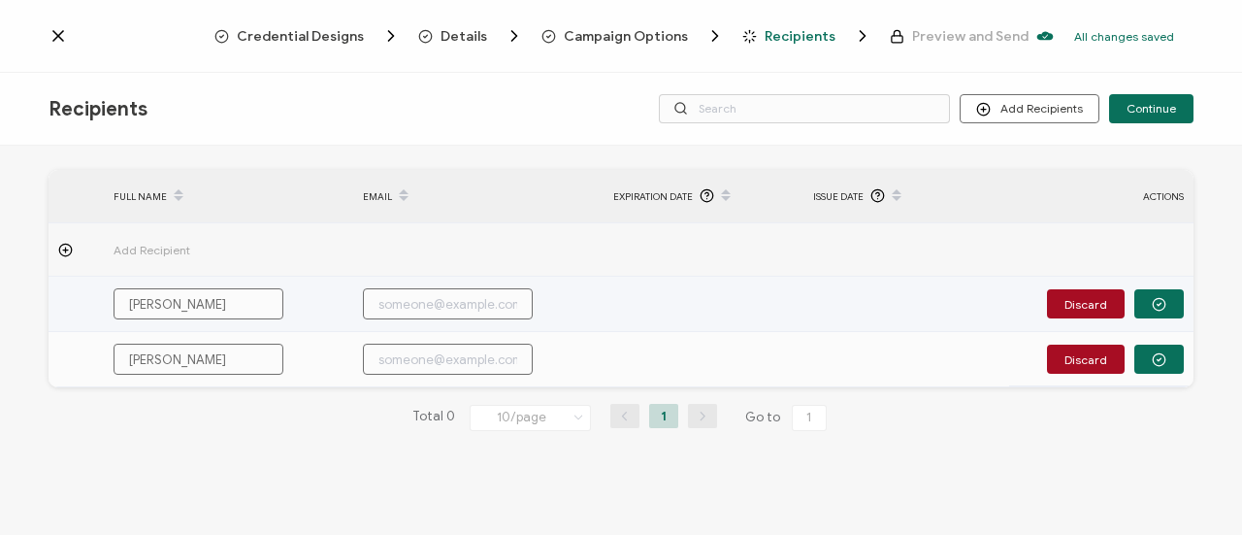
type input "[PERSON_NAME]"
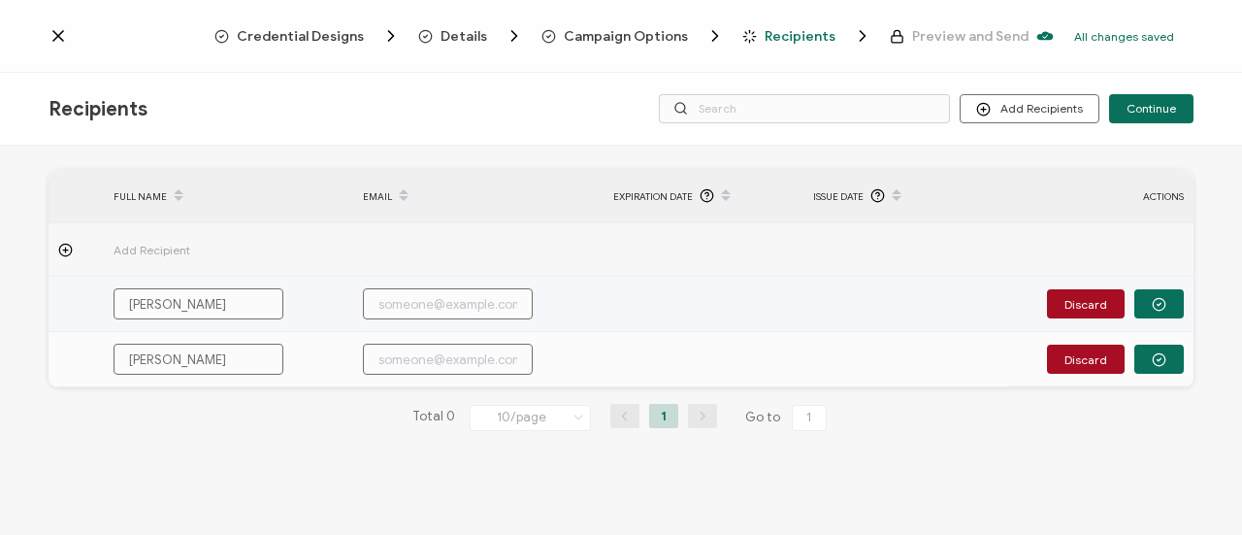
type input "[PERSON_NAME]"
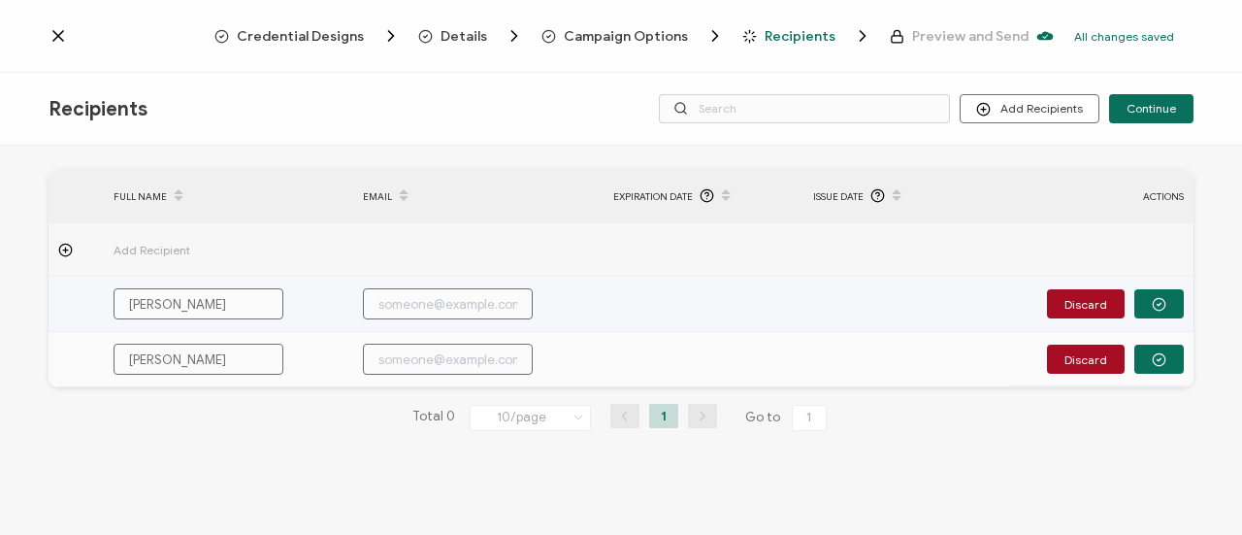
type input "[PERSON_NAME]"
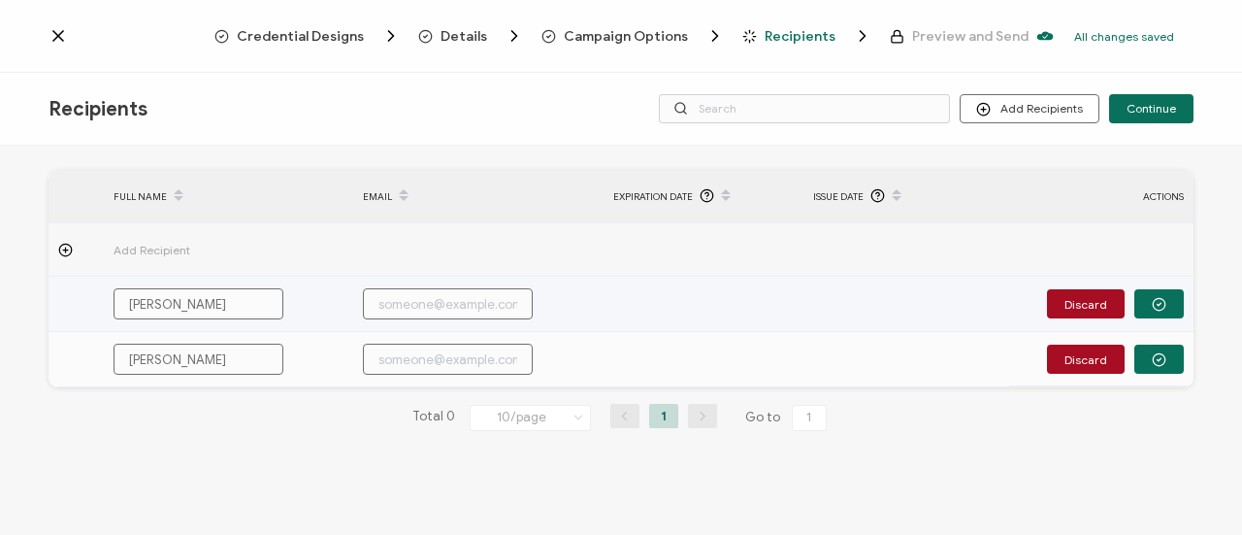
type input "[PERSON_NAME]"
type input "[PERSON_NAME] W"
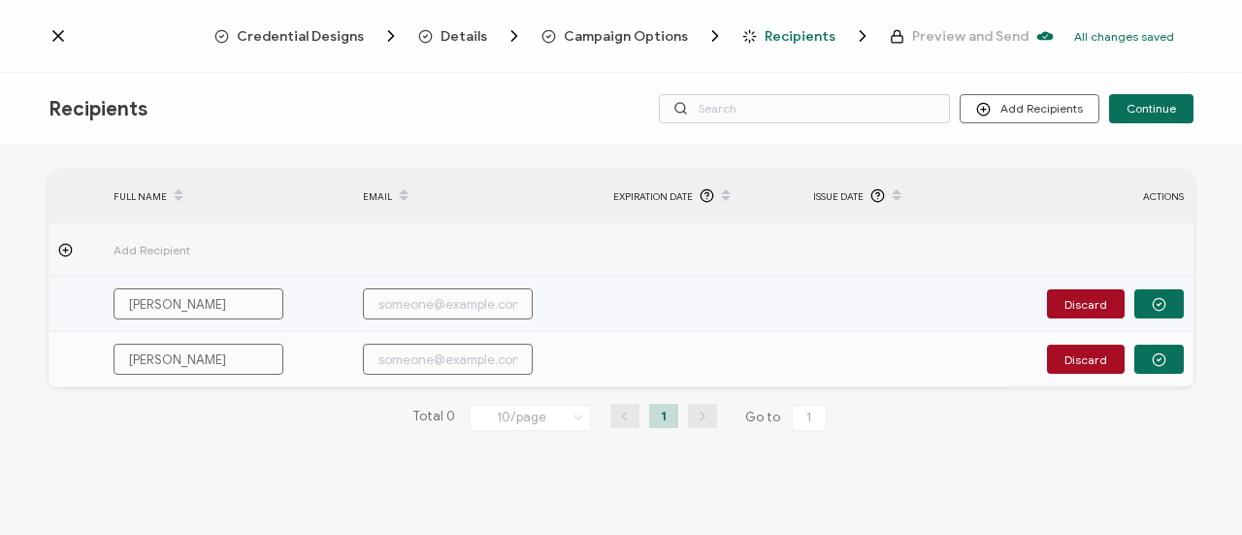
type input "[PERSON_NAME] W"
type input "[PERSON_NAME] [PERSON_NAME]"
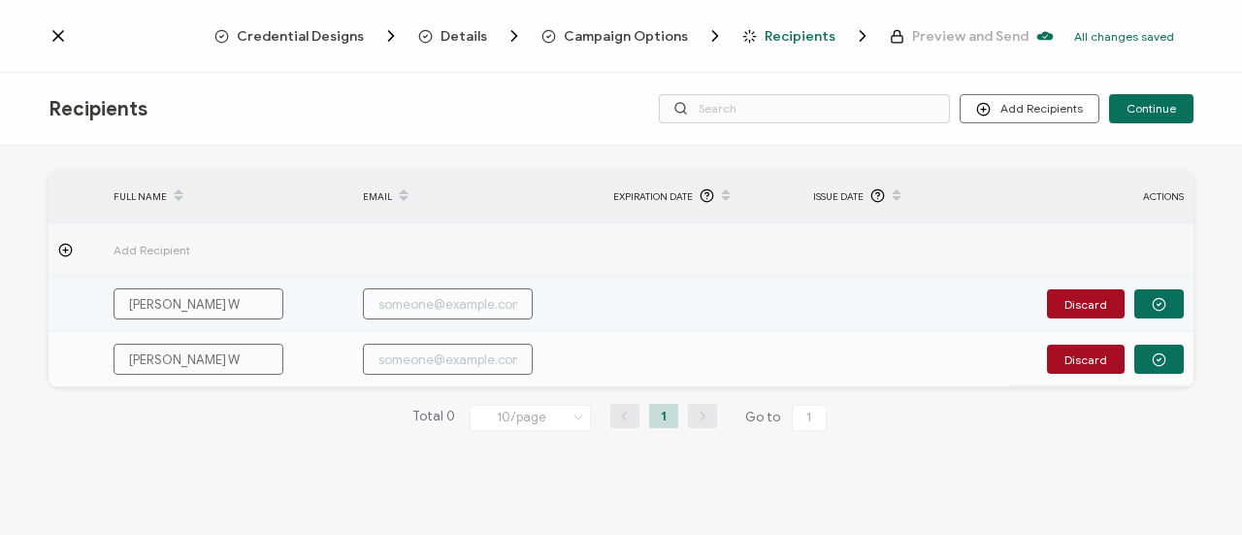
type input "[PERSON_NAME] [PERSON_NAME]"
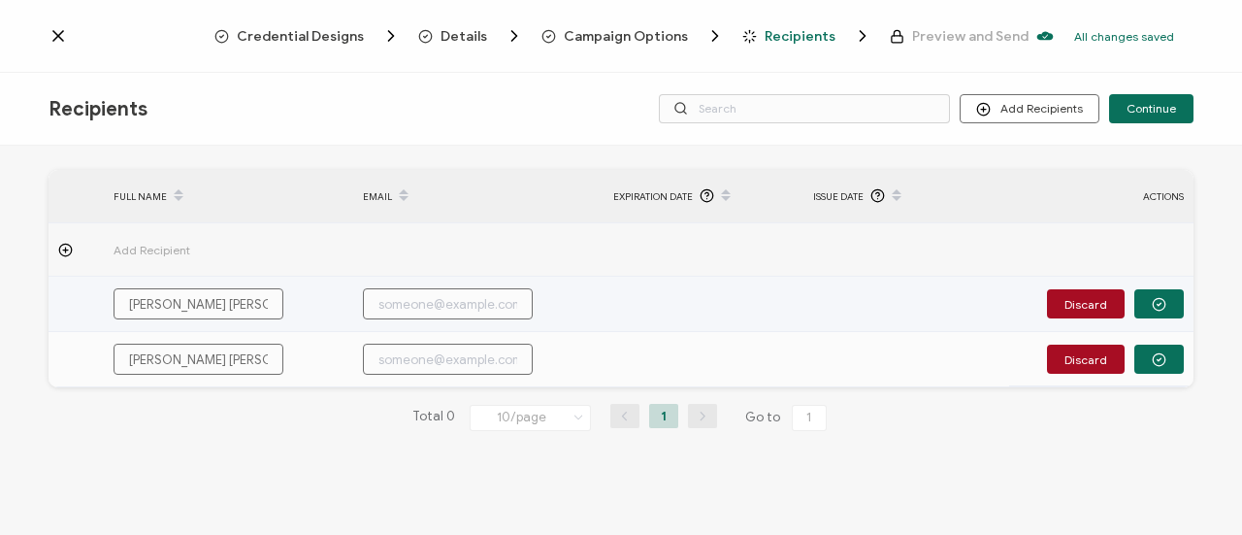
type input "[PERSON_NAME] Wils"
type input "[PERSON_NAME] Wilso"
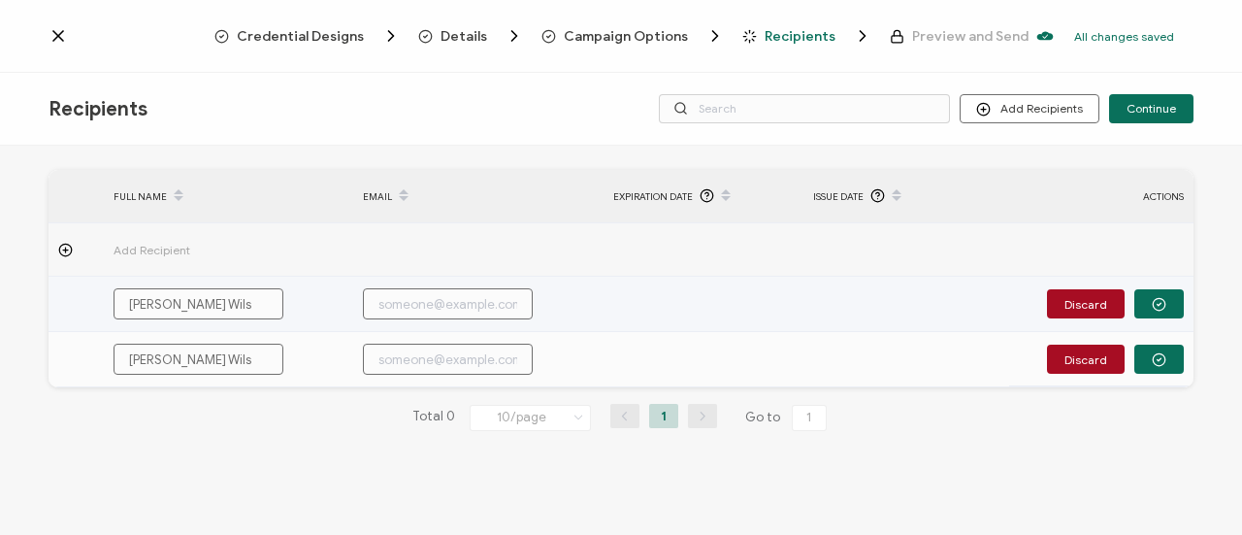
type input "[PERSON_NAME] Wilso"
type input "[PERSON_NAME]"
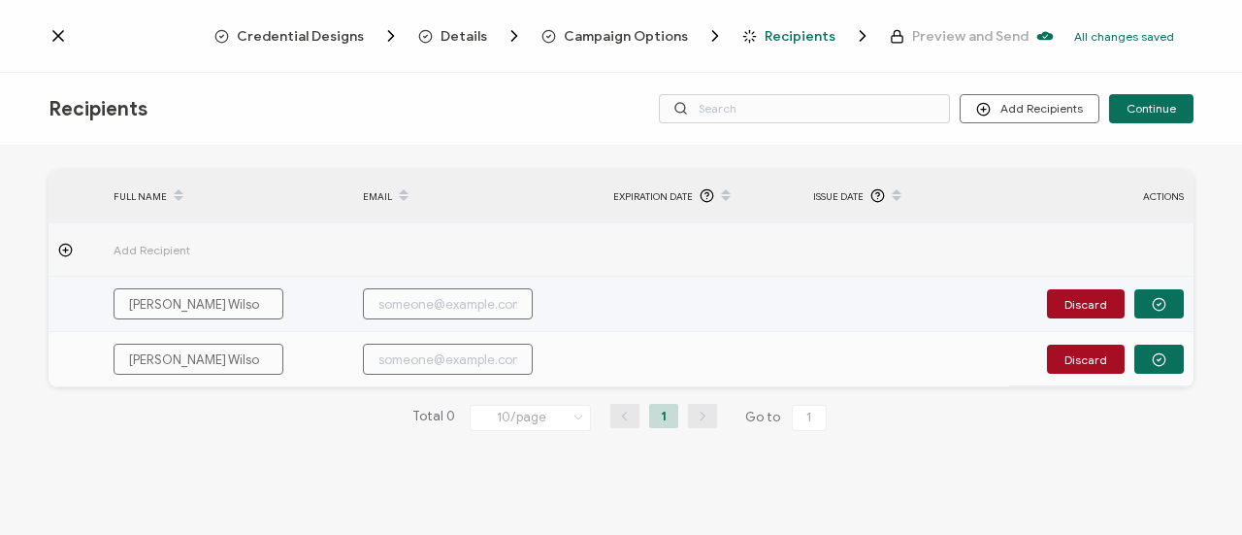
type input "[PERSON_NAME]"
click at [404, 305] on input "text" at bounding box center [448, 303] width 170 height 31
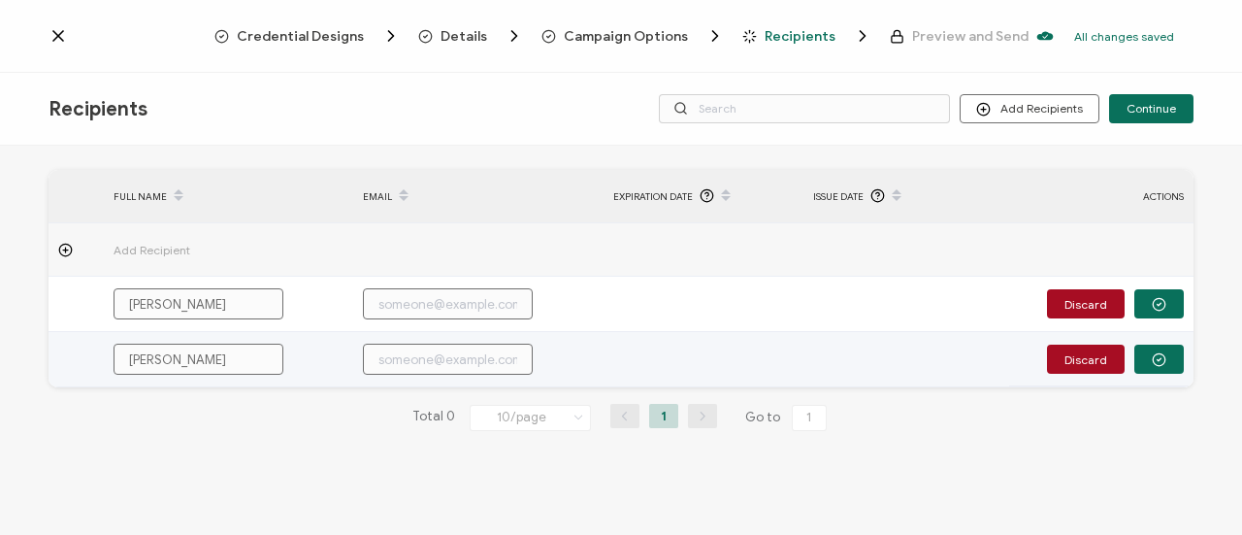
click at [61, 355] on td at bounding box center [76, 359] width 55 height 55
click at [1111, 366] on button "Discard" at bounding box center [1086, 359] width 78 height 29
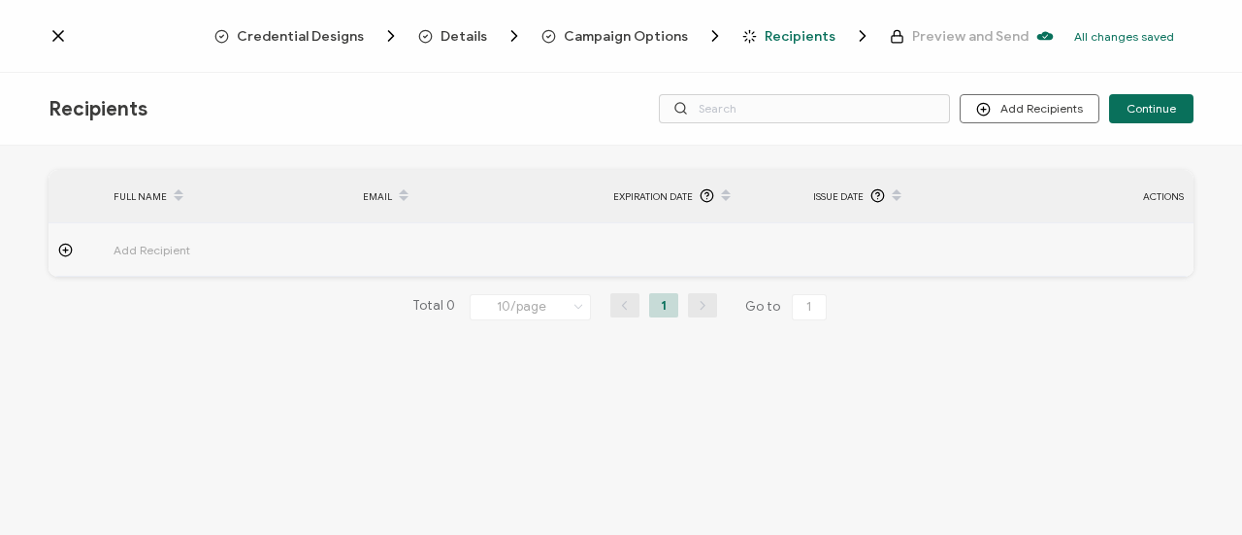
click at [140, 235] on td "Add Recipient" at bounding box center [229, 249] width 250 height 53
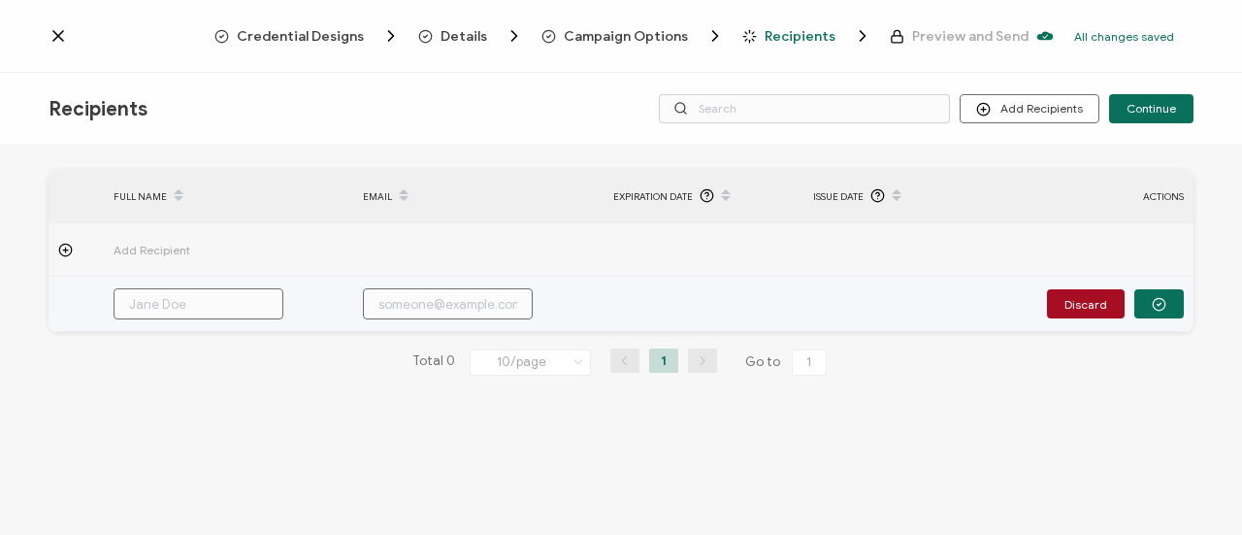
click at [210, 294] on input "text" at bounding box center [199, 303] width 170 height 31
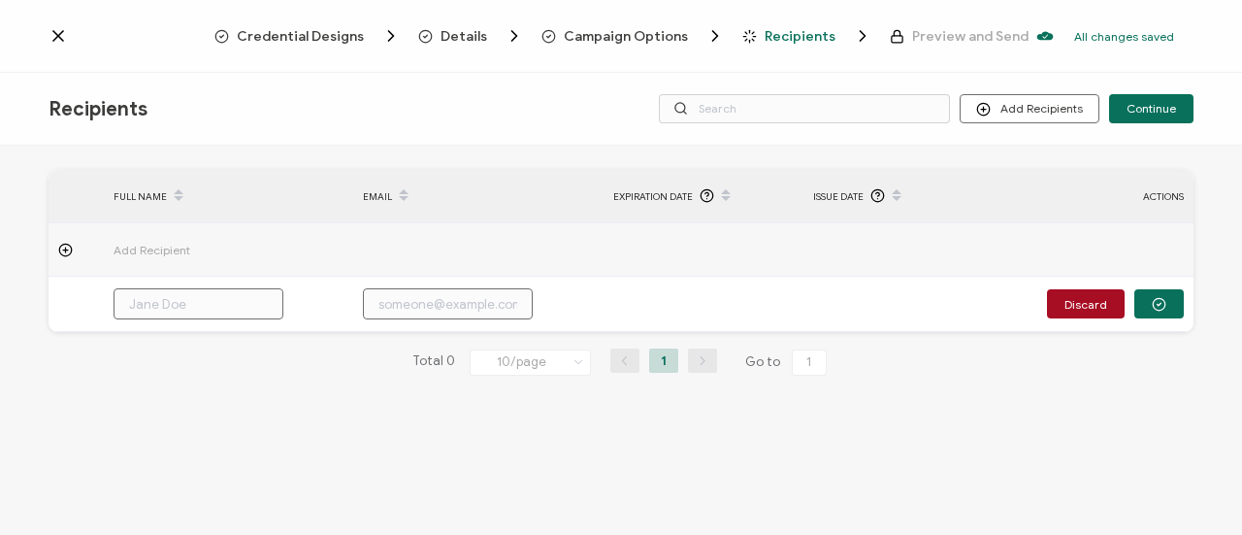
type input "J"
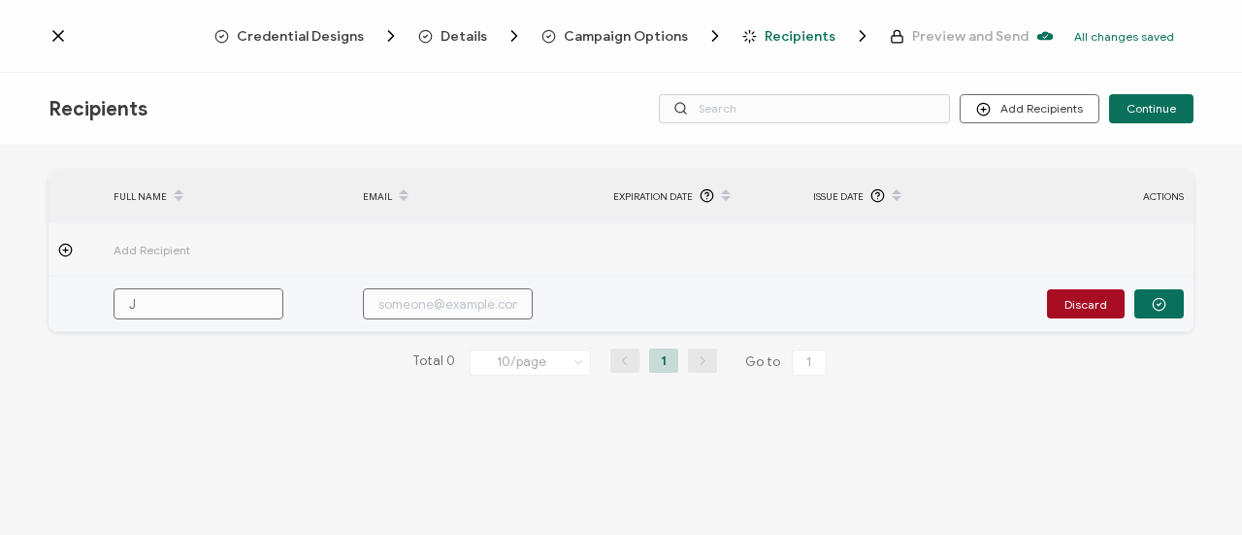
type input "Jo"
type input "Jor"
type input "Jord"
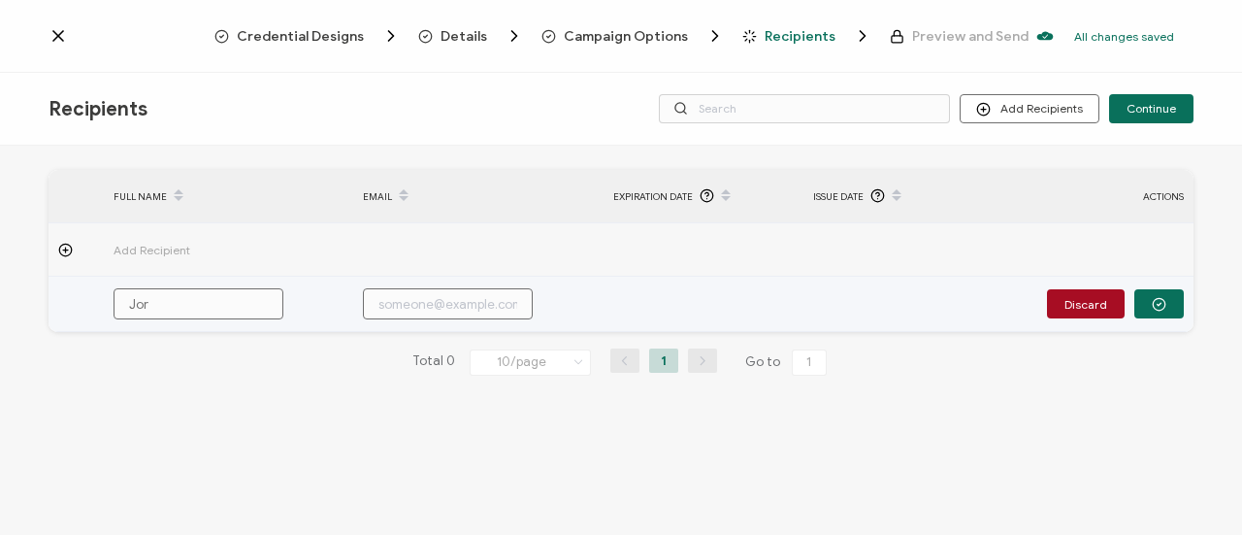
type input "Jord"
type input "Jorda"
type input "Jordan"
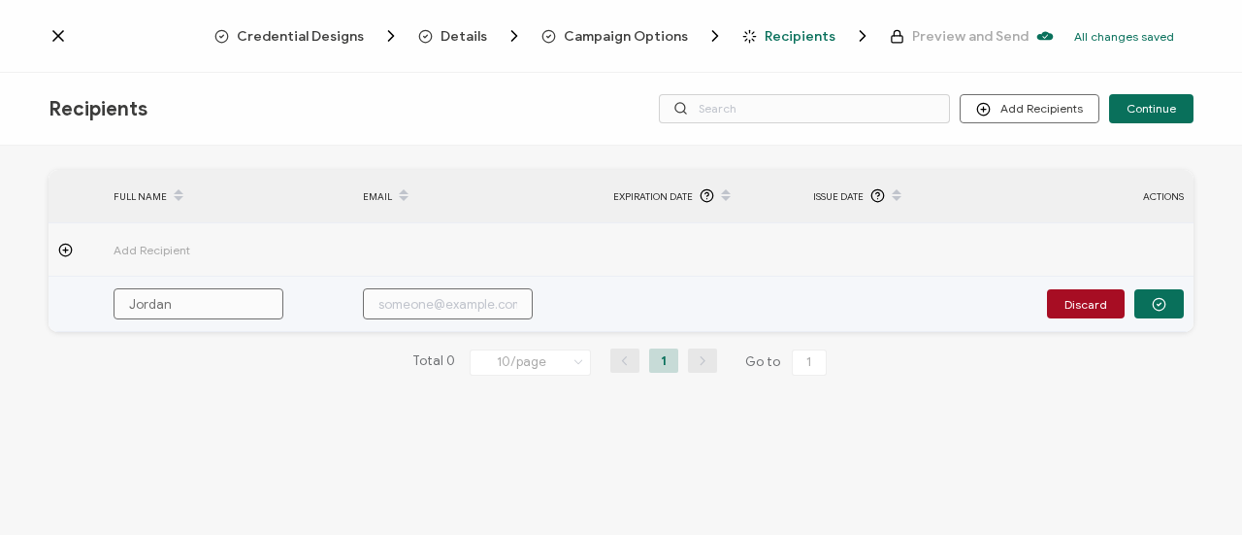
type input "Jordan"
type input "[PERSON_NAME]"
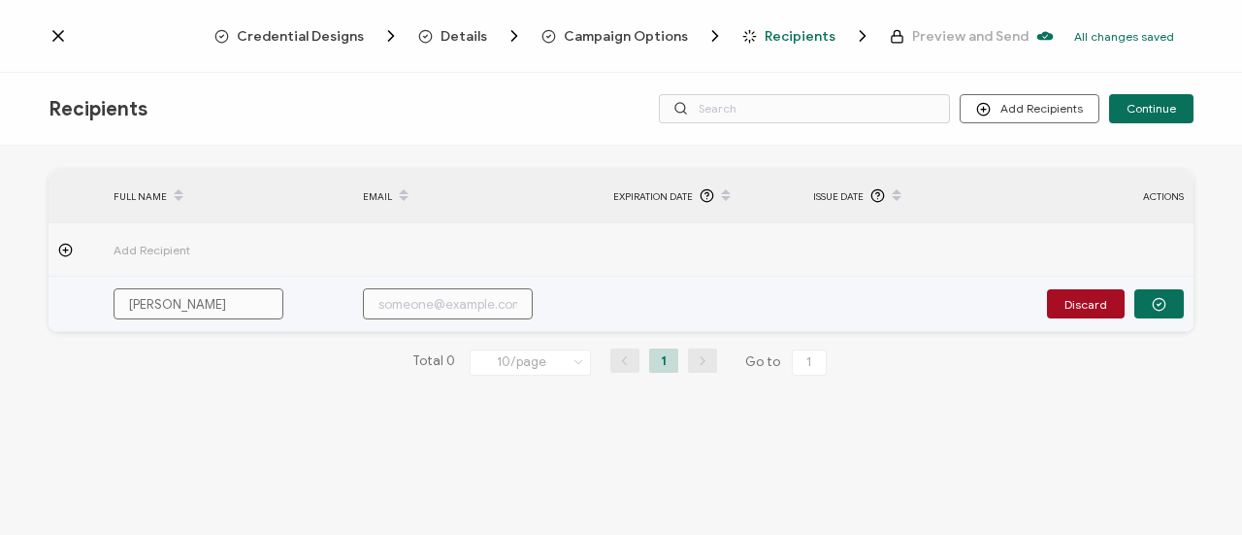
type input "[PERSON_NAME]"
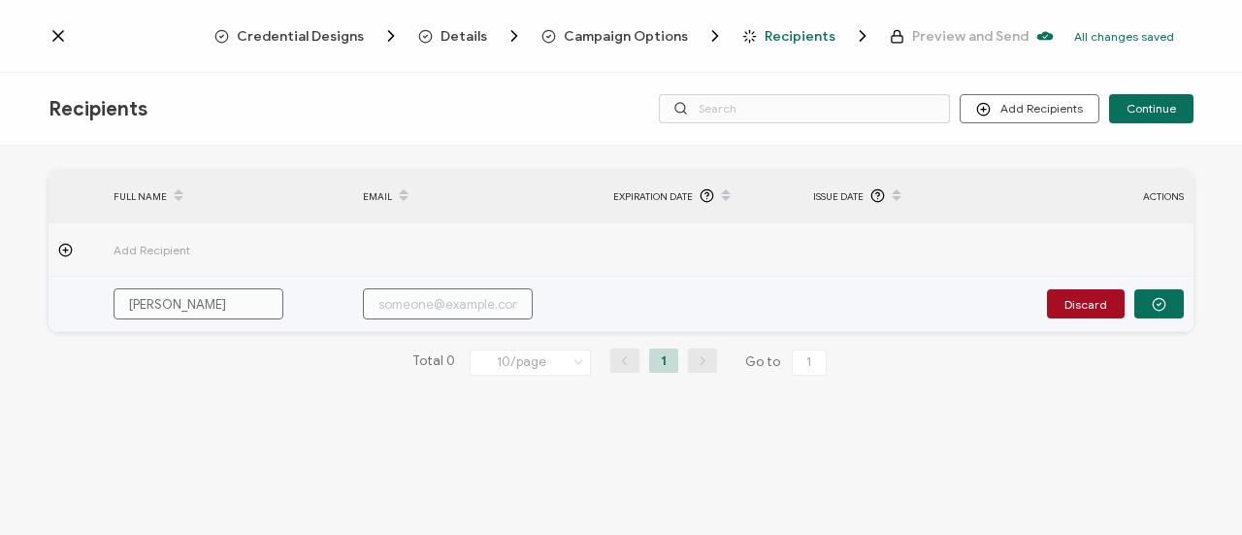
type input "[PERSON_NAME]"
type input "[PERSON_NAME] W"
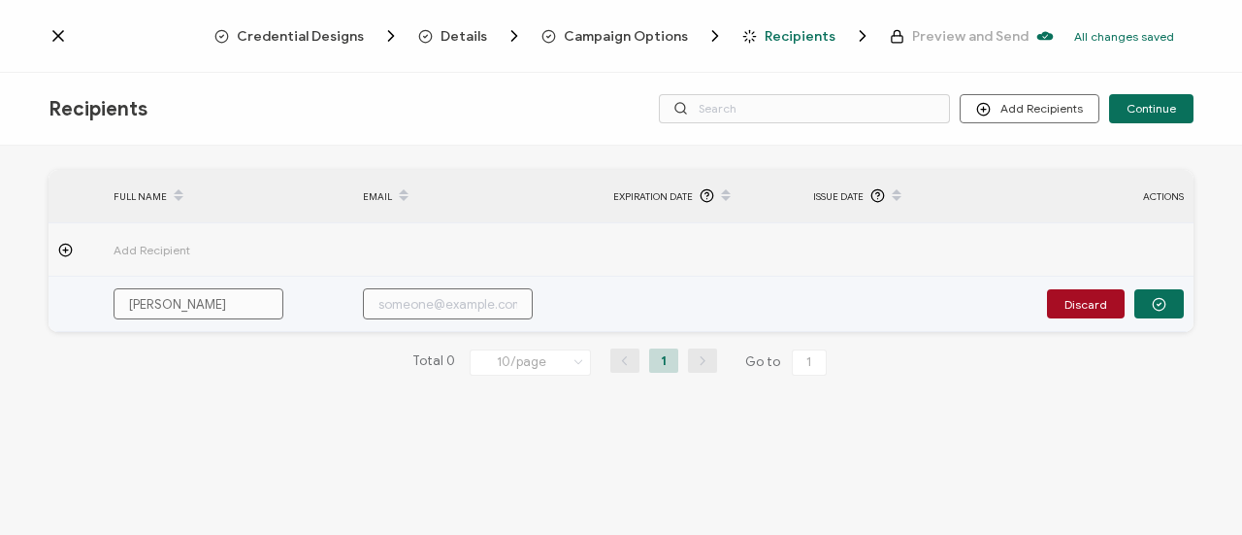
type input "[PERSON_NAME] W"
type input "[PERSON_NAME] [PERSON_NAME]"
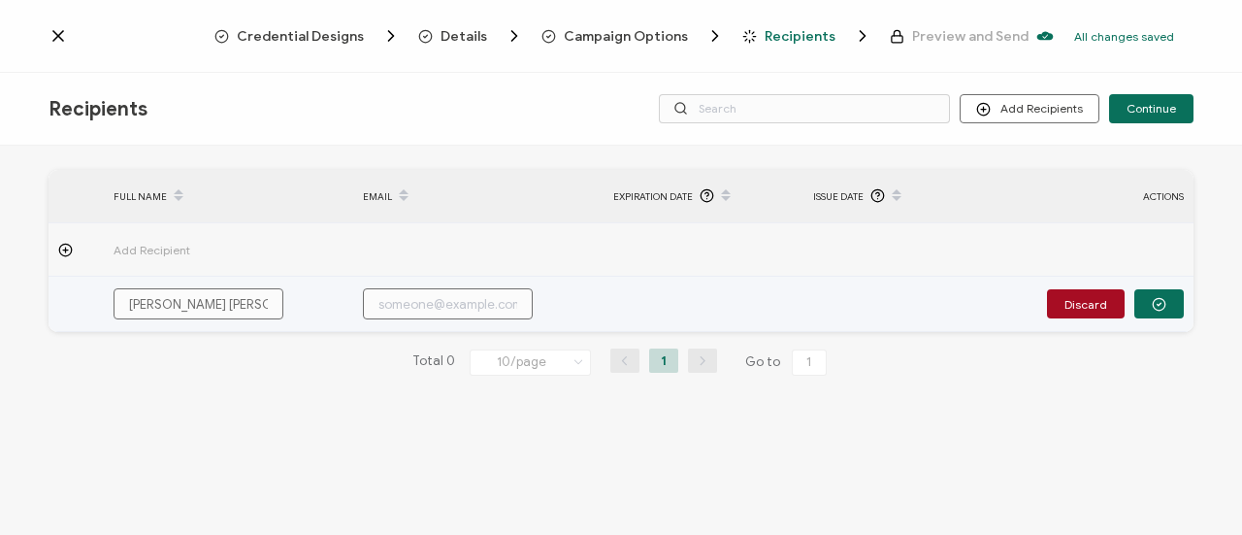
type input "[PERSON_NAME] Wils"
click at [435, 308] on input "text" at bounding box center [448, 303] width 170 height 31
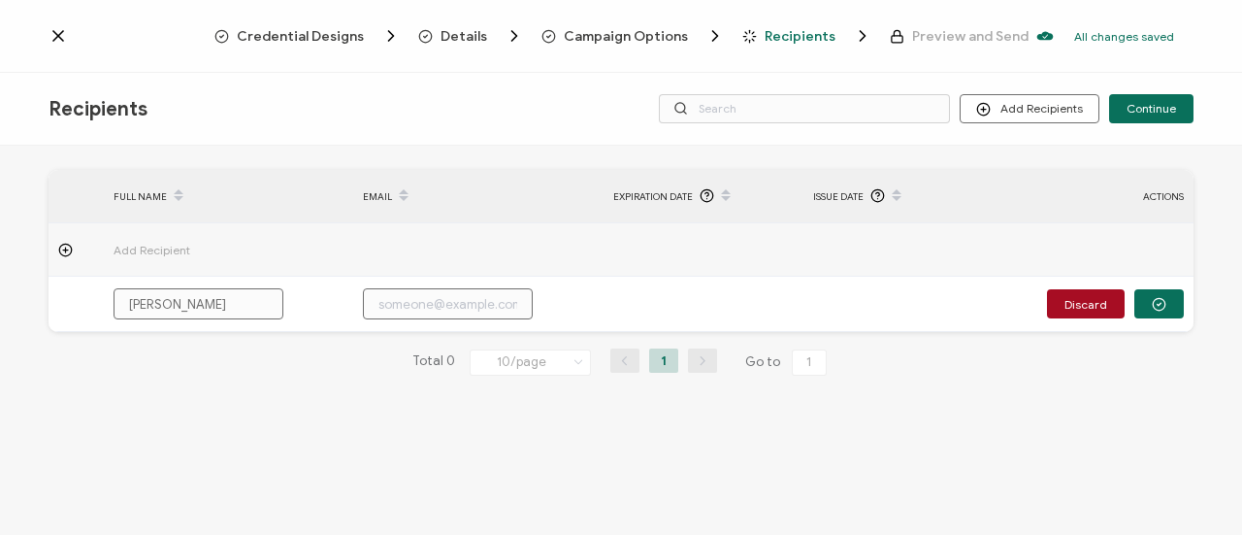
paste input "[EMAIL_ADDRESS][DOMAIN_NAME]"
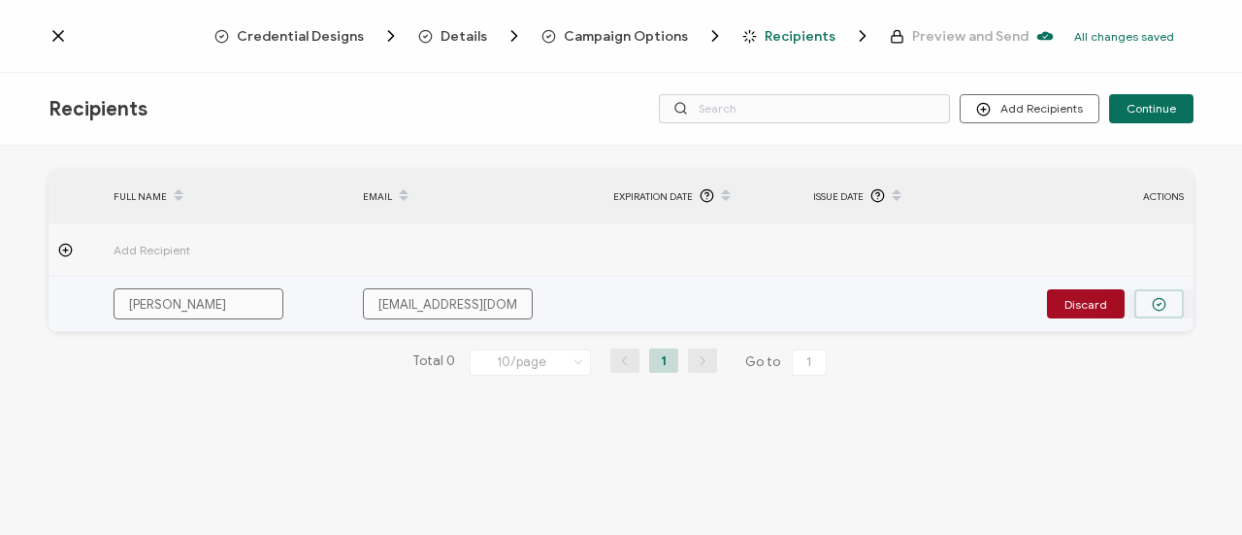
click at [1165, 301] on circle "button" at bounding box center [1159, 304] width 13 height 13
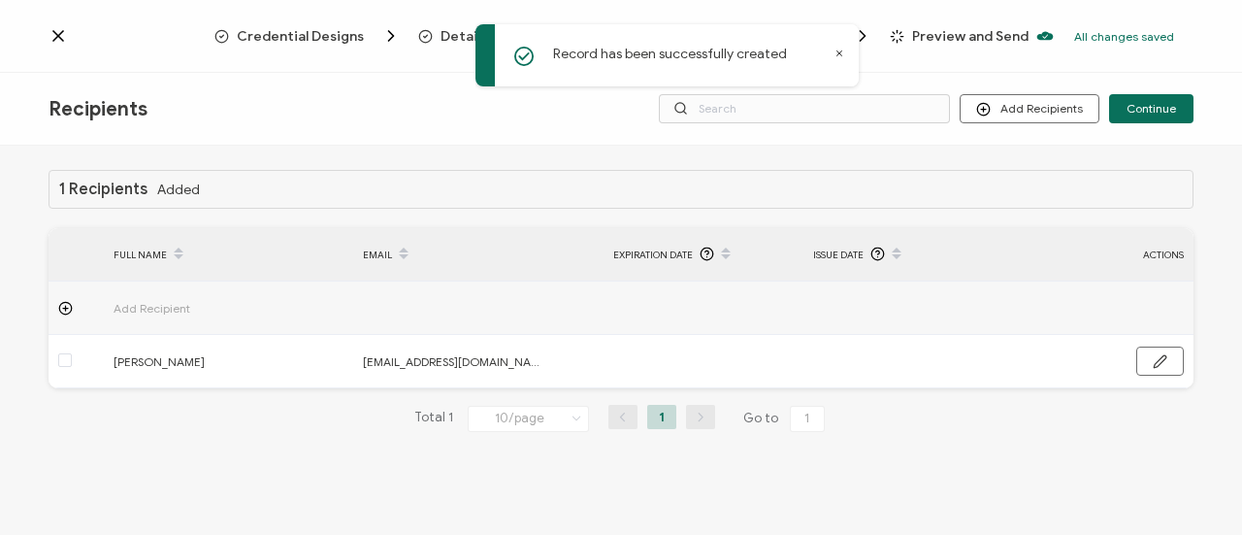
click at [170, 304] on span "Add Recipient" at bounding box center [206, 308] width 184 height 22
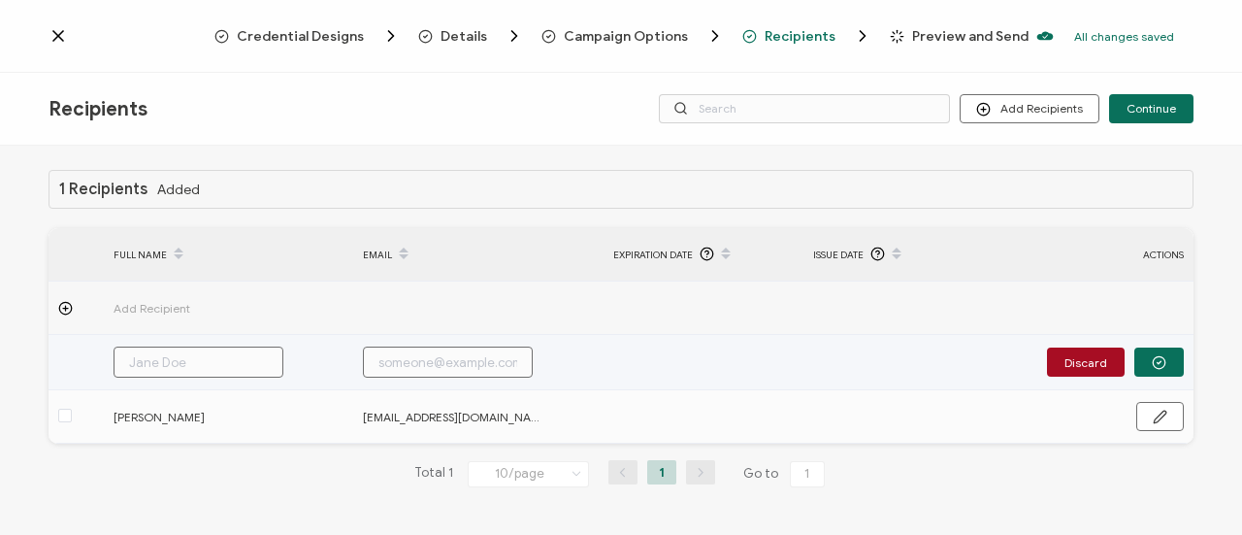
click at [188, 361] on input "text" at bounding box center [199, 361] width 170 height 31
paste input "First Last [PERSON_NAME]"
click at [177, 360] on input "First Last [PERSON_NAME]" at bounding box center [199, 361] width 170 height 31
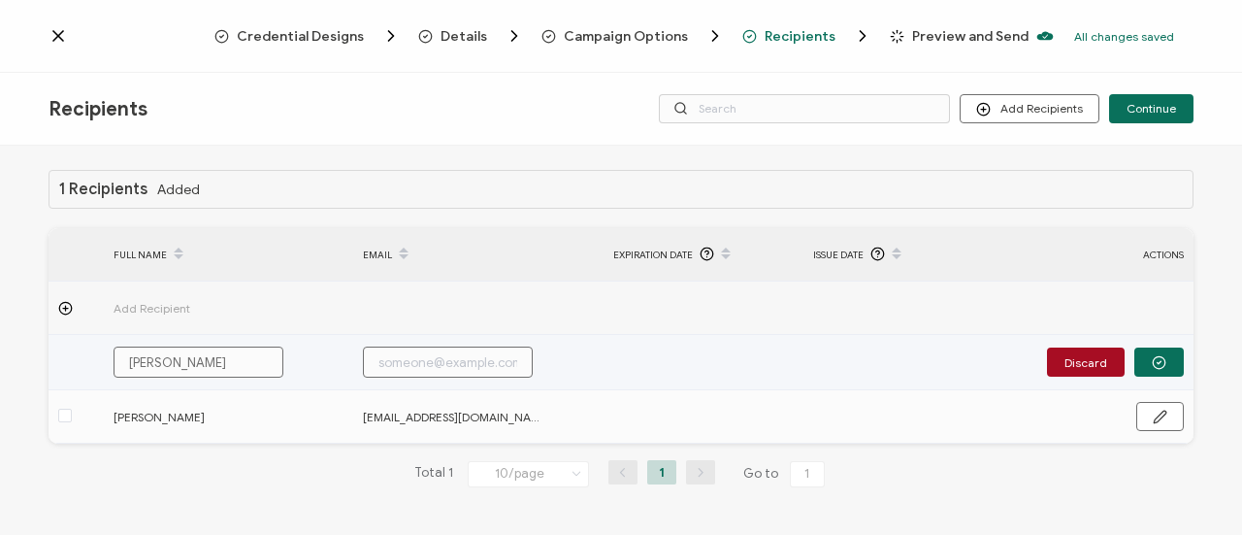
click at [226, 358] on input "[PERSON_NAME]" at bounding box center [199, 361] width 170 height 31
click at [427, 362] on input "text" at bounding box center [448, 361] width 170 height 31
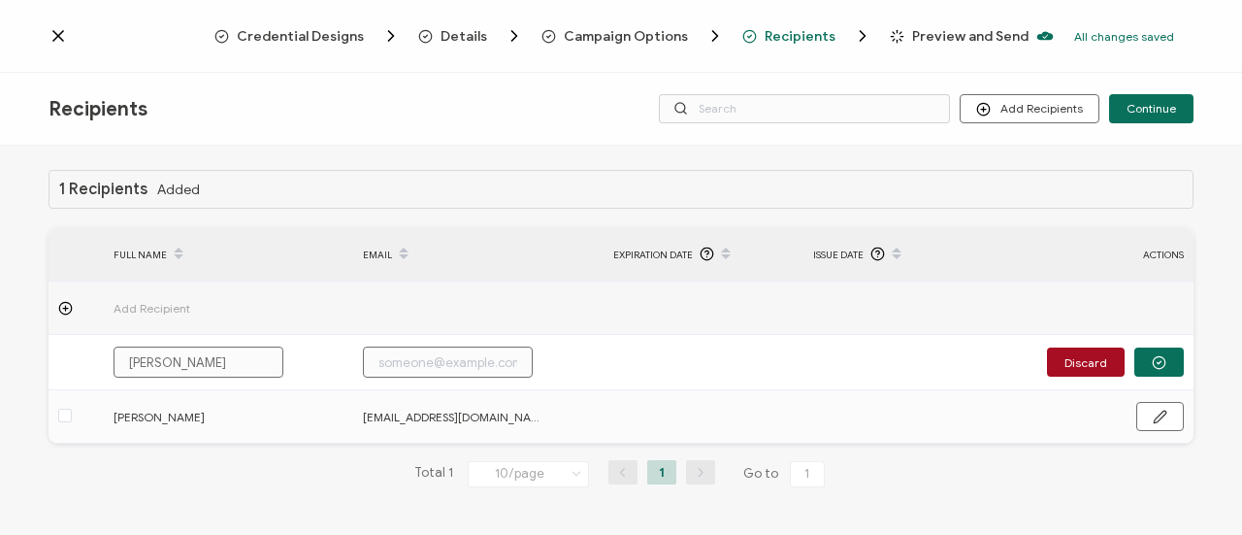
paste input "[EMAIL_ADDRESS][DOMAIN_NAME]"
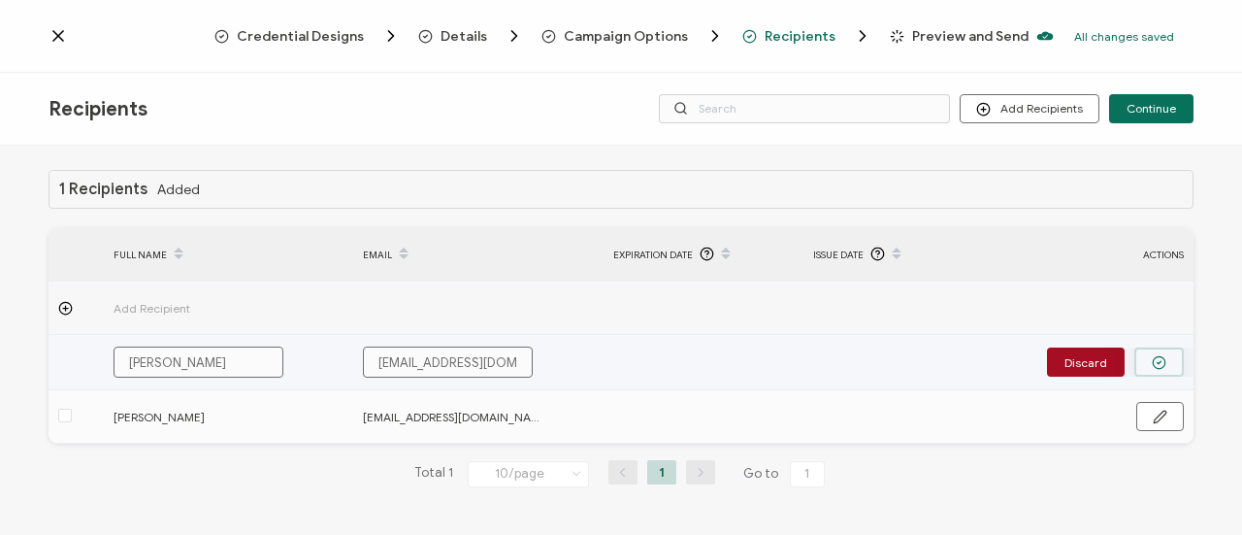
click at [1167, 366] on button "button" at bounding box center [1158, 361] width 49 height 29
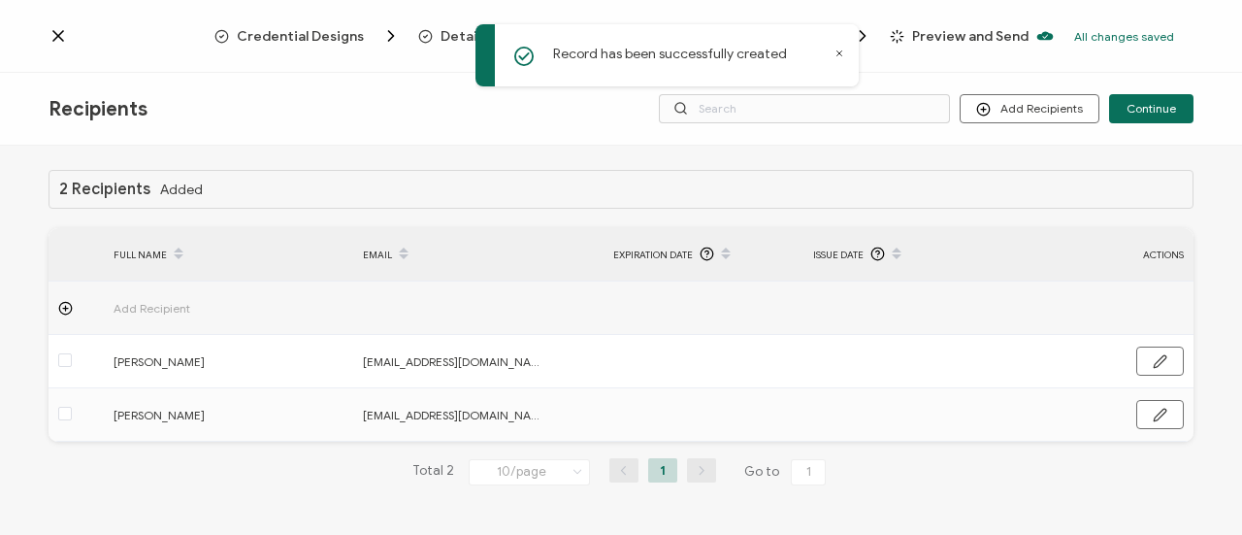
click at [126, 301] on span "Add Recipient" at bounding box center [206, 308] width 184 height 22
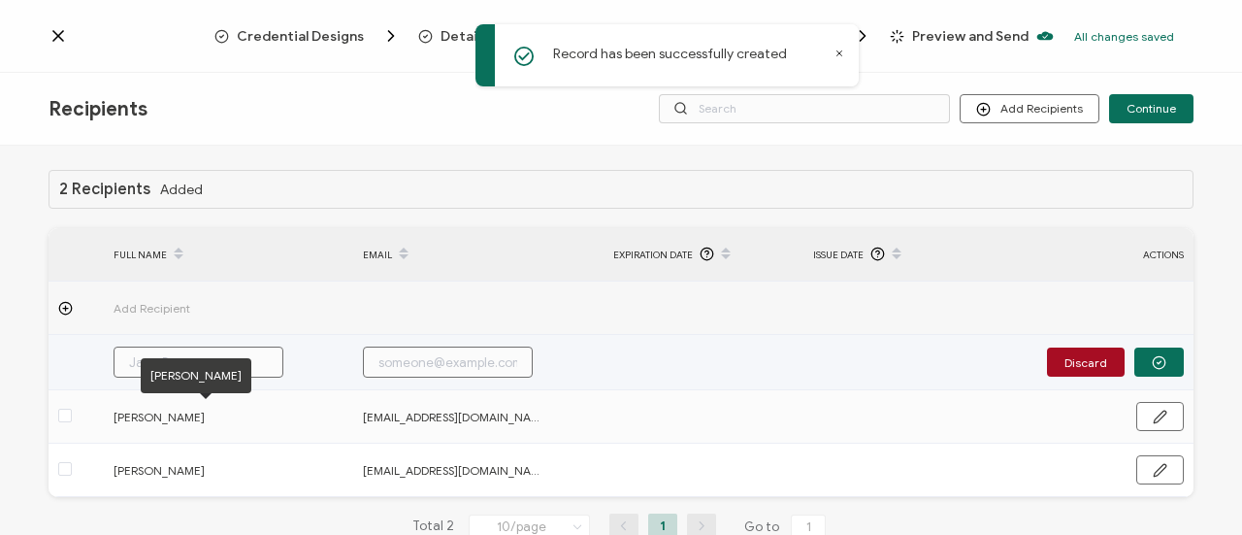
click at [181, 354] on input "text" at bounding box center [199, 361] width 170 height 31
paste input "[PERSON_NAME]"
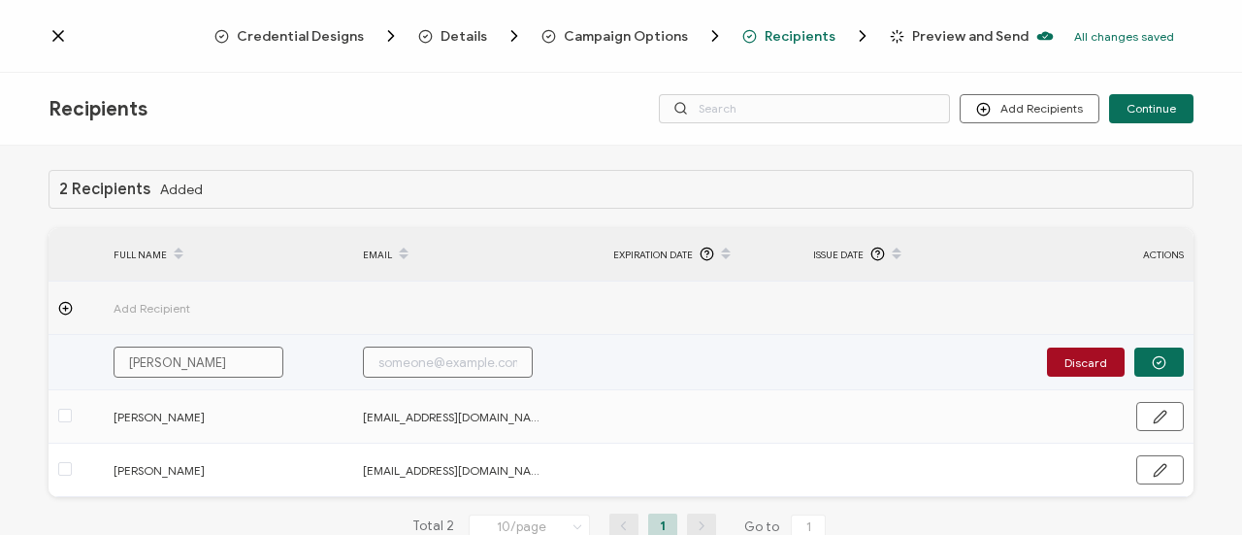
click at [431, 365] on input "text" at bounding box center [448, 361] width 170 height 31
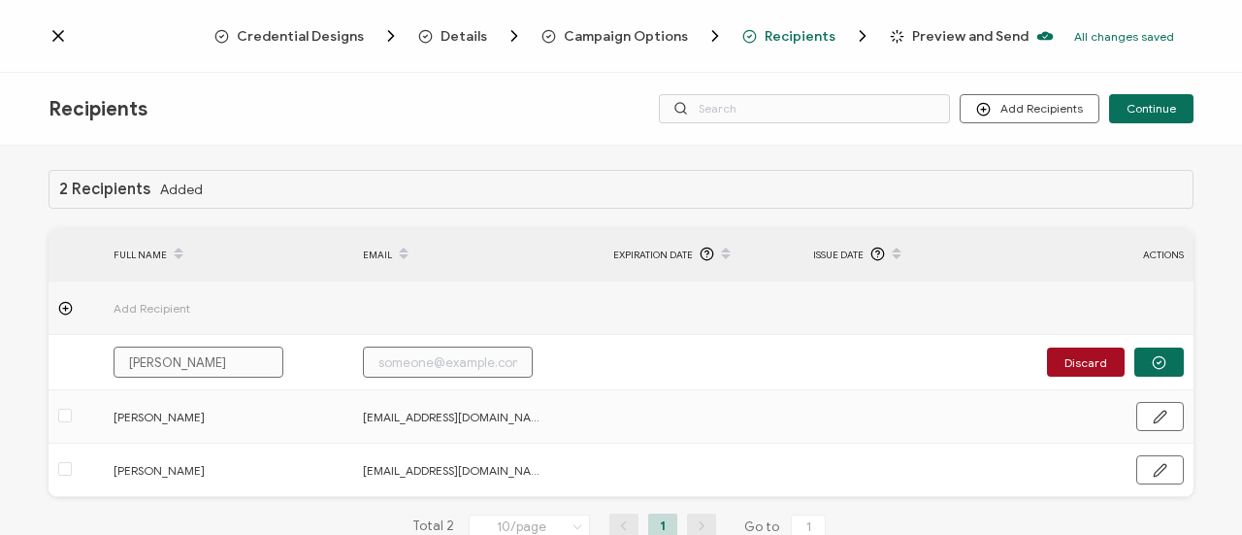
paste input "[EMAIL_ADDRESS][DOMAIN_NAME]"
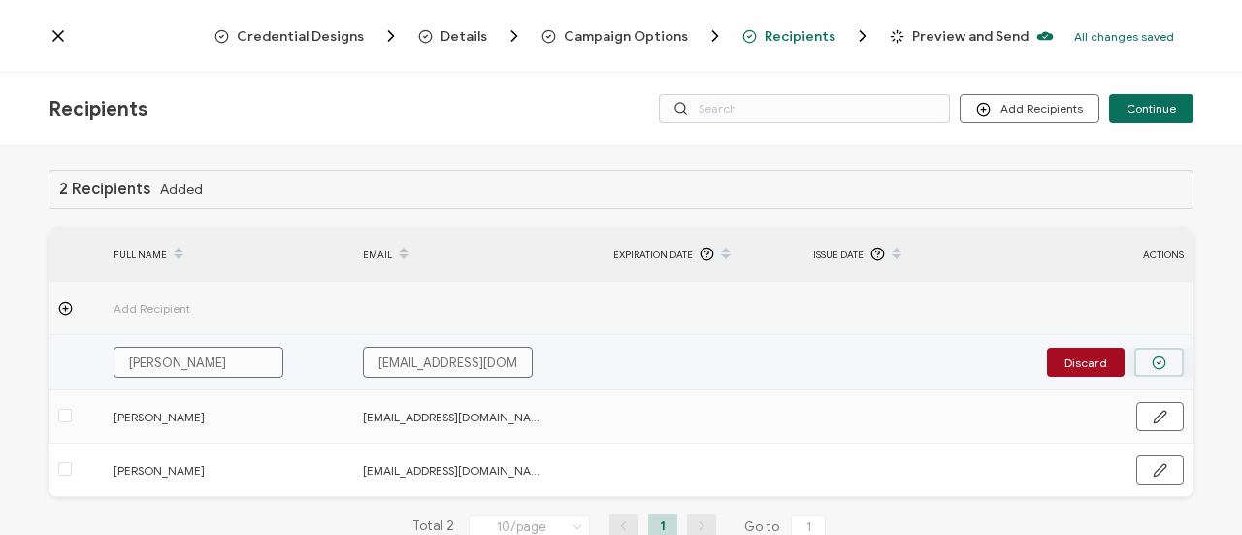
click at [1152, 355] on icon "button" at bounding box center [1159, 362] width 15 height 15
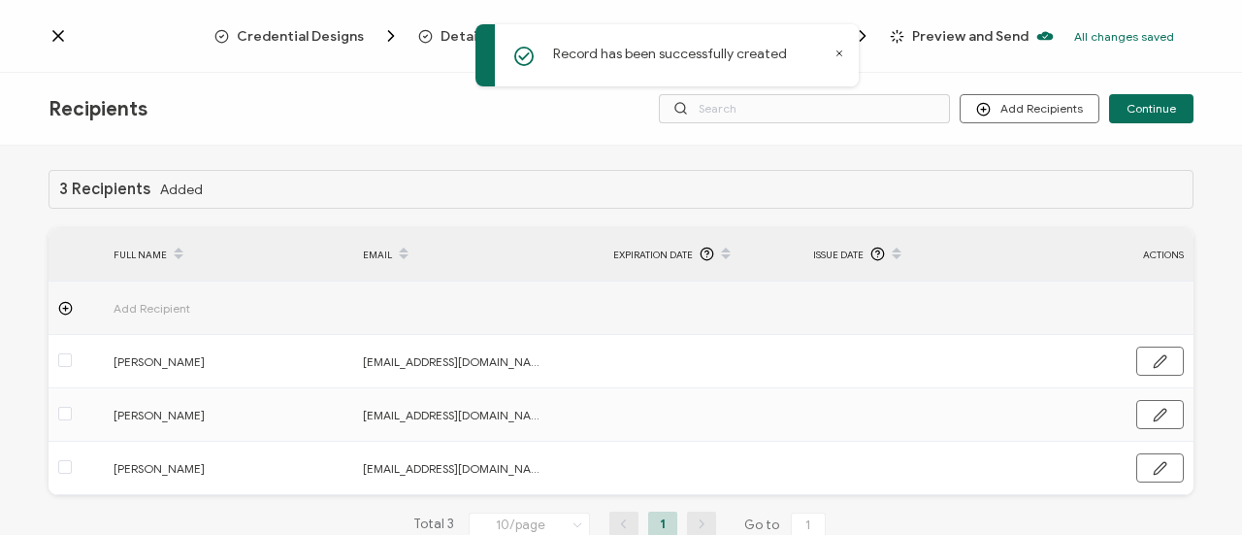
click at [163, 306] on span "Add Recipient" at bounding box center [206, 308] width 184 height 22
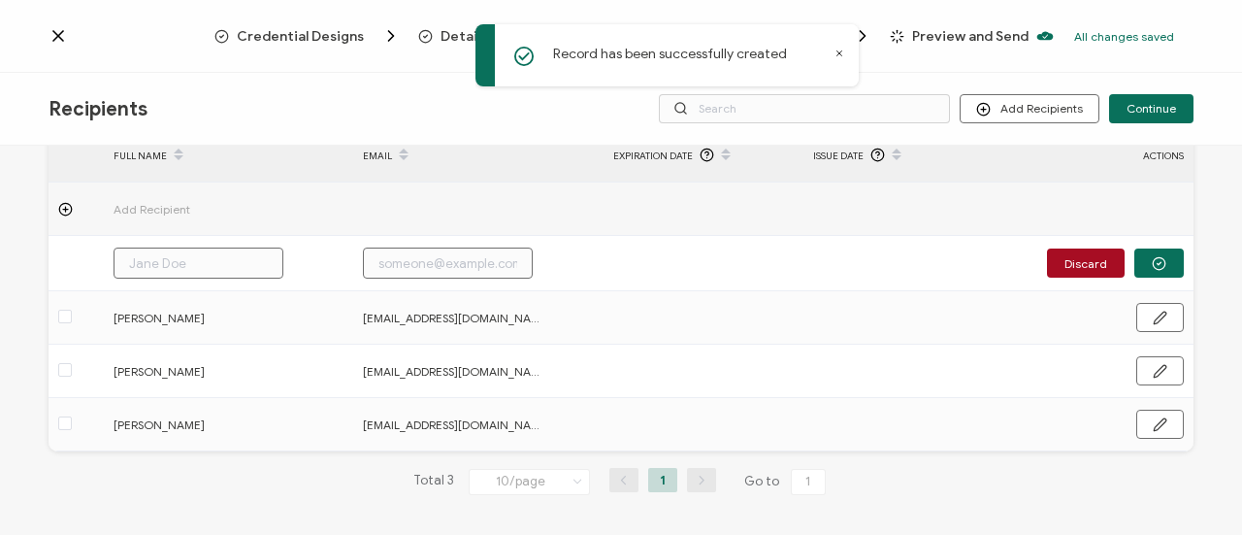
scroll to position [99, 0]
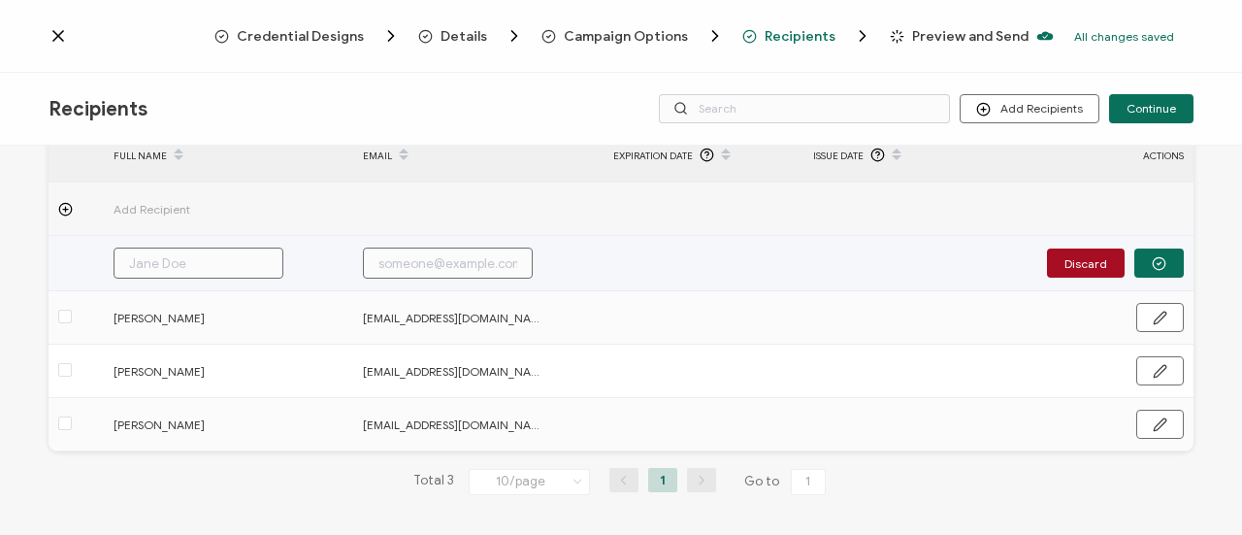
click at [207, 255] on input "text" at bounding box center [199, 262] width 170 height 31
click at [207, 255] on input "[PERSON_NAME]" at bounding box center [199, 262] width 170 height 31
click at [411, 260] on input "text" at bounding box center [448, 262] width 170 height 31
paste input "[EMAIL_ADDRESS][DOMAIN_NAME]"
click at [1163, 250] on button "button" at bounding box center [1158, 262] width 49 height 29
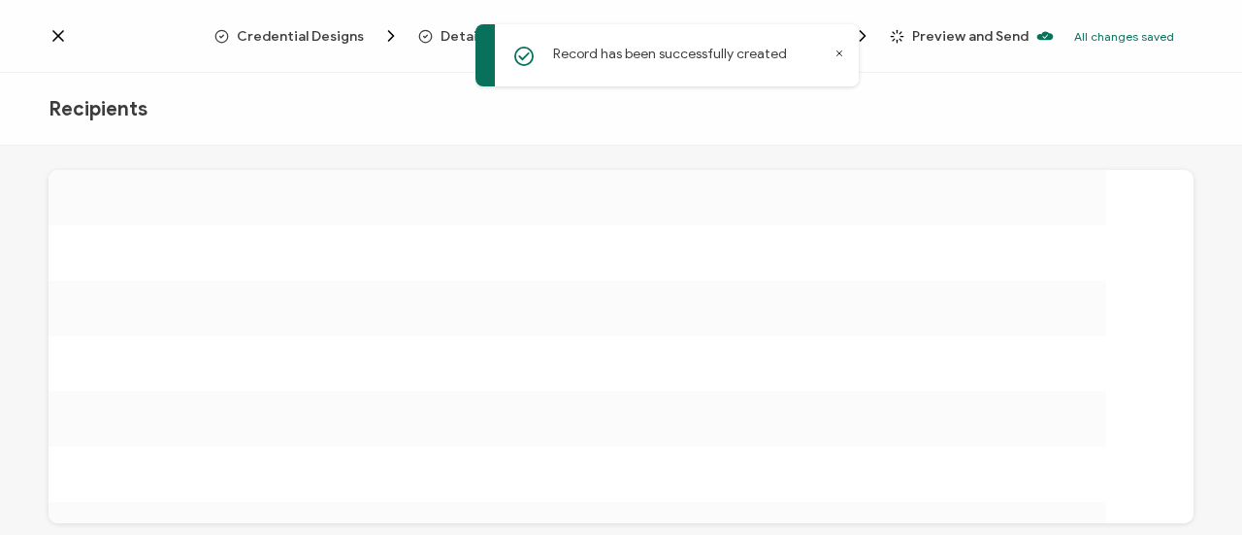
scroll to position [0, 0]
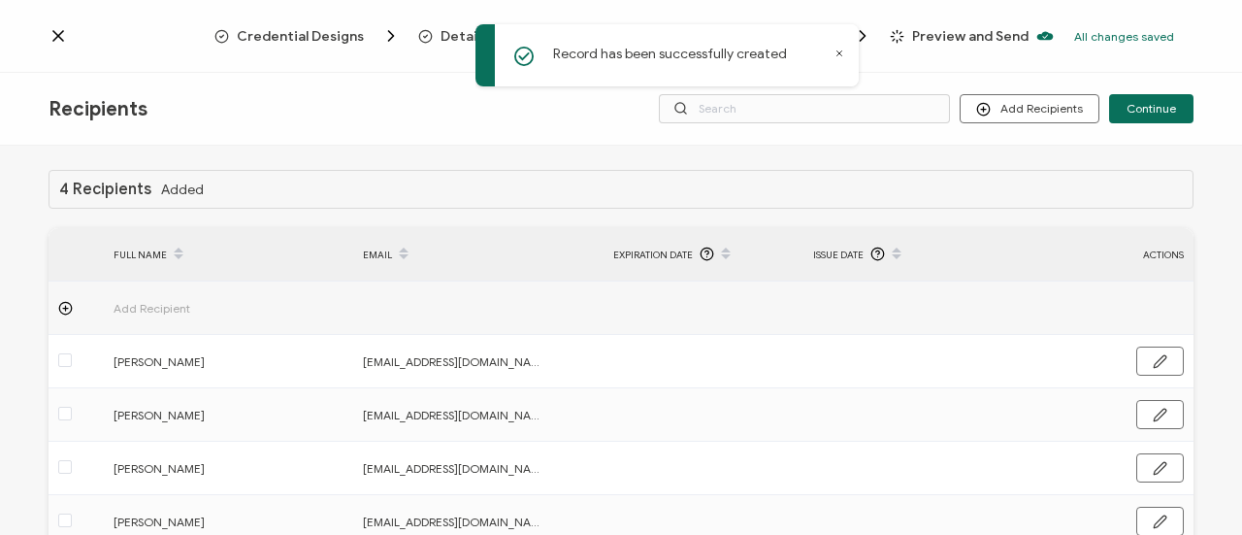
click at [154, 300] on span "Add Recipient" at bounding box center [206, 308] width 184 height 22
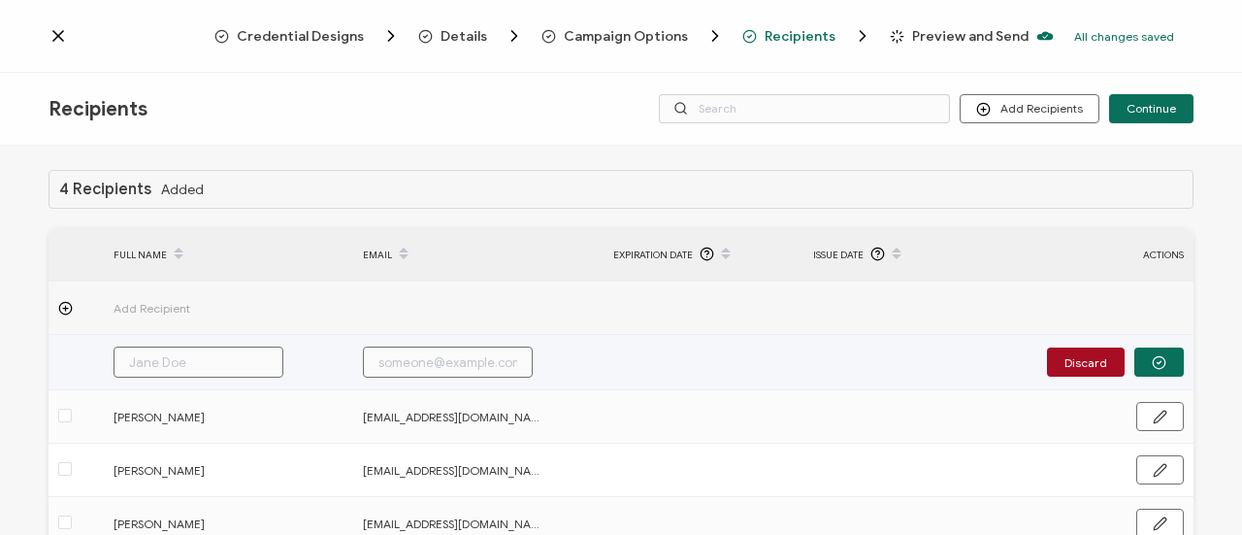
click at [227, 356] on input "text" at bounding box center [199, 361] width 170 height 31
click at [391, 355] on input "text" at bounding box center [448, 361] width 170 height 31
paste input "[EMAIL_ADDRESS][DOMAIN_NAME]"
click at [1159, 350] on button "button" at bounding box center [1158, 361] width 49 height 29
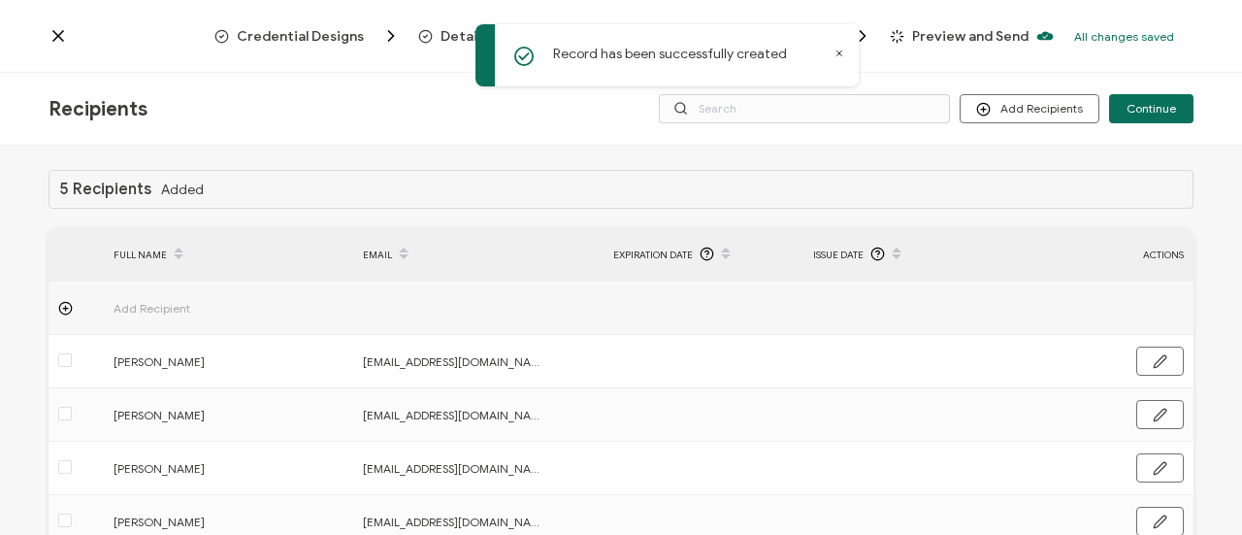
click at [176, 304] on span "Add Recipient" at bounding box center [206, 308] width 184 height 22
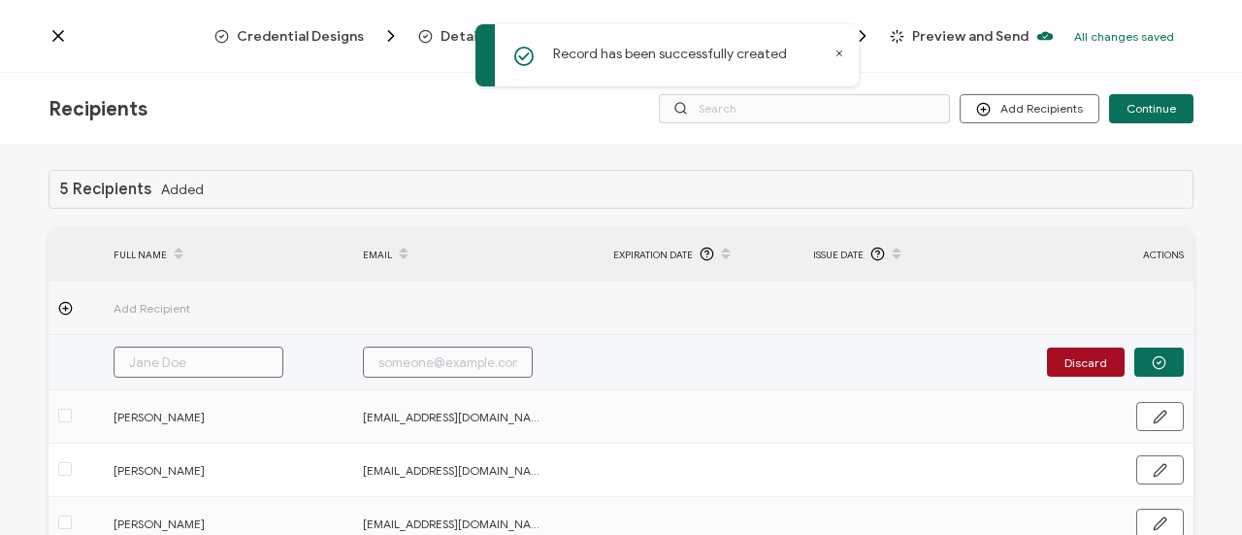
click at [177, 358] on input "text" at bounding box center [199, 361] width 170 height 31
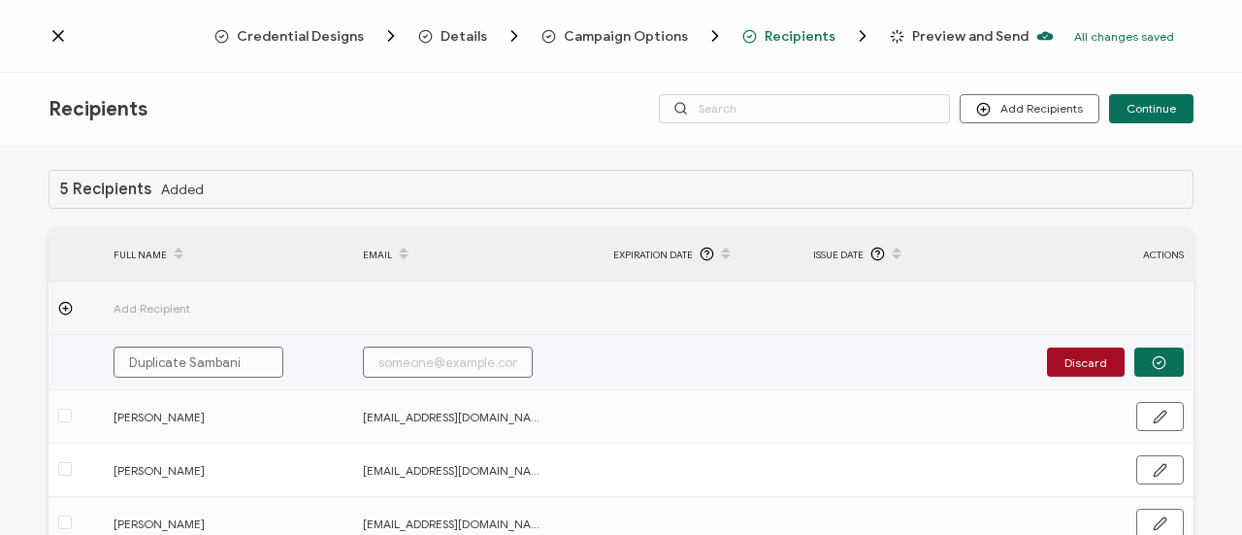
click at [487, 365] on input "text" at bounding box center [448, 361] width 170 height 31
paste input "[EMAIL_ADDRESS][DOMAIN_NAME]"
click at [1167, 353] on button "button" at bounding box center [1158, 361] width 49 height 29
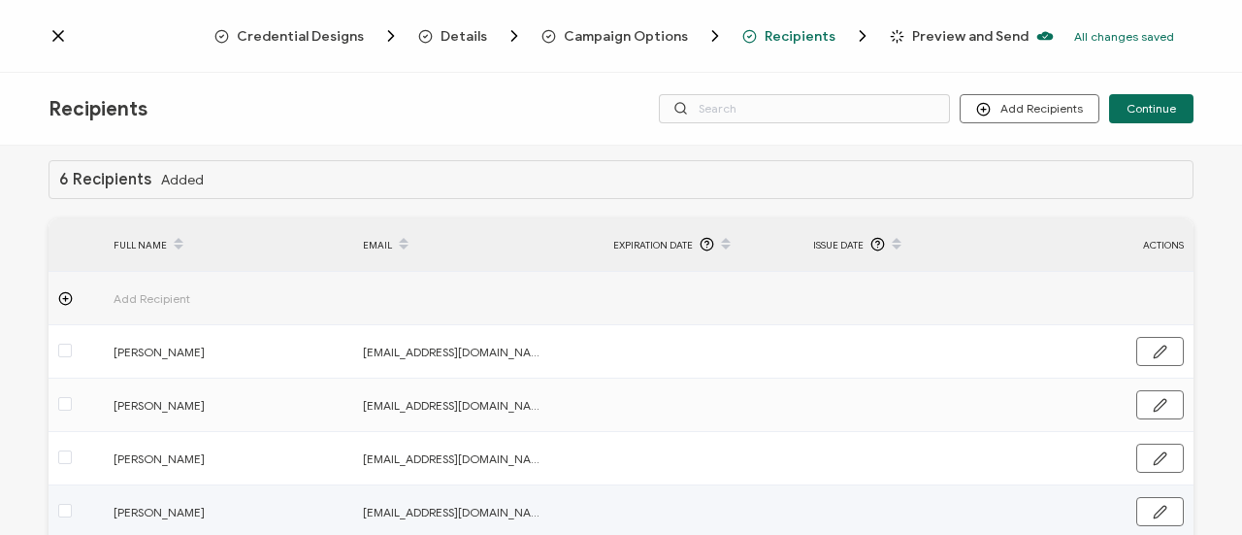
scroll to position [6, 0]
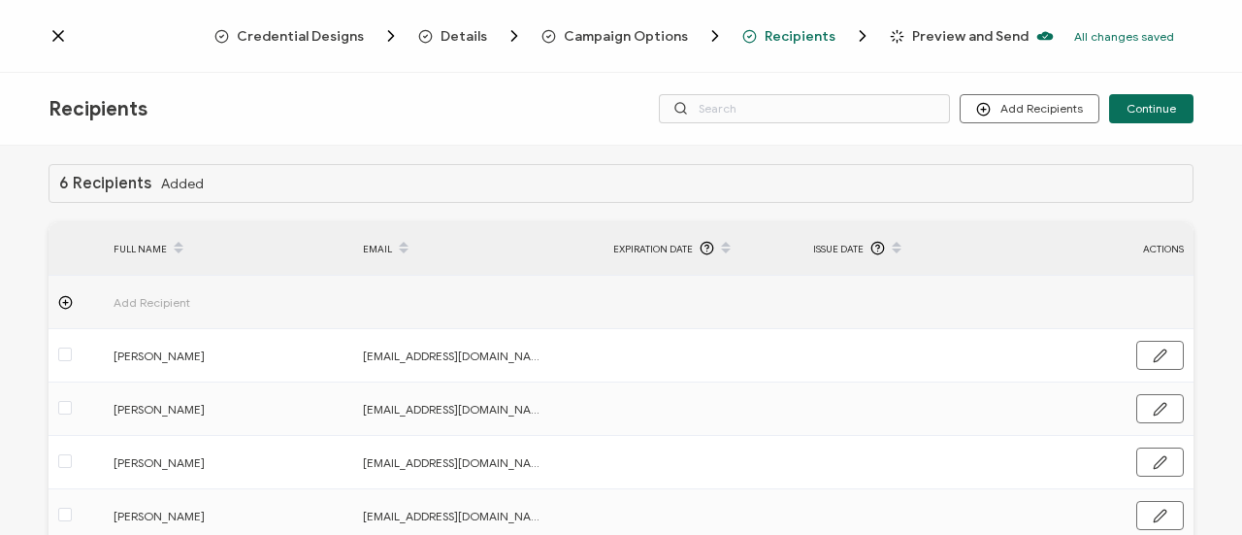
click at [131, 302] on span "Add Recipient" at bounding box center [206, 302] width 184 height 22
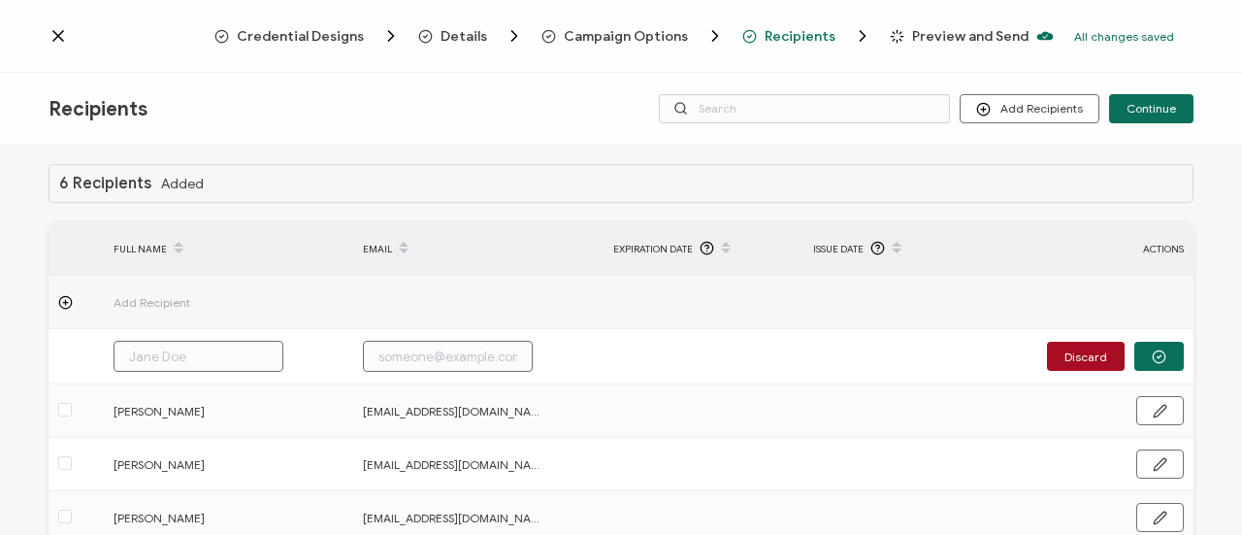
click at [171, 357] on input "text" at bounding box center [199, 356] width 170 height 31
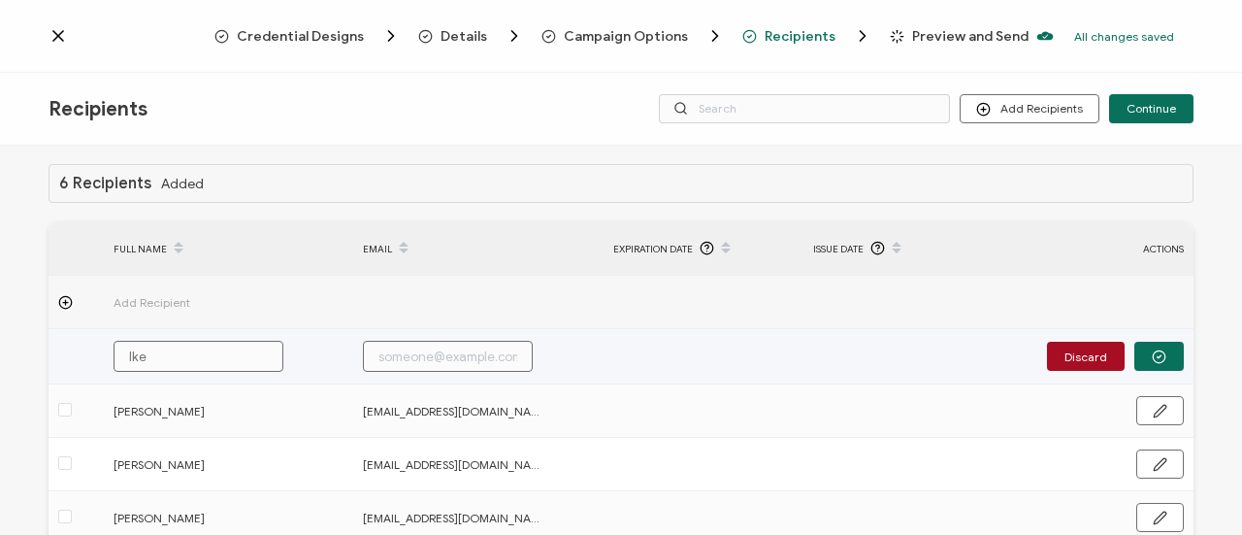
click at [171, 357] on input "Ike" at bounding box center [199, 356] width 170 height 31
click at [457, 348] on input "text" at bounding box center [448, 356] width 170 height 31
paste input "[EMAIL_ADDRESS][PERSON_NAME][DOMAIN_NAME]"
click at [1163, 349] on button "button" at bounding box center [1158, 356] width 49 height 29
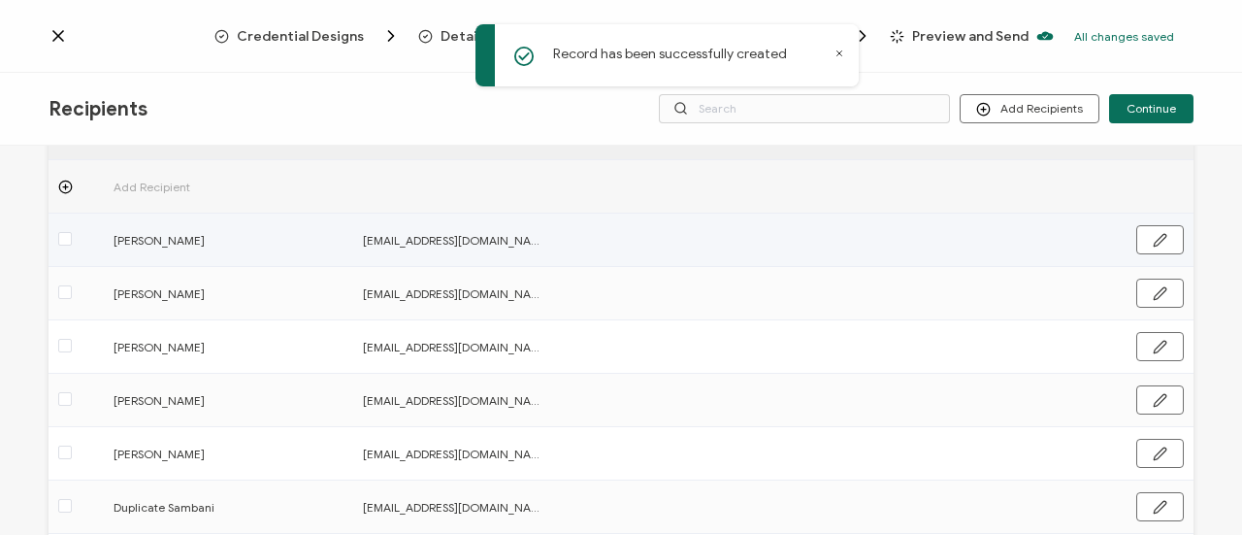
scroll to position [0, 0]
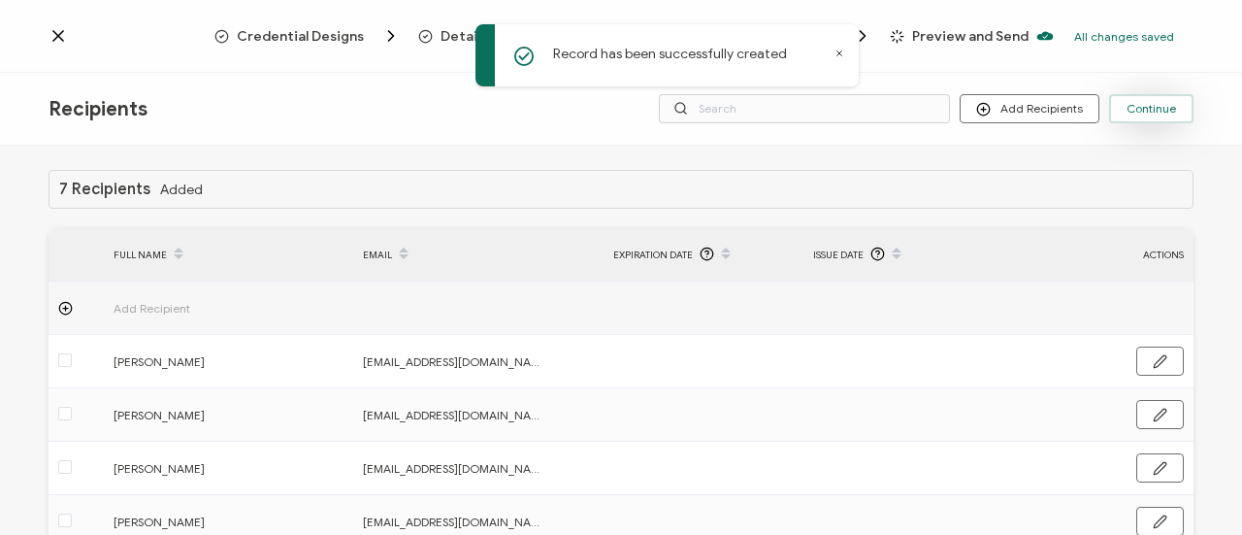
click at [1147, 108] on span "Continue" at bounding box center [1151, 109] width 49 height 12
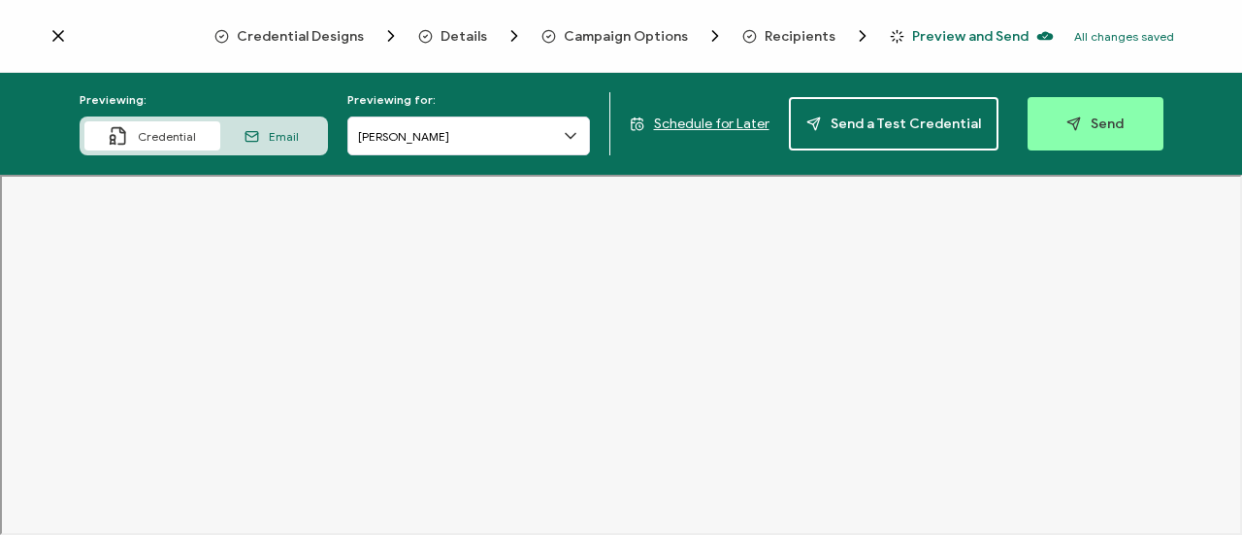
click at [441, 35] on div "Details" at bounding box center [449, 35] width 63 height 19
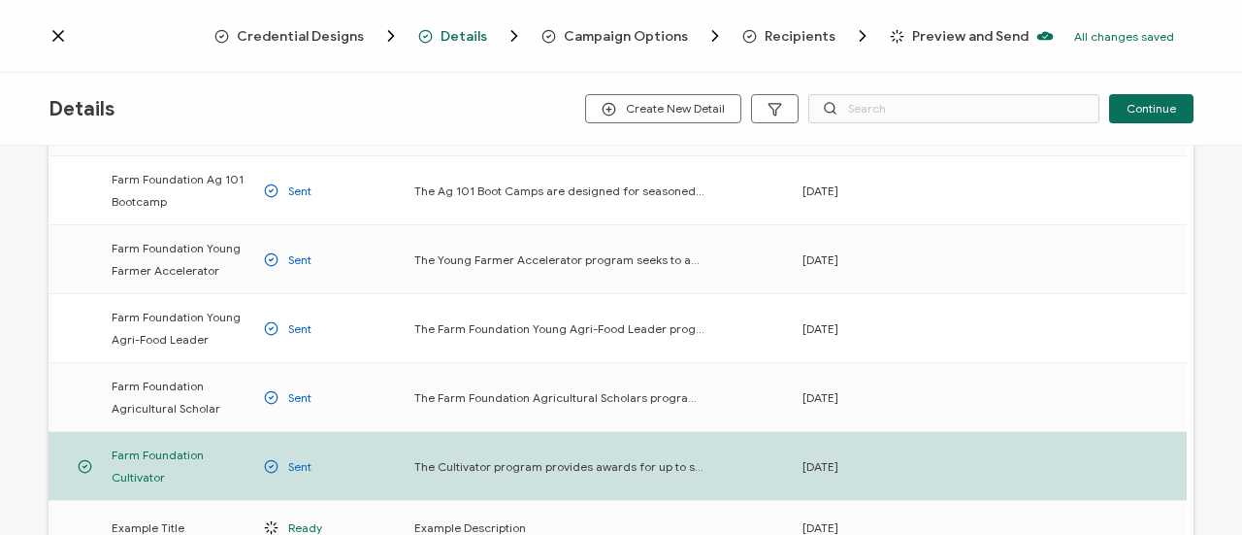
scroll to position [324, 0]
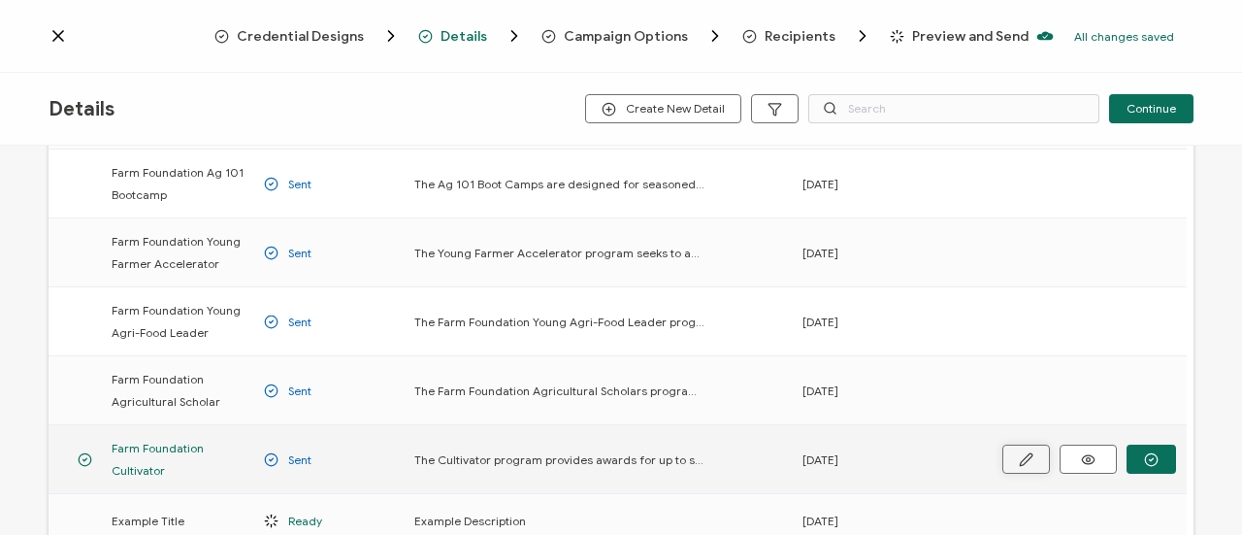
click at [1023, 459] on icon "button" at bounding box center [1026, 459] width 15 height 15
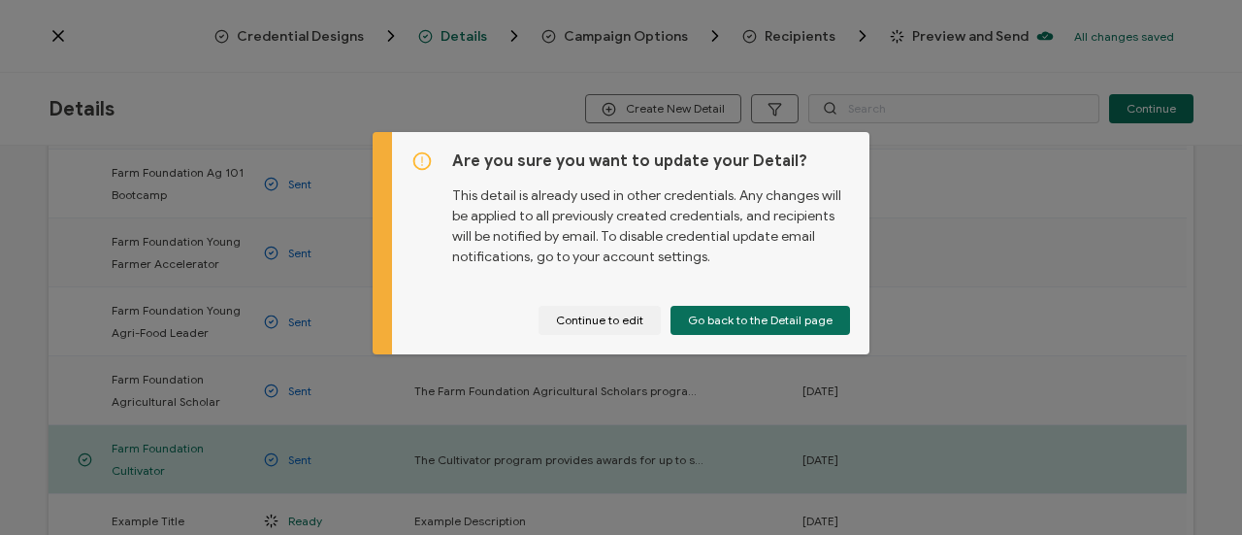
click at [450, 106] on div "Are you sure you want to update your Detail? This detail is already used in oth…" at bounding box center [621, 267] width 1242 height 535
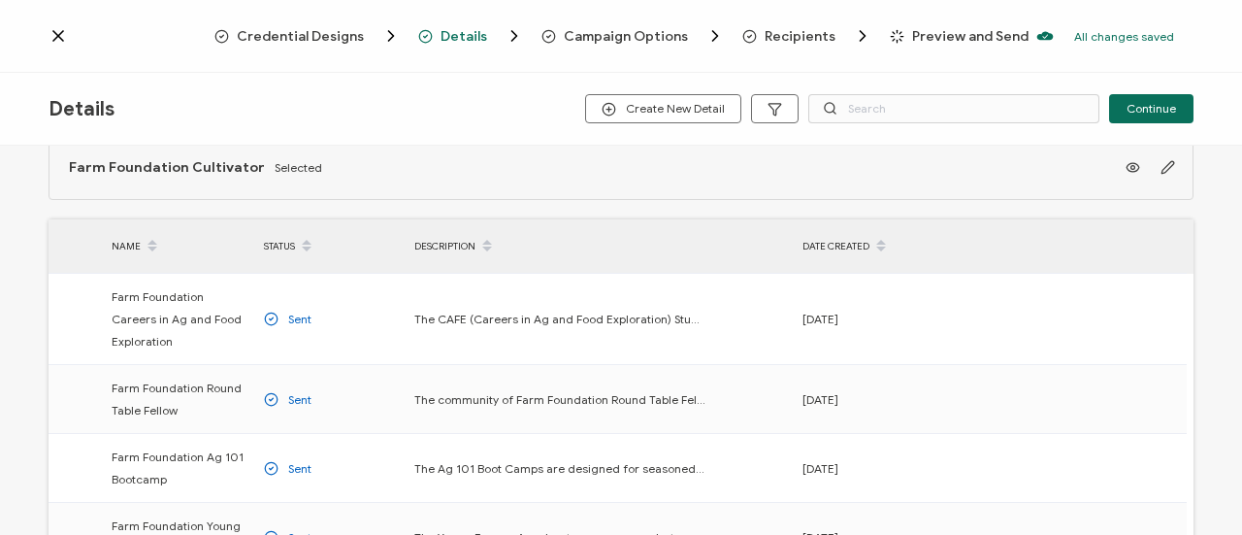
scroll to position [0, 0]
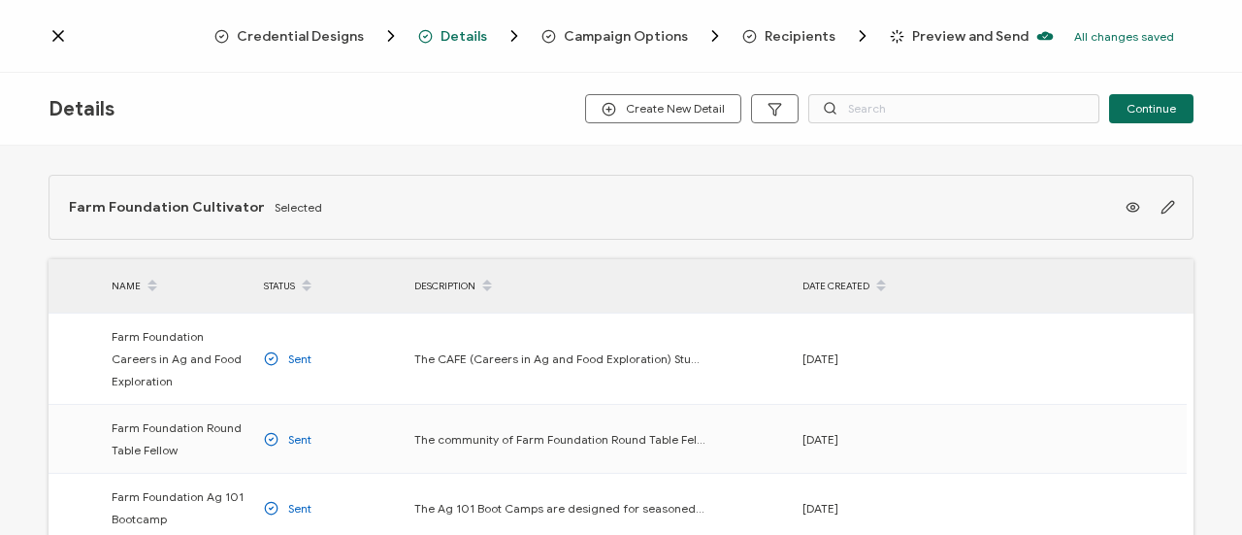
click at [590, 37] on span "Campaign Options" at bounding box center [626, 36] width 124 height 15
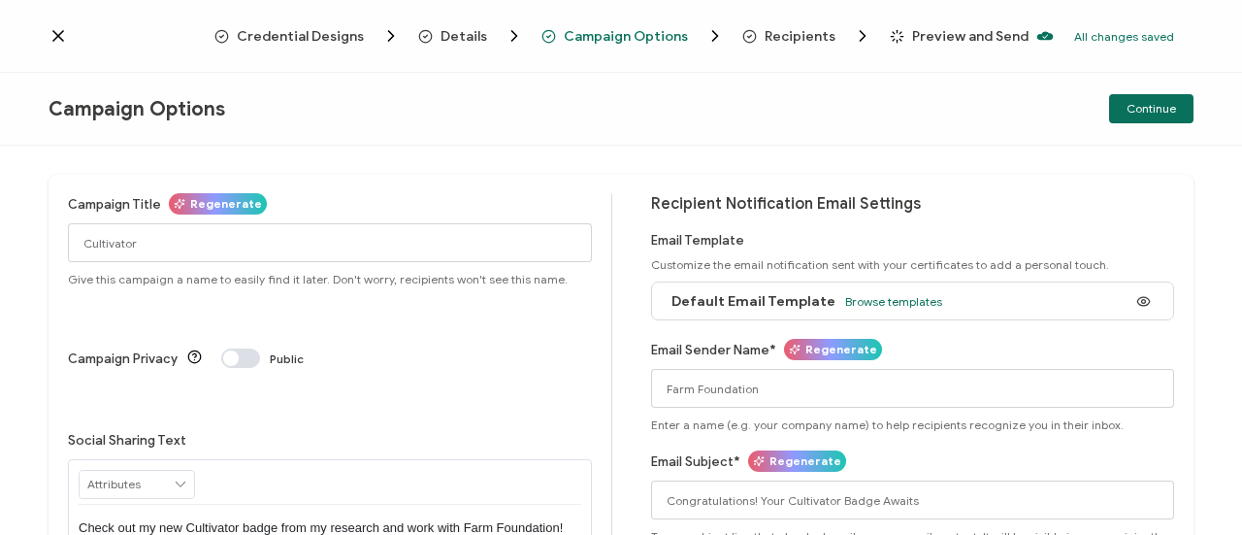
click at [803, 38] on span "Recipients" at bounding box center [800, 36] width 71 height 15
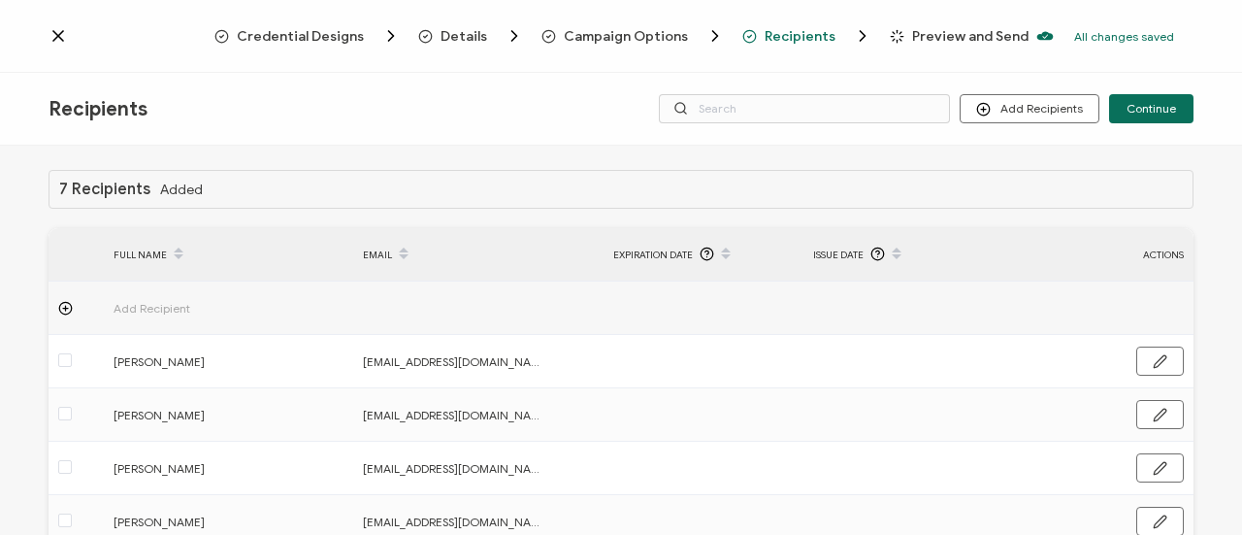
click at [947, 30] on span "Preview and Send" at bounding box center [970, 36] width 116 height 15
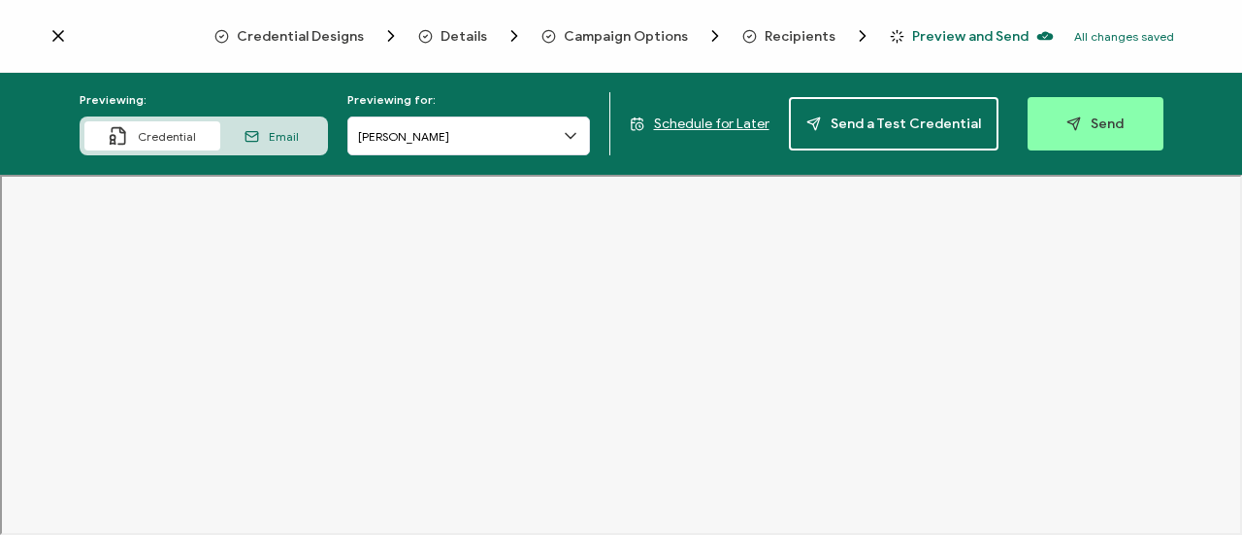
click at [275, 131] on span "Email" at bounding box center [284, 136] width 30 height 15
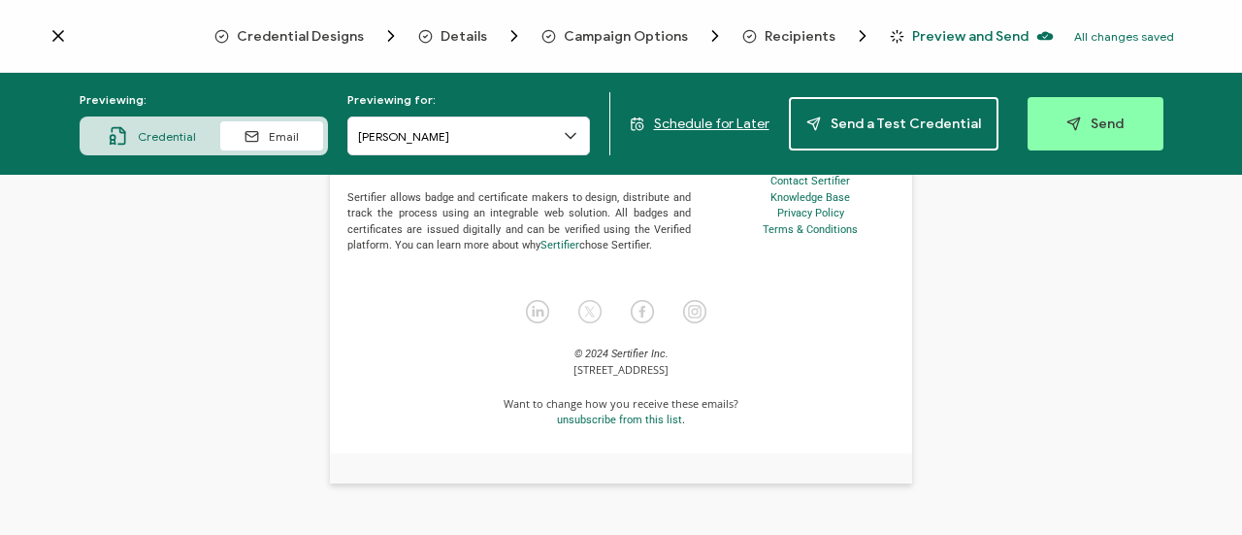
scroll to position [1242, 0]
click at [1093, 134] on button "Send" at bounding box center [1096, 123] width 136 height 53
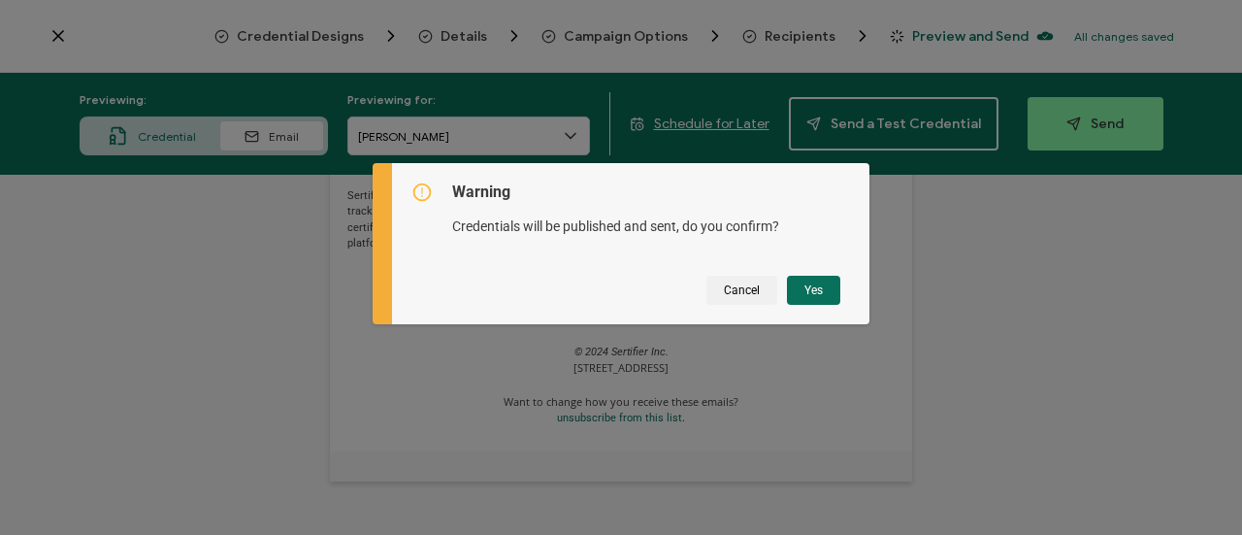
click at [1005, 274] on div "Warning Credentials will be published and sent, do you confirm? Cancel Yes" at bounding box center [621, 267] width 1242 height 535
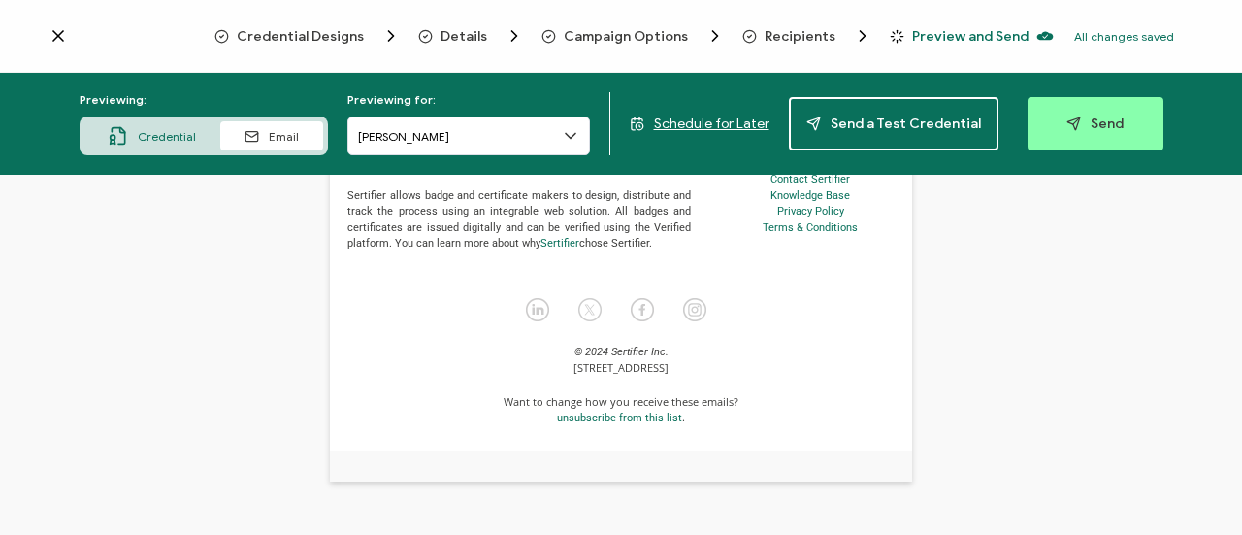
click at [565, 135] on icon at bounding box center [570, 135] width 19 height 19
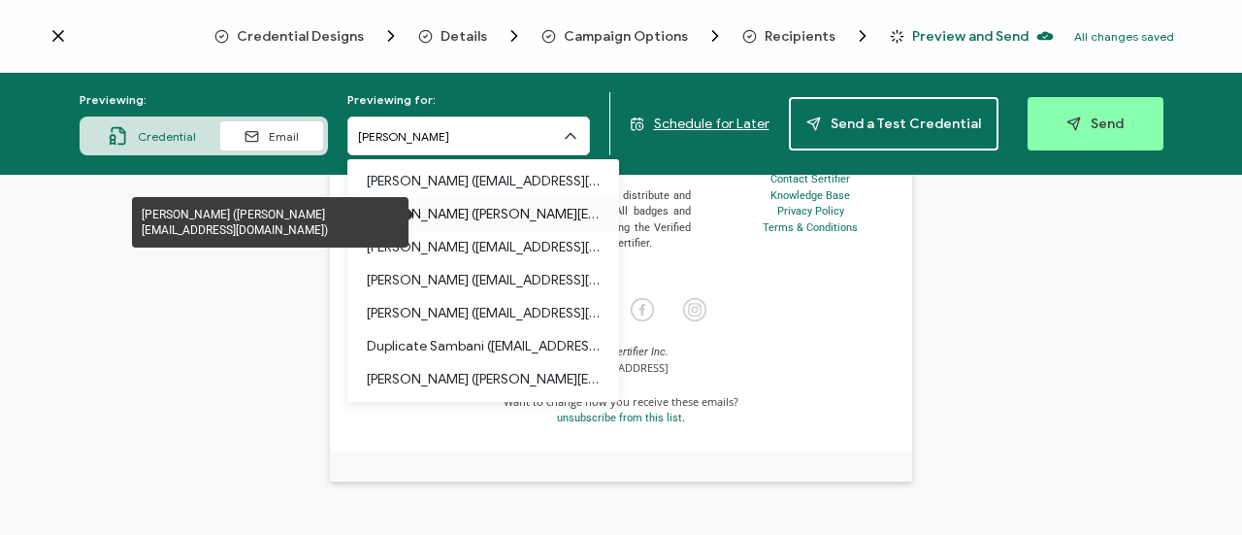
click at [547, 209] on p "[PERSON_NAME] ([PERSON_NAME][EMAIL_ADDRESS][DOMAIN_NAME])" at bounding box center [483, 214] width 233 height 33
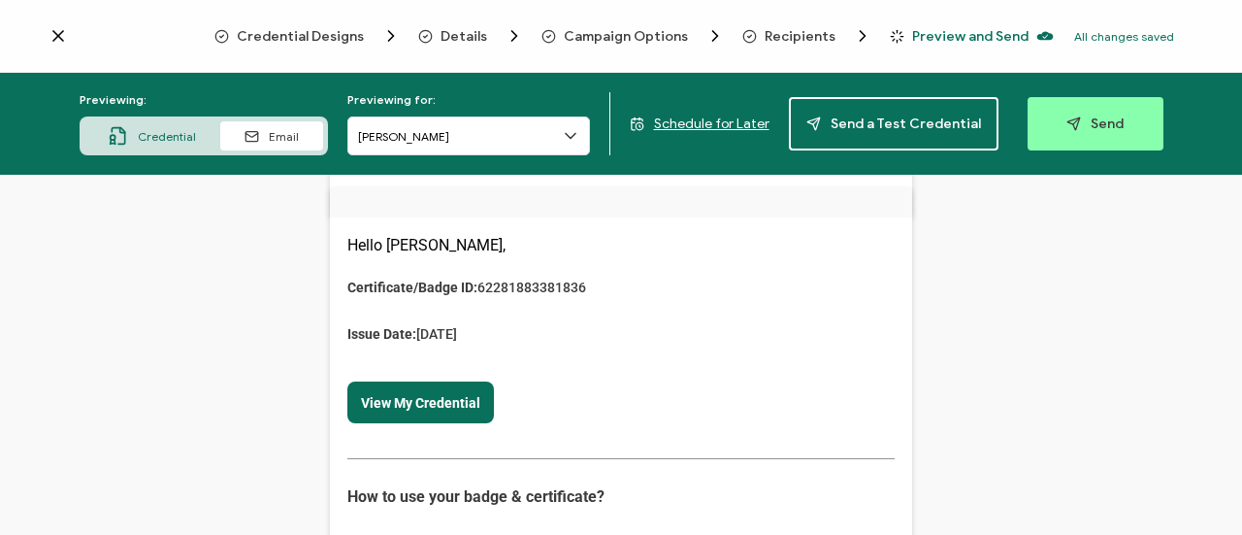
scroll to position [0, 0]
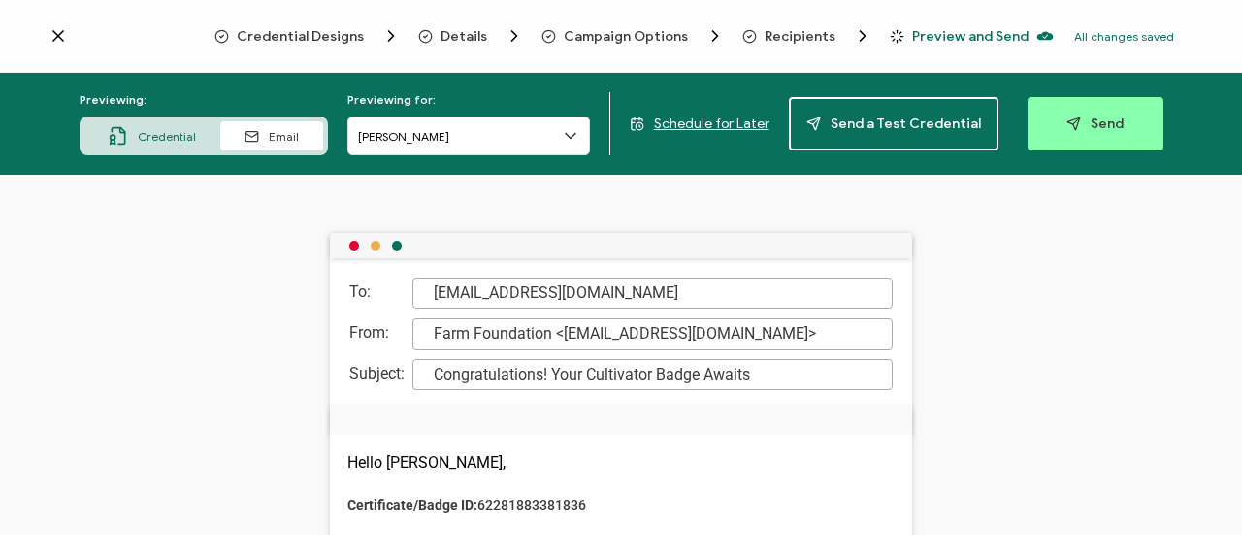
click at [174, 137] on span "Credential" at bounding box center [167, 136] width 58 height 15
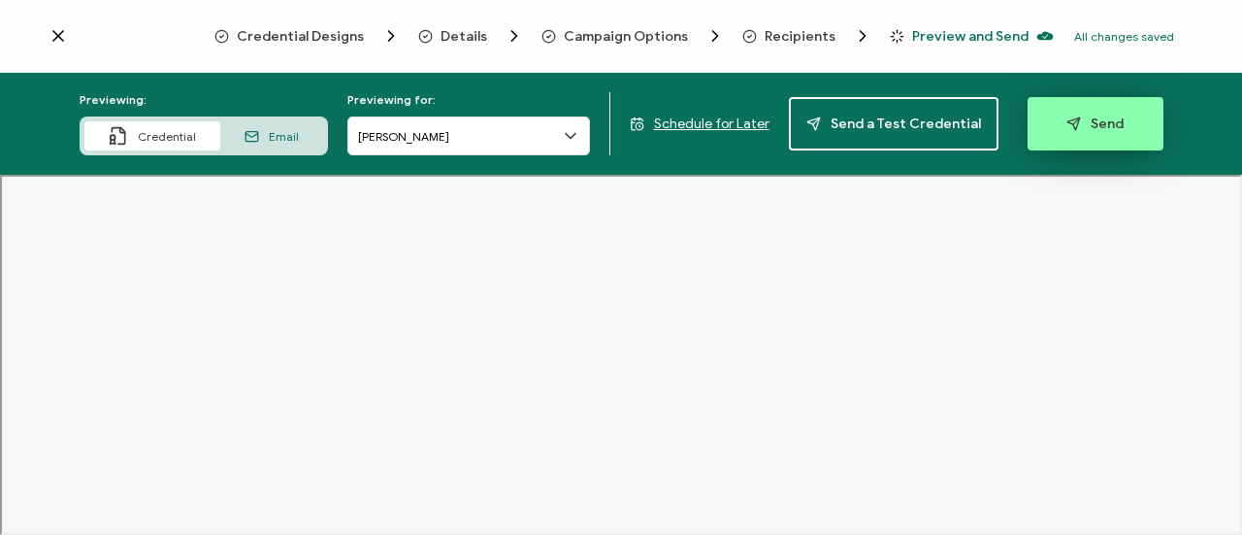
click at [1102, 124] on span "Send" at bounding box center [1095, 123] width 57 height 15
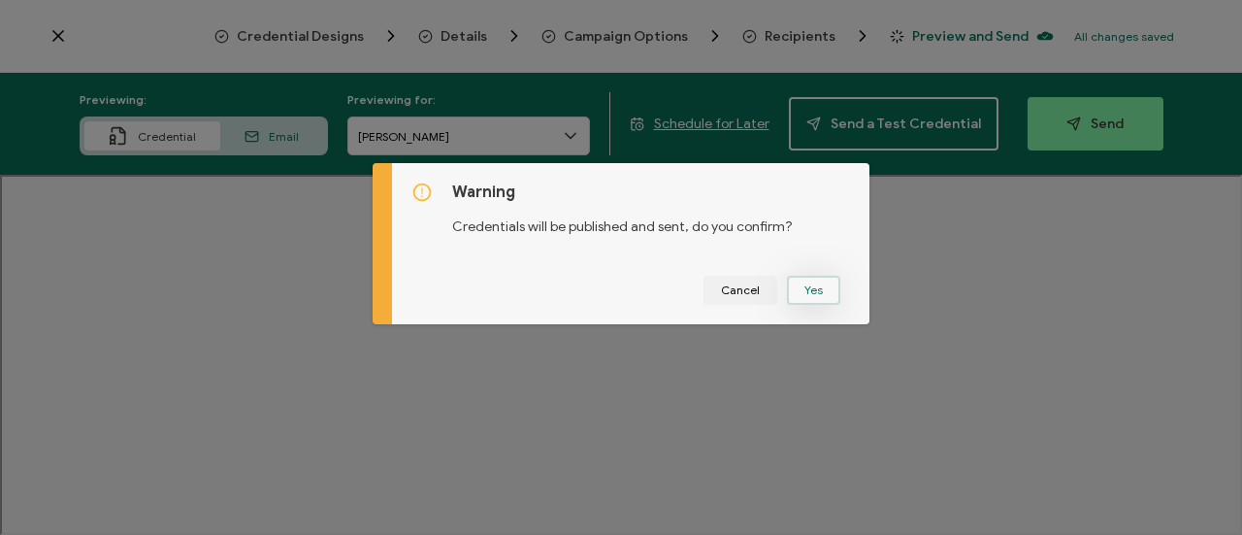
click at [811, 293] on button "Yes" at bounding box center [813, 290] width 53 height 29
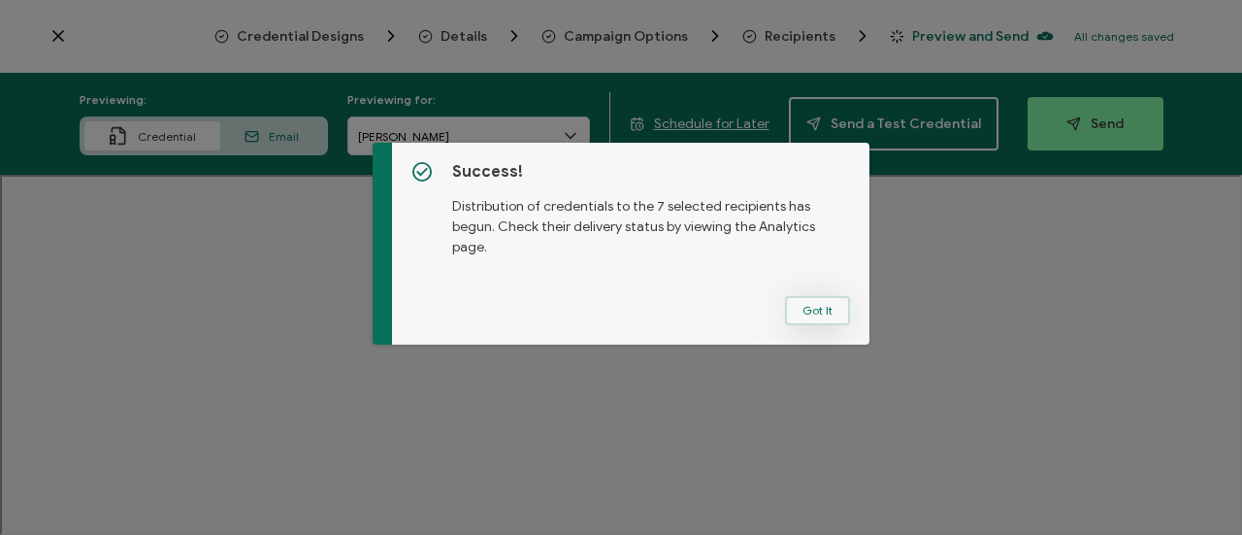
click at [806, 311] on button "Got It" at bounding box center [817, 310] width 65 height 29
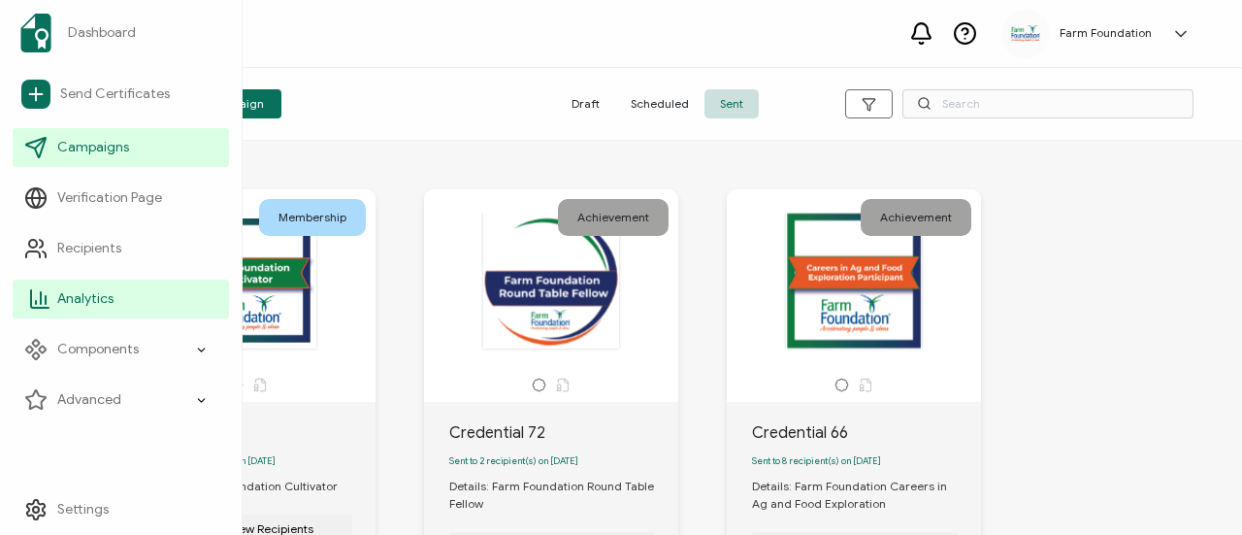
click at [83, 296] on span "Analytics" at bounding box center [85, 298] width 56 height 19
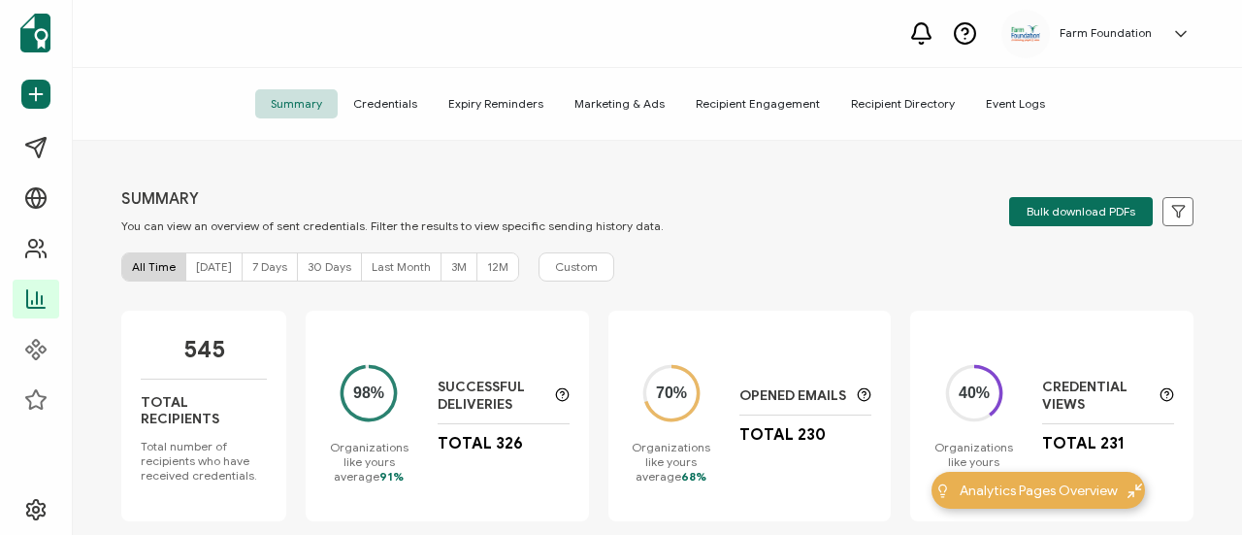
click at [779, 106] on span "Recipient Engagement" at bounding box center [757, 103] width 155 height 29
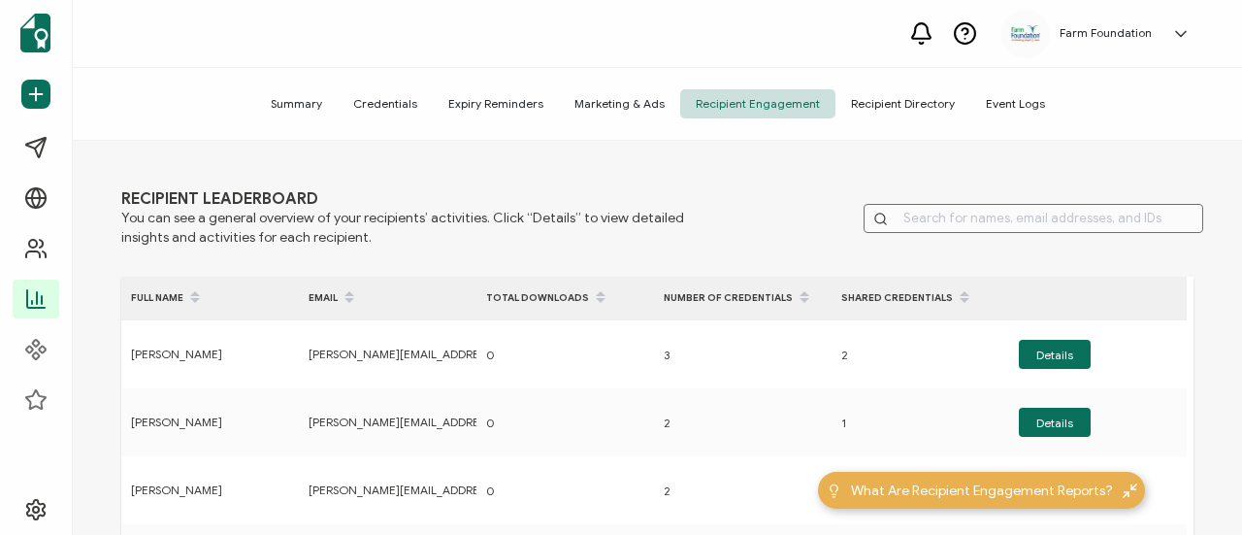
click at [313, 106] on span "Summary" at bounding box center [296, 103] width 82 height 29
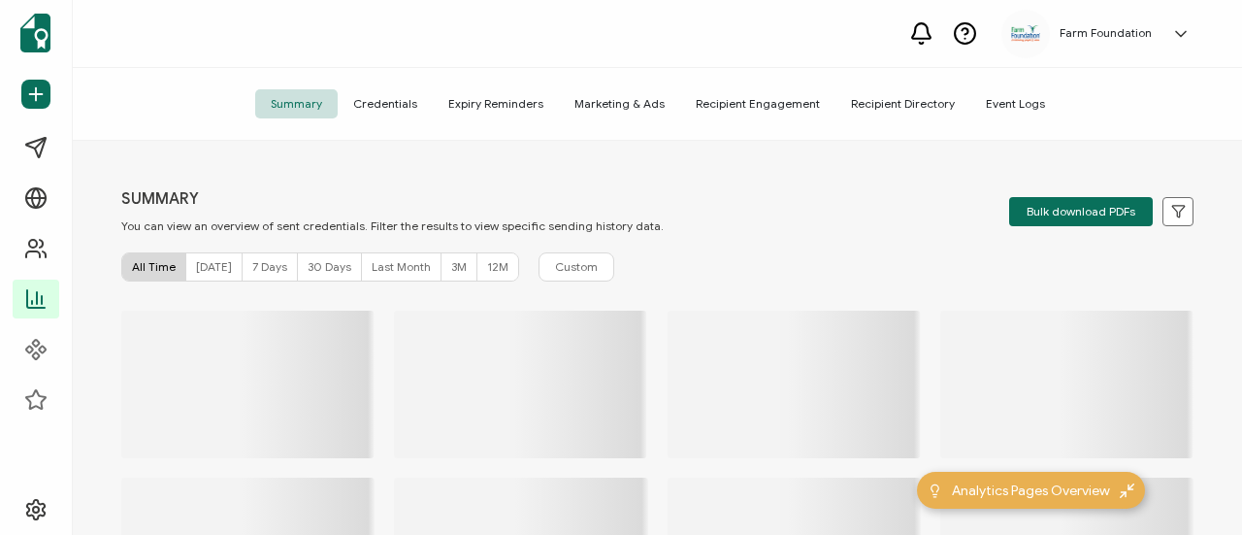
click at [214, 265] on span "[DATE]" at bounding box center [214, 266] width 36 height 15
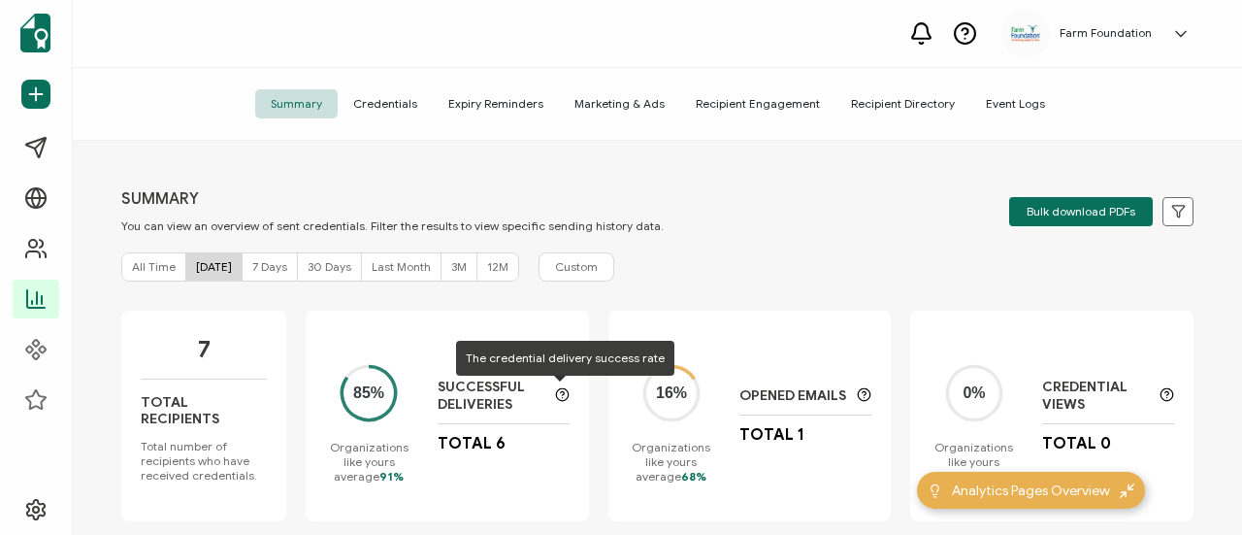
click at [561, 394] on icon at bounding box center [562, 393] width 4 height 4
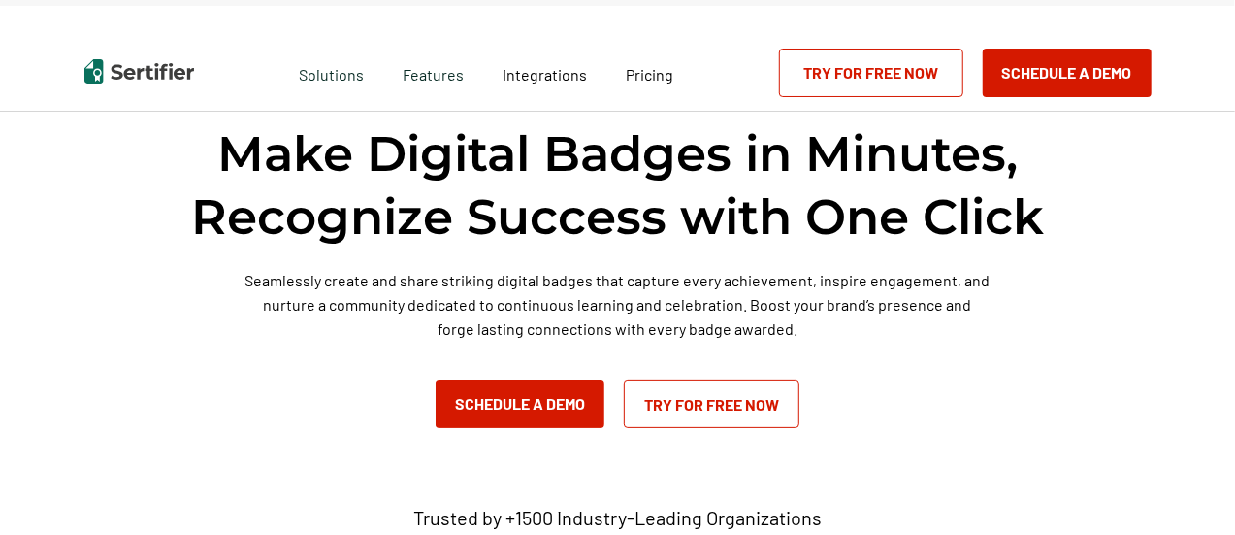
scroll to position [29, 0]
